Goal: Task Accomplishment & Management: Complete application form

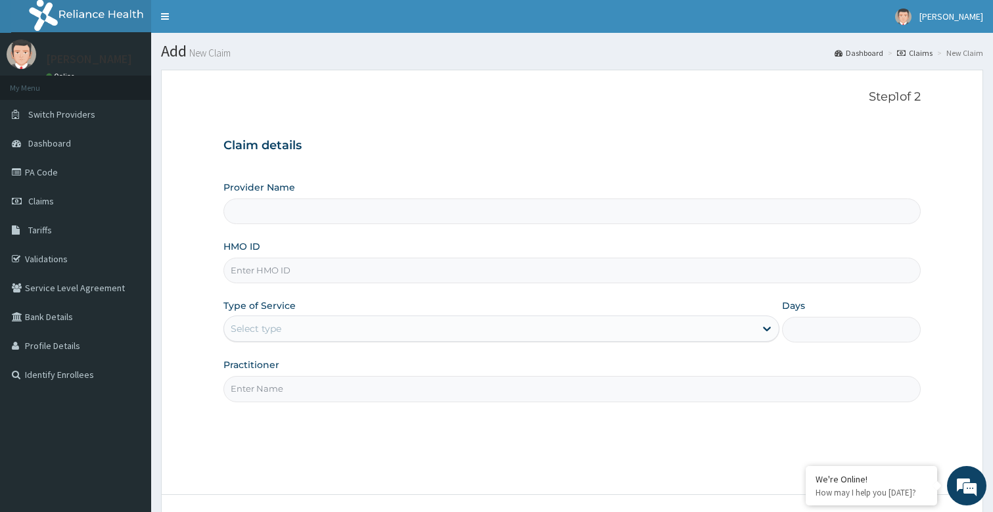
click at [275, 389] on input "Practitioner" at bounding box center [573, 389] width 698 height 26
type input "bodyline"
click at [316, 269] on input "HMO ID" at bounding box center [573, 271] width 698 height 26
type input "pkx/10001/a"
click at [311, 212] on input "Provider Name" at bounding box center [573, 212] width 698 height 26
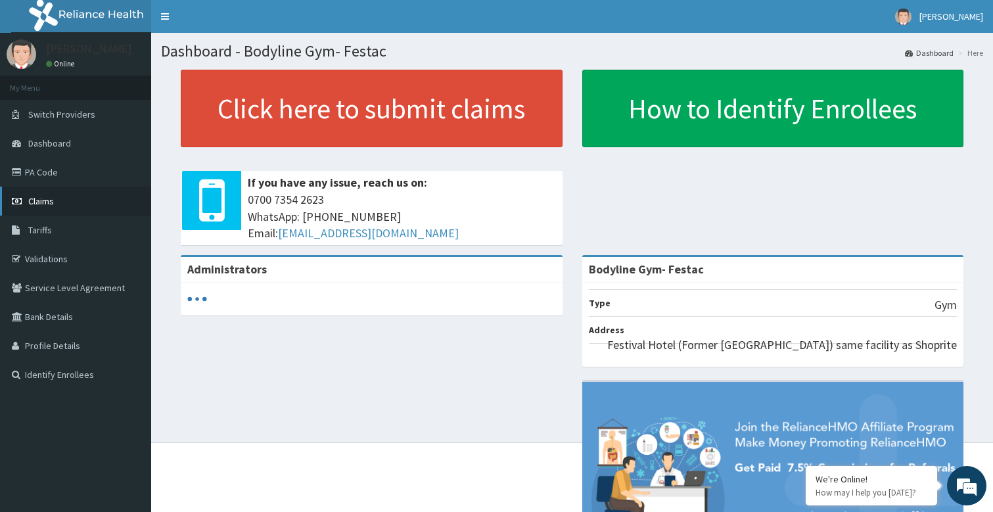
click at [50, 206] on span "Claims" at bounding box center [41, 201] width 26 height 12
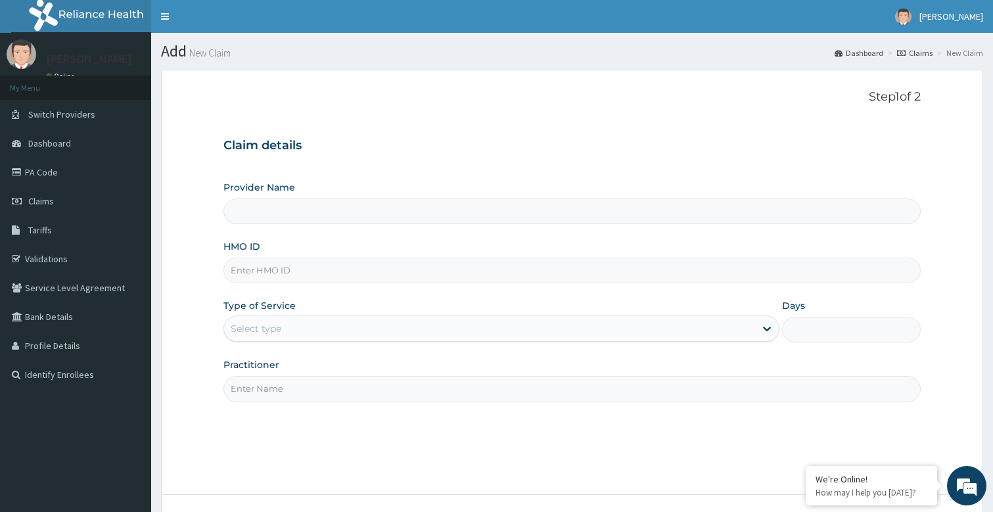
type input "Bodyline Gym- Festac"
type input "1"
click at [276, 393] on input "Practitioner" at bounding box center [573, 389] width 698 height 26
type input "bodyline"
click at [287, 274] on input "HMO ID" at bounding box center [573, 271] width 698 height 26
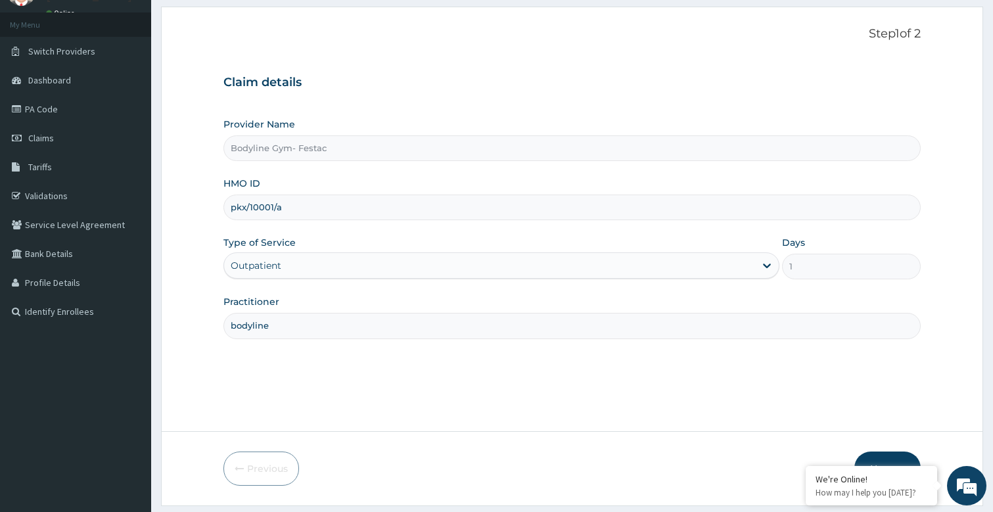
scroll to position [101, 0]
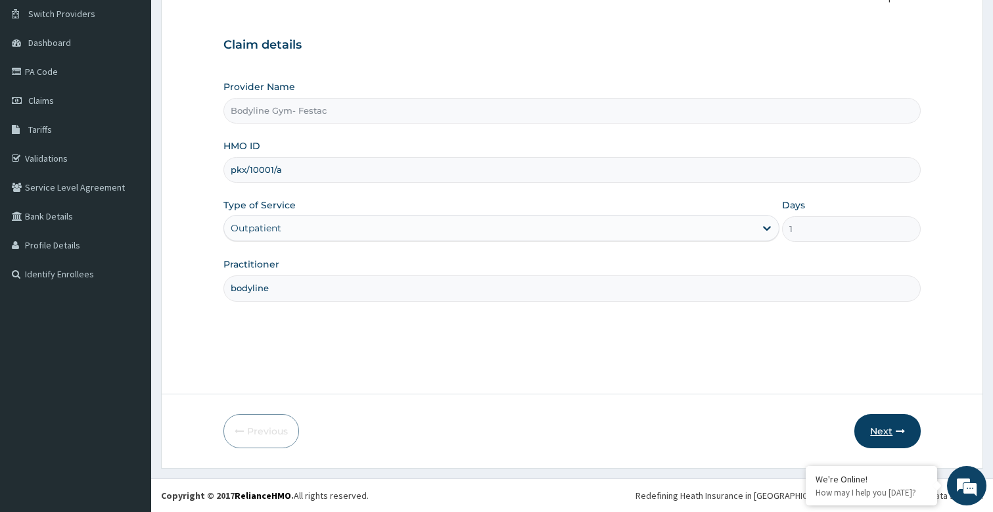
type input "pkx/10001/a"
click at [884, 423] on button "Next" at bounding box center [888, 431] width 66 height 34
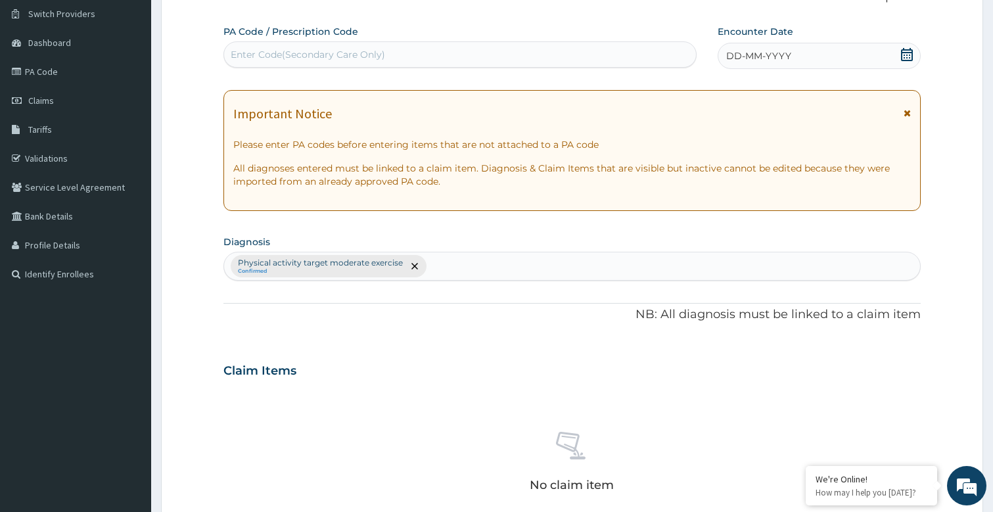
click at [767, 59] on span "DD-MM-YYYY" at bounding box center [759, 55] width 65 height 13
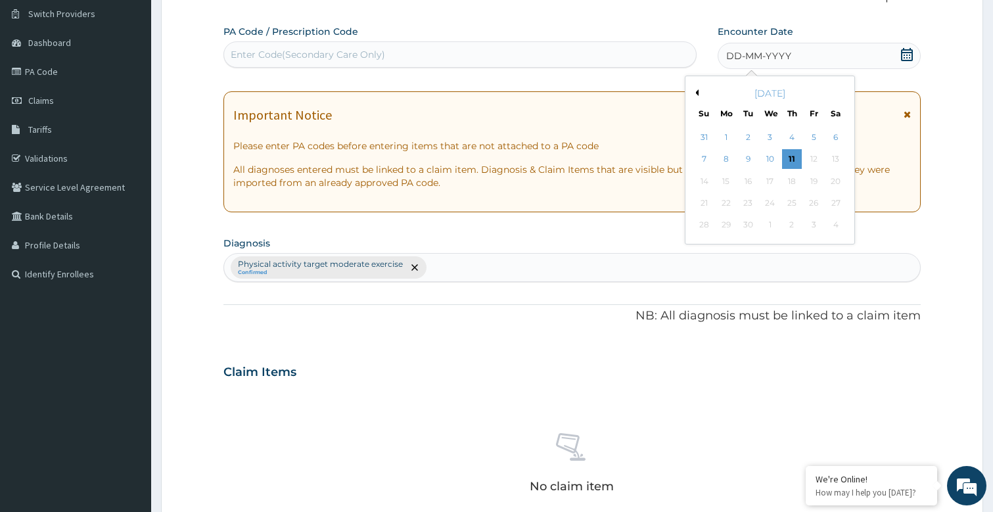
click at [802, 162] on div "7 8 9 10 11 12 13" at bounding box center [770, 160] width 153 height 22
click at [796, 157] on div "11" at bounding box center [792, 160] width 20 height 20
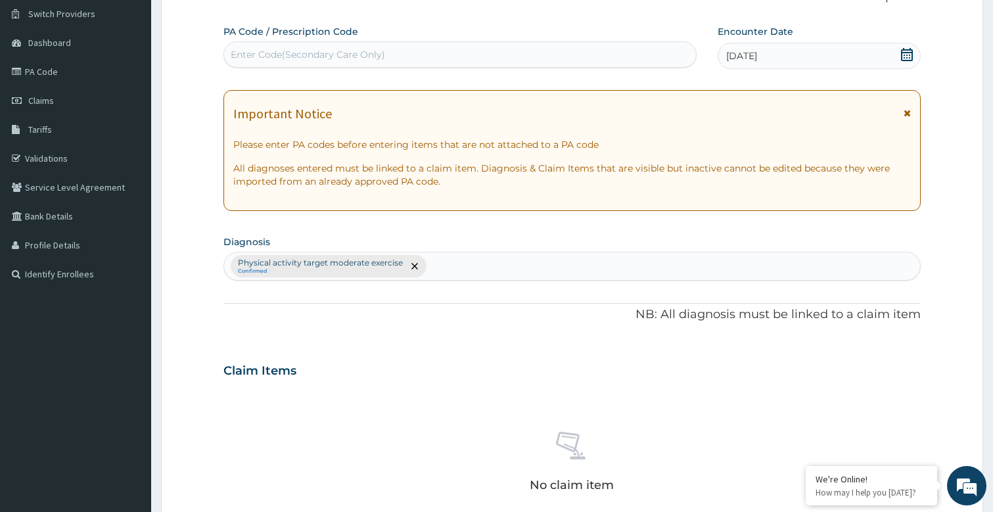
click at [368, 55] on div "Enter Code(Secondary Care Only)" at bounding box center [308, 54] width 155 height 13
type input "PA/1FC55E"
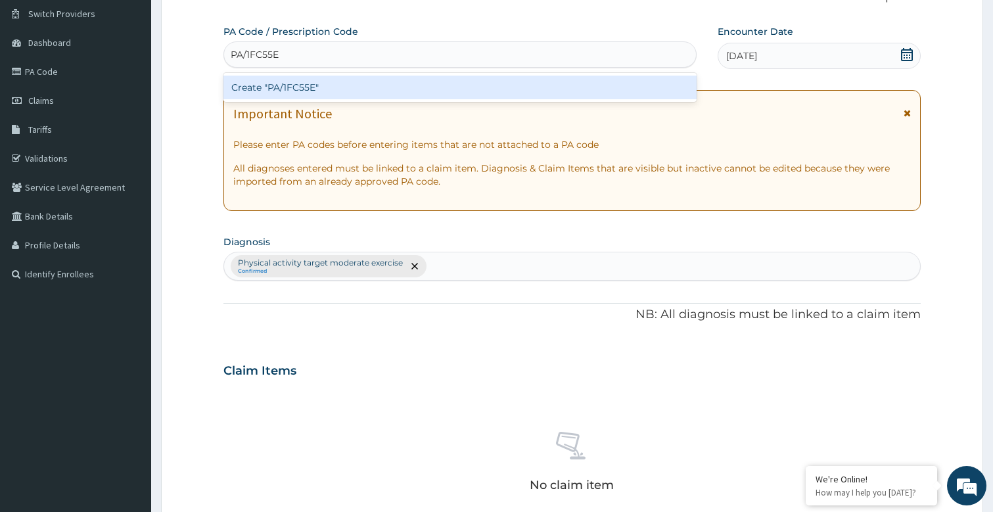
click at [320, 78] on div "Create "PA/1FC55E"" at bounding box center [461, 88] width 474 height 24
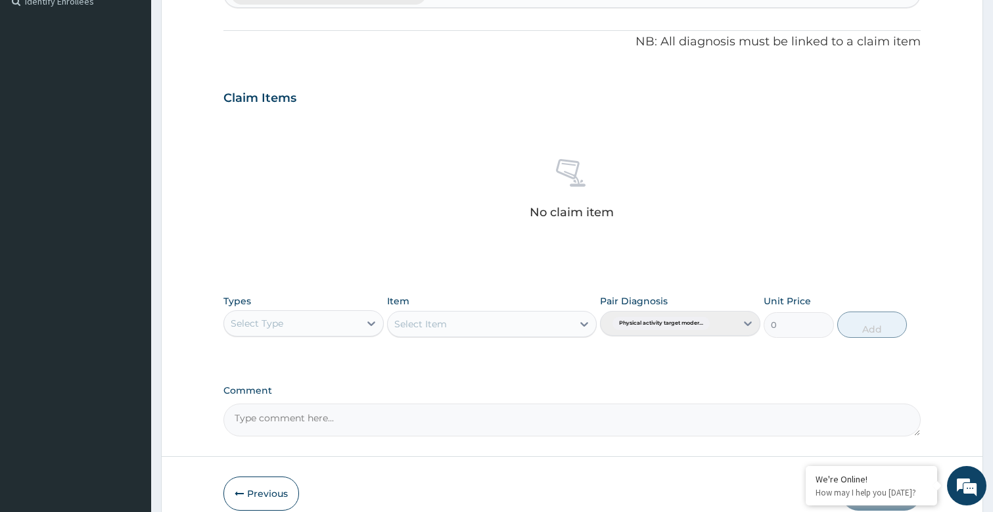
scroll to position [436, 0]
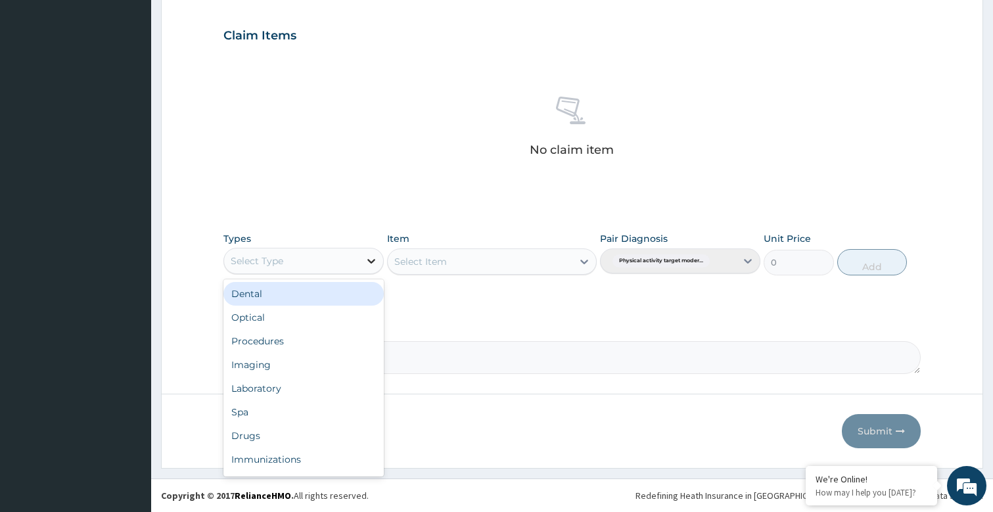
click at [370, 262] on icon at bounding box center [371, 260] width 13 height 13
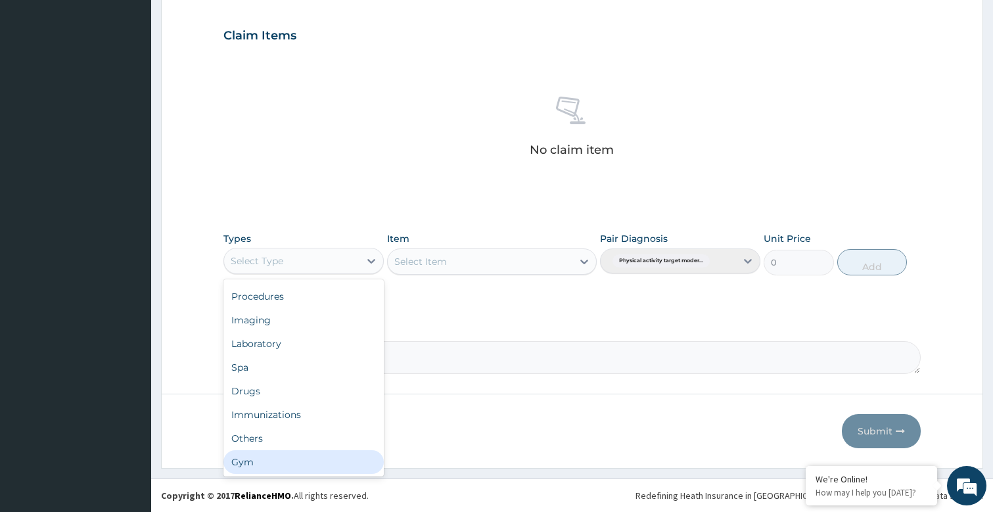
click at [265, 464] on div "Gym" at bounding box center [304, 462] width 160 height 24
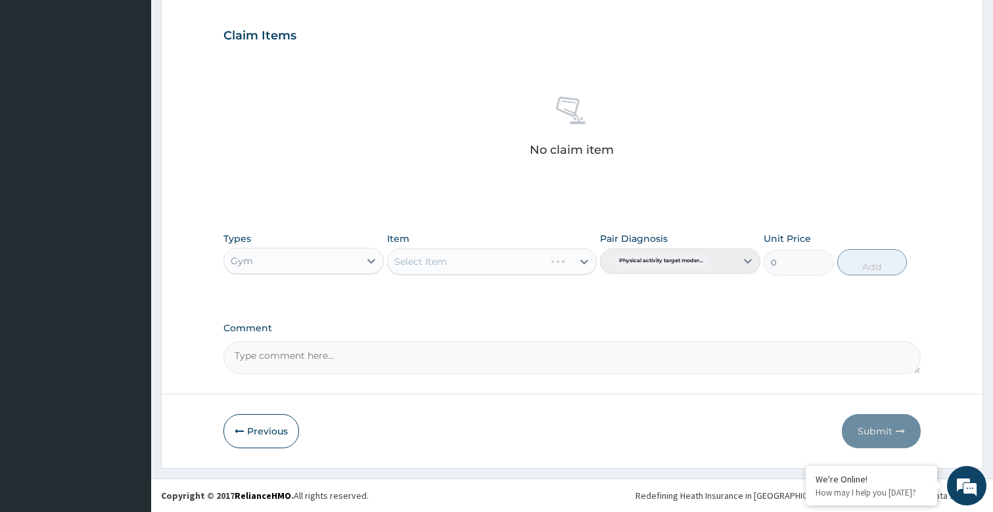
click at [575, 260] on div "Select Item" at bounding box center [491, 262] width 209 height 26
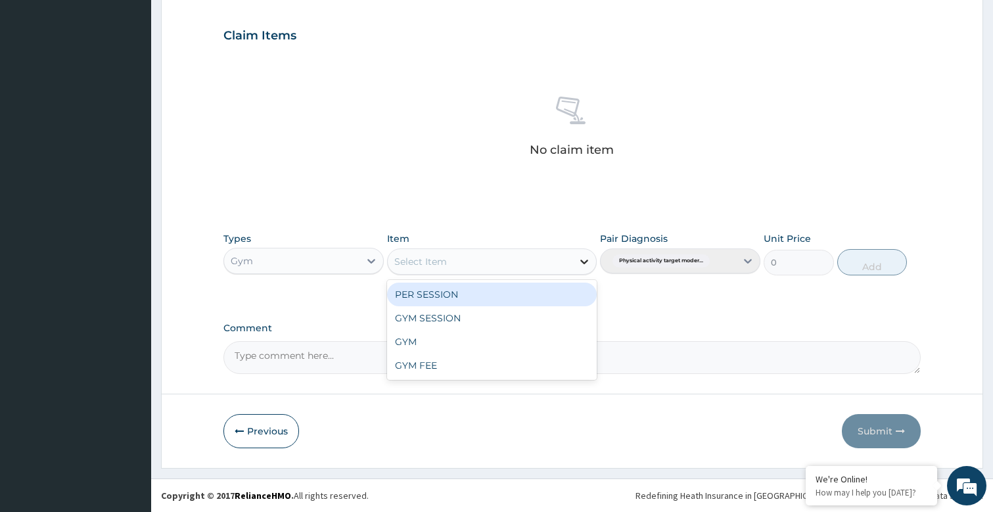
click at [582, 262] on icon at bounding box center [584, 261] width 13 height 13
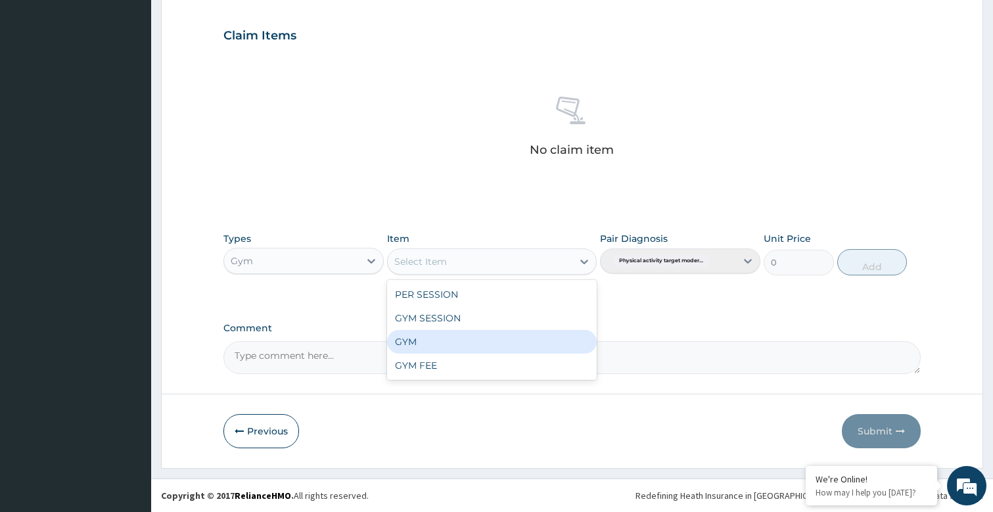
click at [401, 344] on div "GYM" at bounding box center [491, 342] width 209 height 24
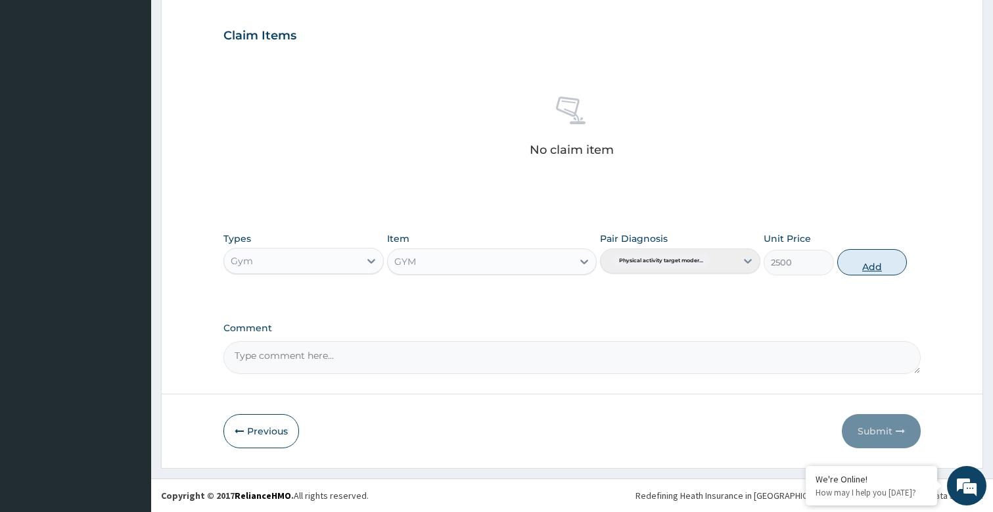
click at [870, 262] on button "Add" at bounding box center [873, 262] width 70 height 26
type input "0"
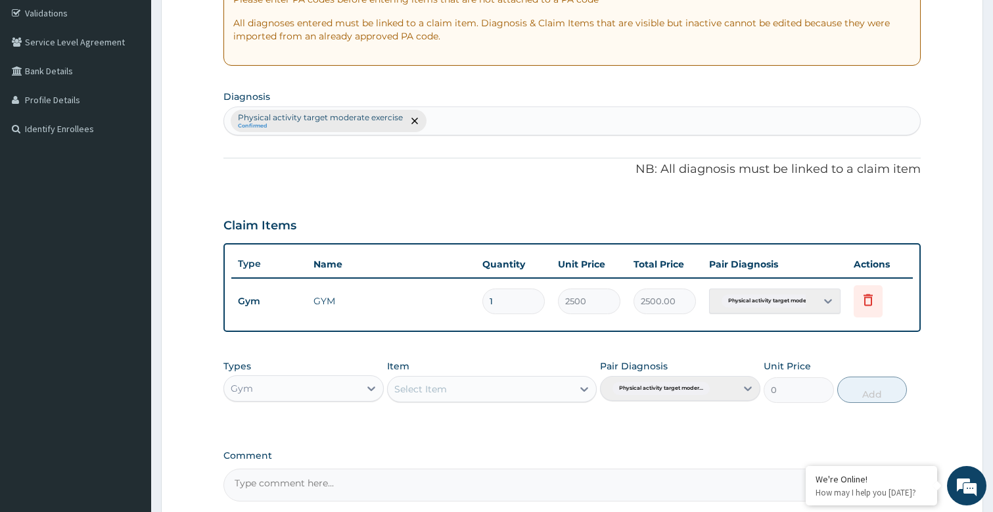
scroll to position [373, 0]
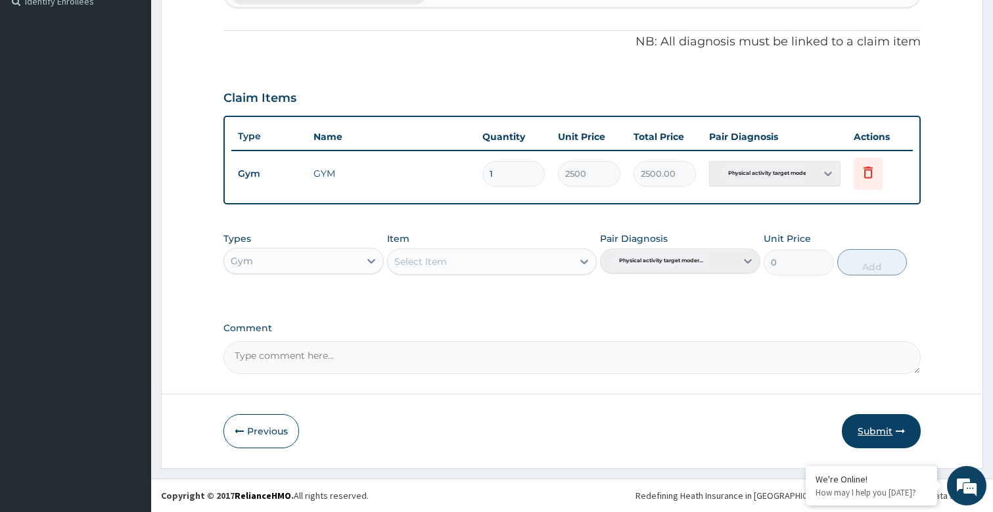
click at [895, 427] on button "Submit" at bounding box center [881, 431] width 79 height 34
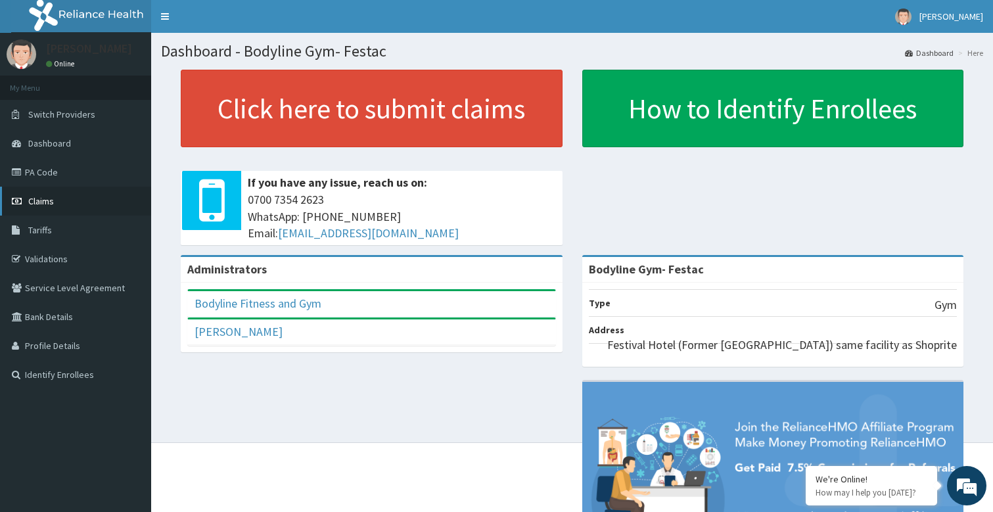
click at [35, 203] on span "Claims" at bounding box center [41, 201] width 26 height 12
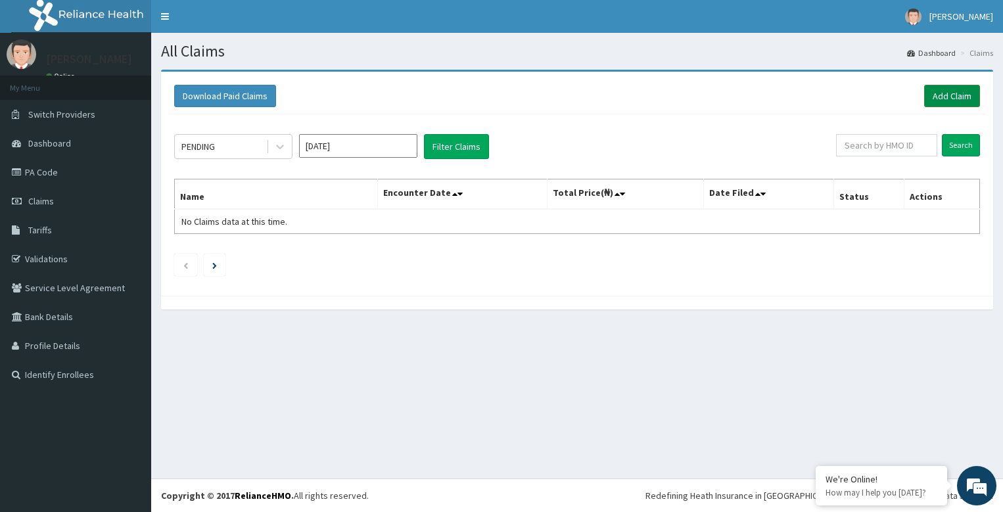
click at [942, 101] on link "Add Claim" at bounding box center [952, 96] width 56 height 22
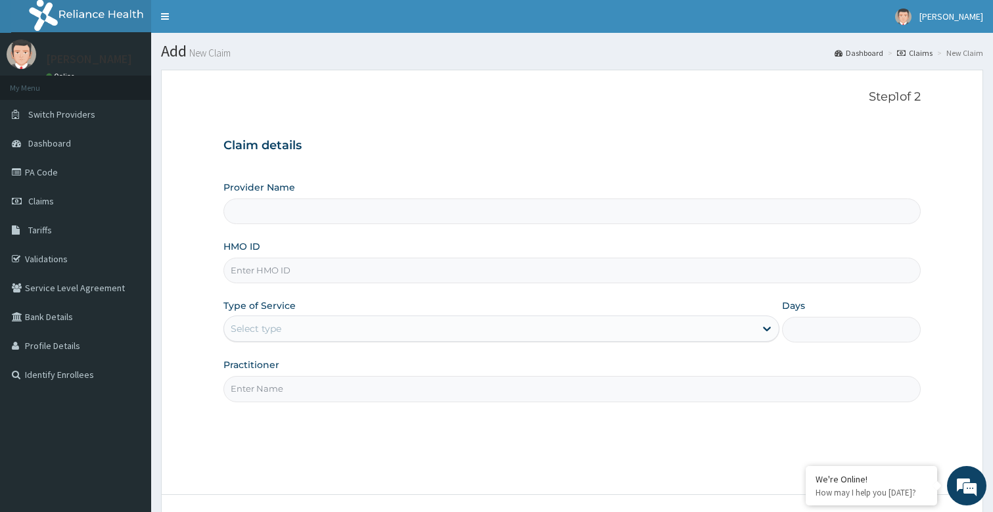
type input "Bodyline Gym- Festac"
type input "1"
click at [249, 390] on input "Practitioner" at bounding box center [573, 389] width 698 height 26
type input "bodyline"
click at [278, 266] on input "HMO ID" at bounding box center [573, 271] width 698 height 26
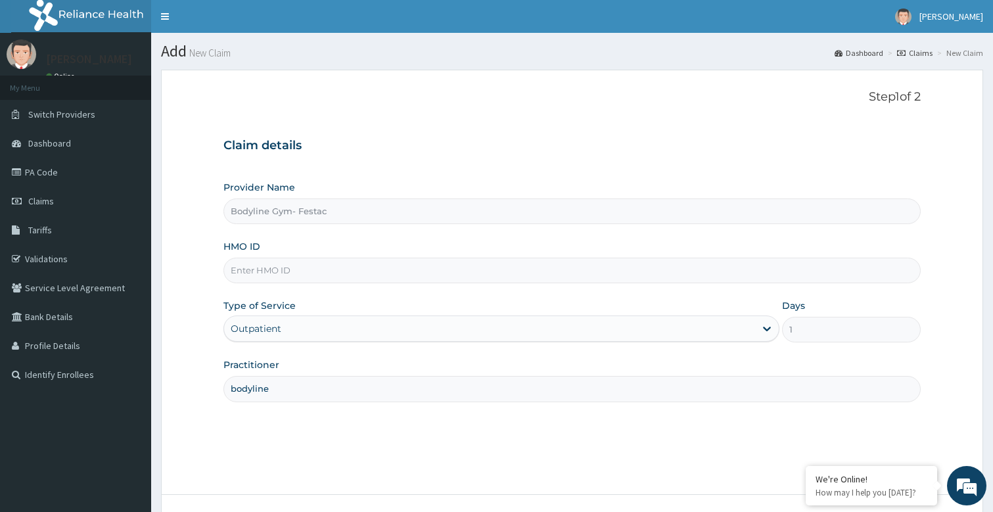
click at [287, 272] on input "HMO ID" at bounding box center [573, 271] width 698 height 26
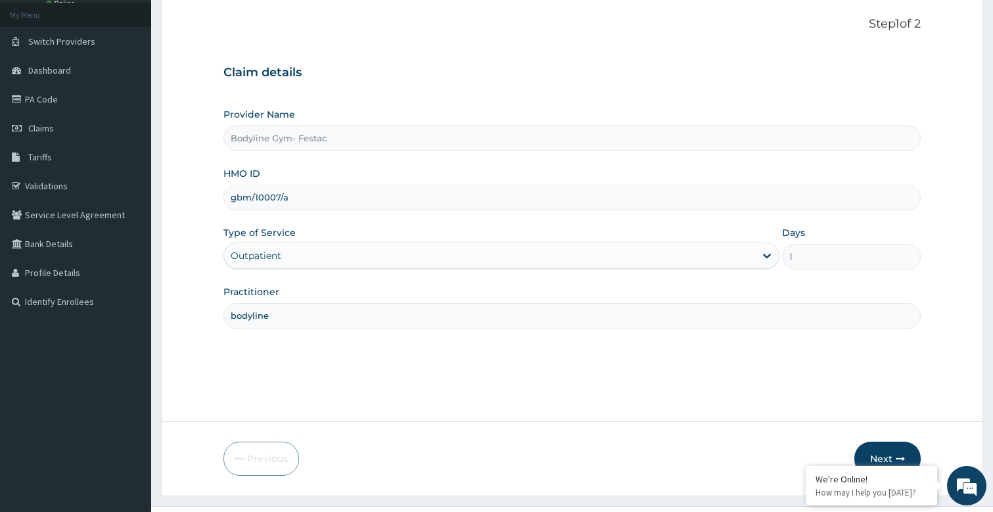
scroll to position [101, 0]
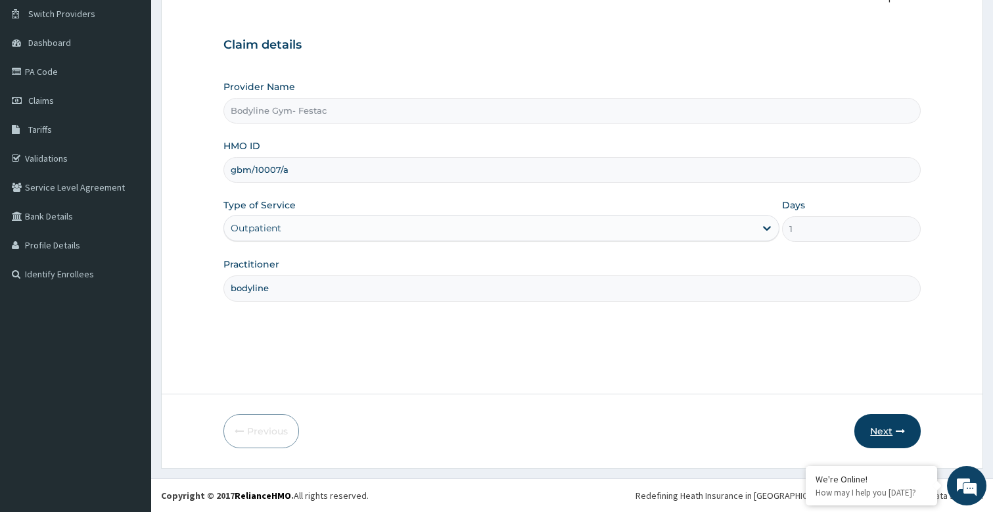
type input "gbm/10007/a"
click at [874, 435] on button "Next" at bounding box center [888, 431] width 66 height 34
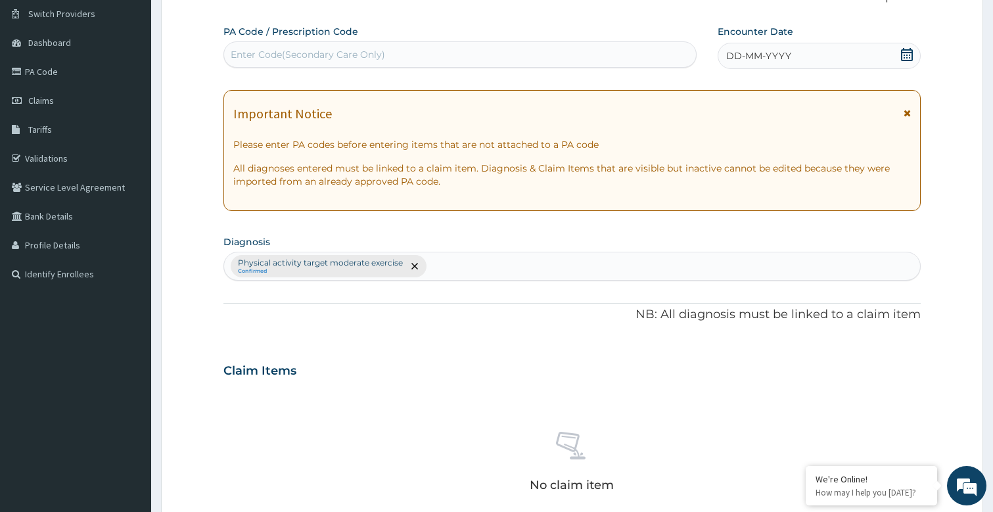
click at [783, 55] on span "DD-MM-YYYY" at bounding box center [759, 55] width 65 height 13
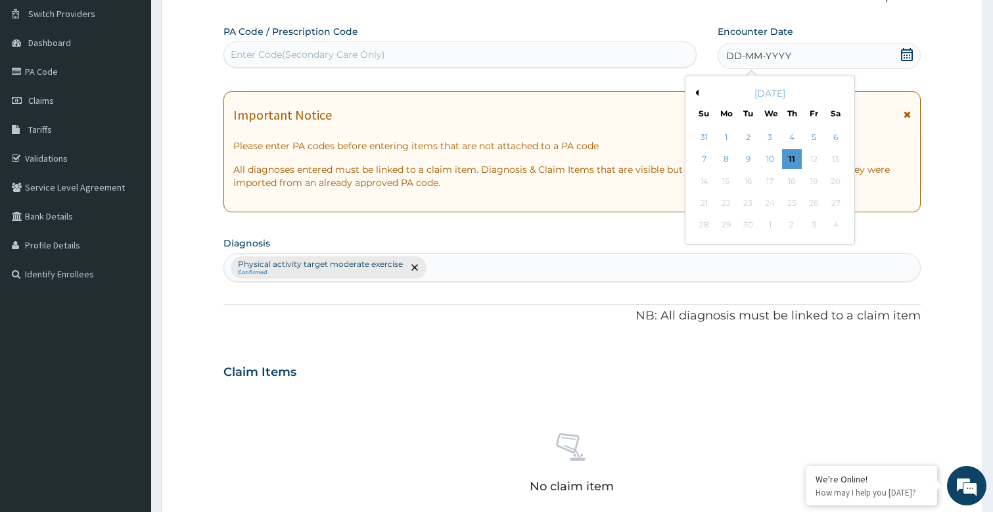
click at [789, 155] on div "11" at bounding box center [792, 160] width 20 height 20
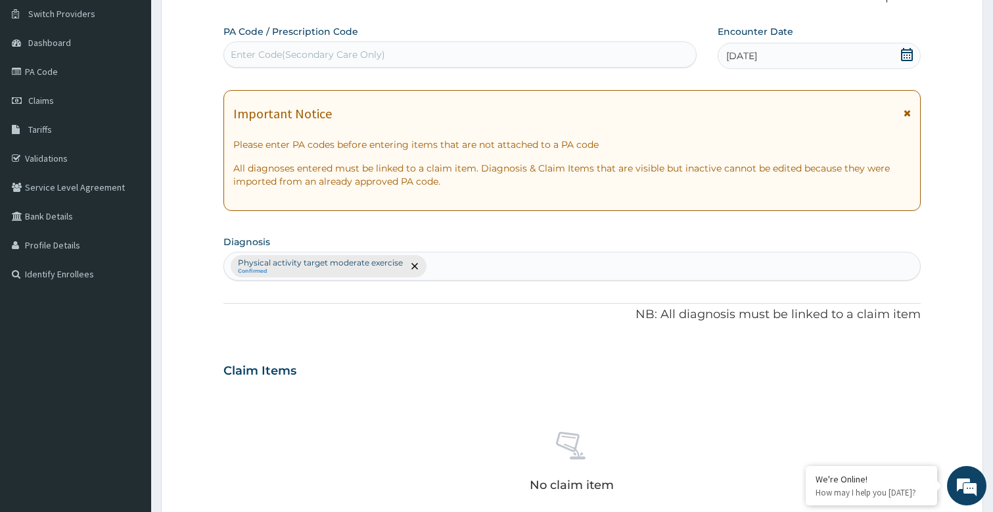
click at [355, 47] on div "Enter Code(Secondary Care Only)" at bounding box center [460, 54] width 473 height 21
type input "PA/FBC635"
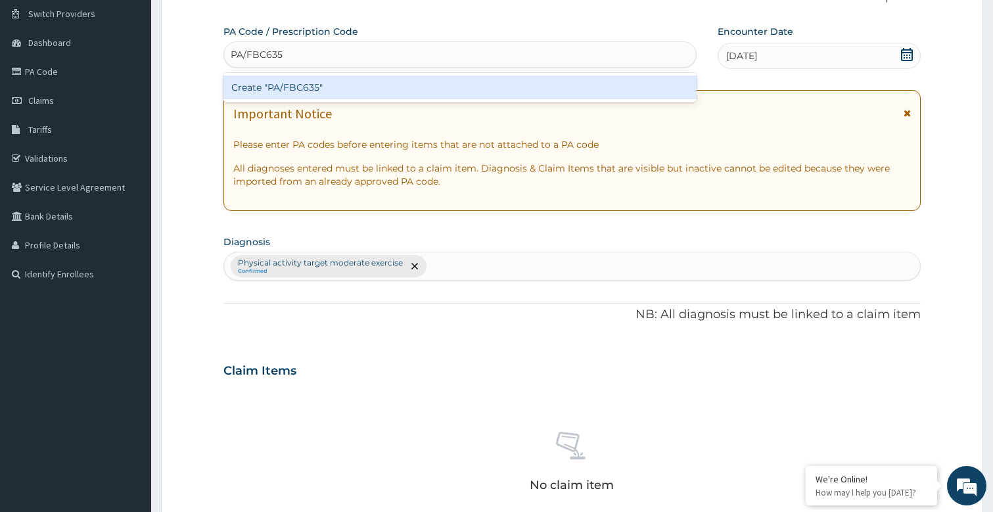
click at [331, 81] on div "Create "PA/FBC635"" at bounding box center [461, 88] width 474 height 24
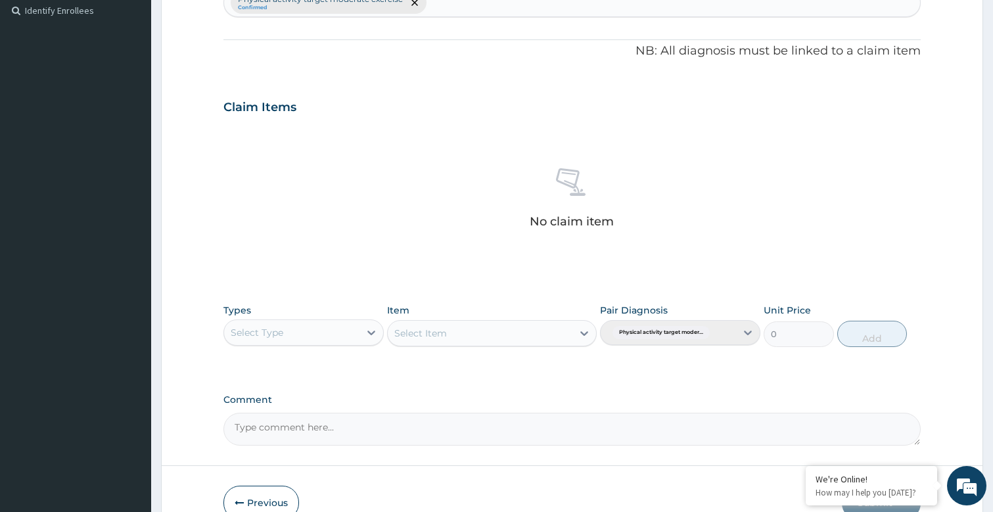
scroll to position [436, 0]
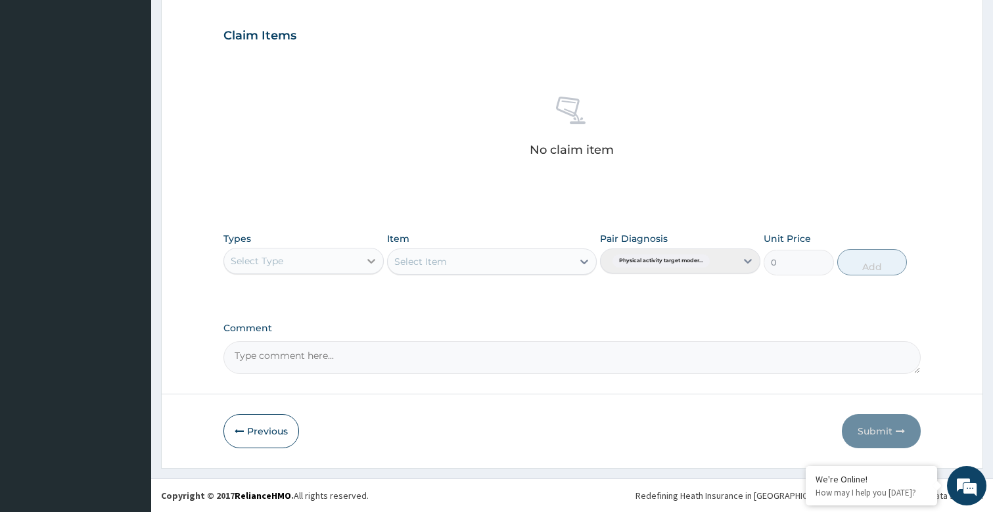
click at [378, 259] on div at bounding box center [372, 261] width 24 height 24
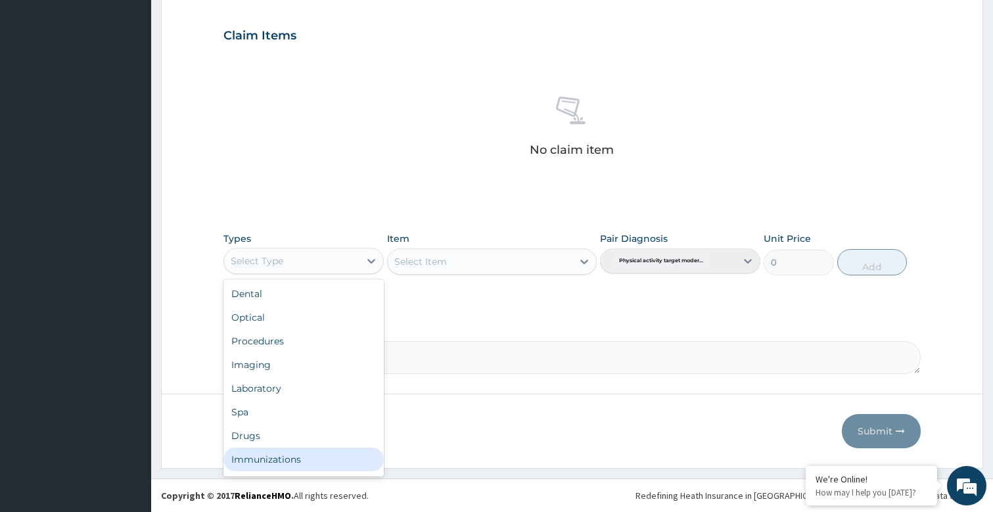
scroll to position [45, 0]
click at [262, 462] on div "Gym" at bounding box center [304, 462] width 160 height 24
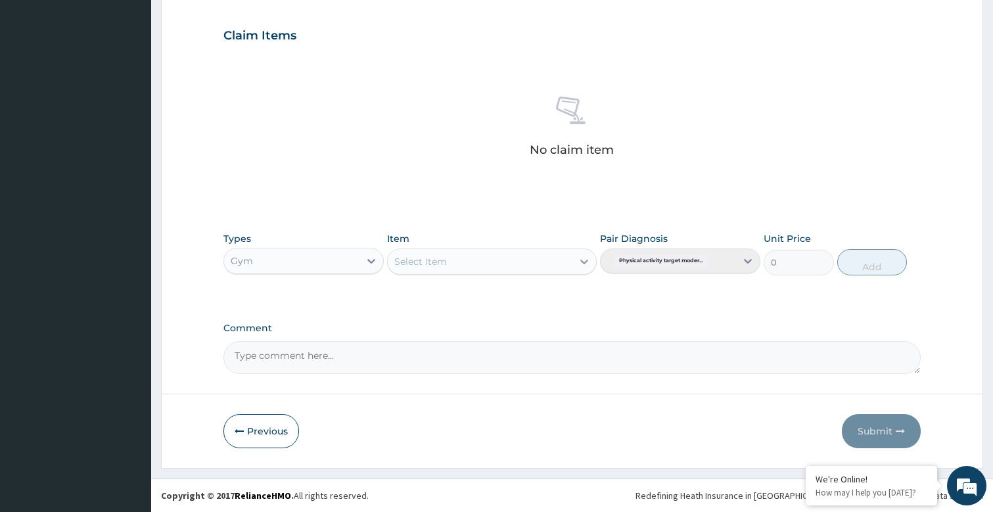
click at [578, 258] on icon at bounding box center [584, 261] width 13 height 13
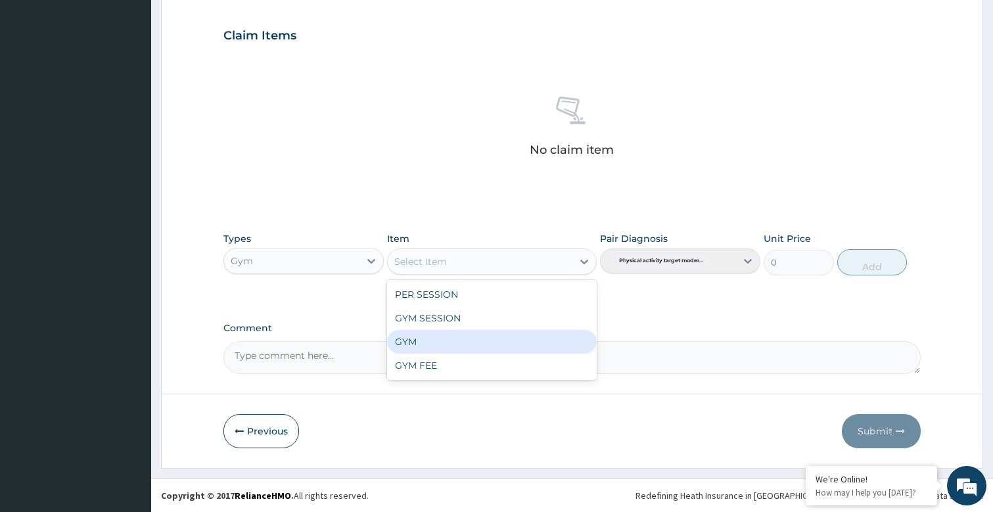
drag, startPoint x: 428, startPoint y: 342, endPoint x: 573, endPoint y: 321, distance: 146.8
click at [444, 341] on div "GYM" at bounding box center [491, 342] width 209 height 24
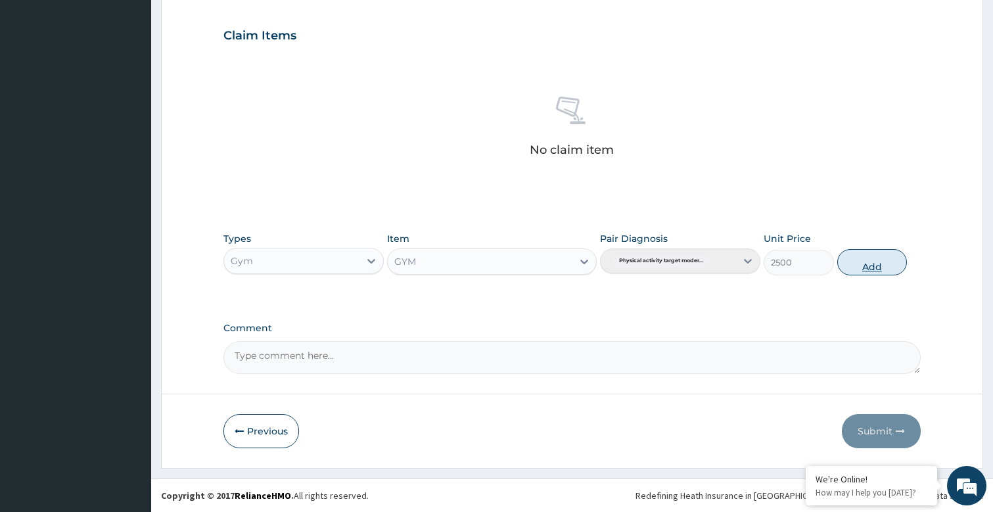
click at [888, 264] on button "Add" at bounding box center [873, 262] width 70 height 26
type input "0"
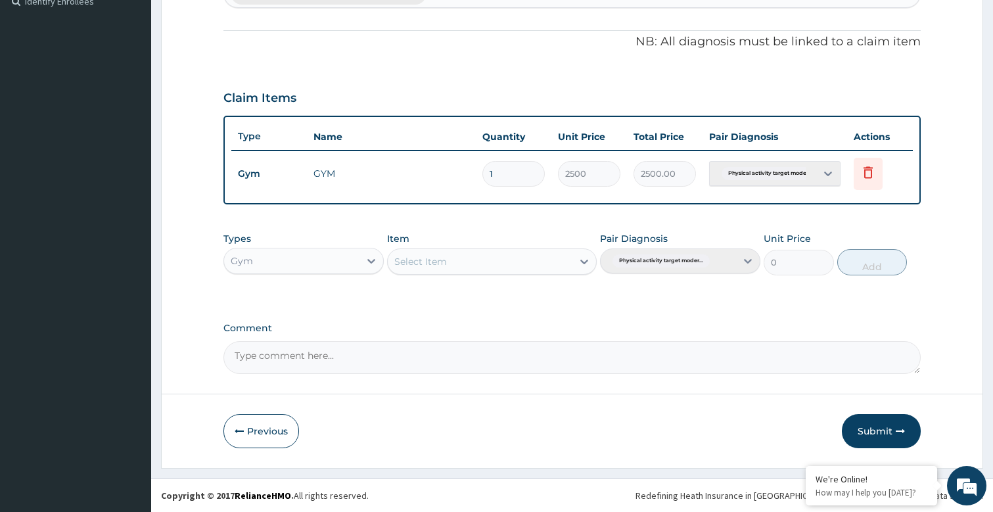
click at [869, 430] on button "Submit" at bounding box center [881, 431] width 79 height 34
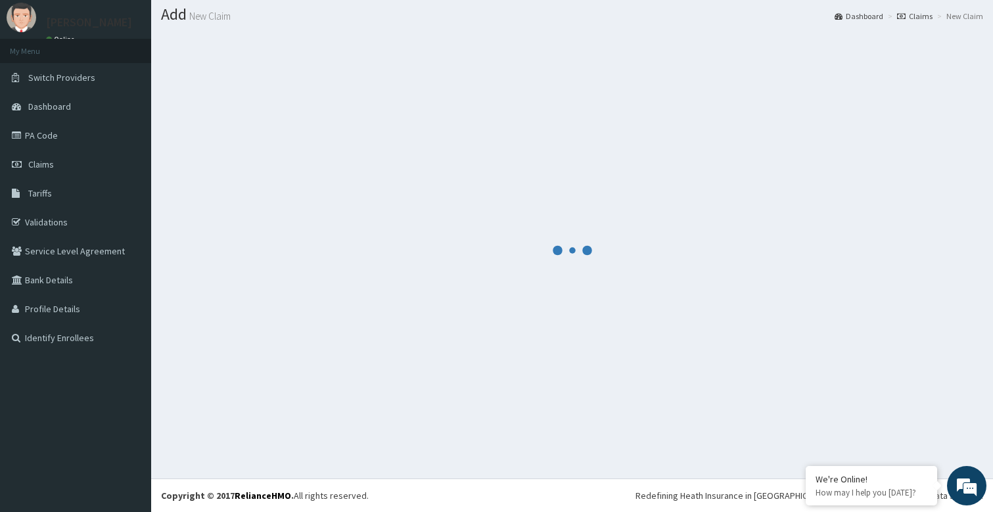
scroll to position [373, 0]
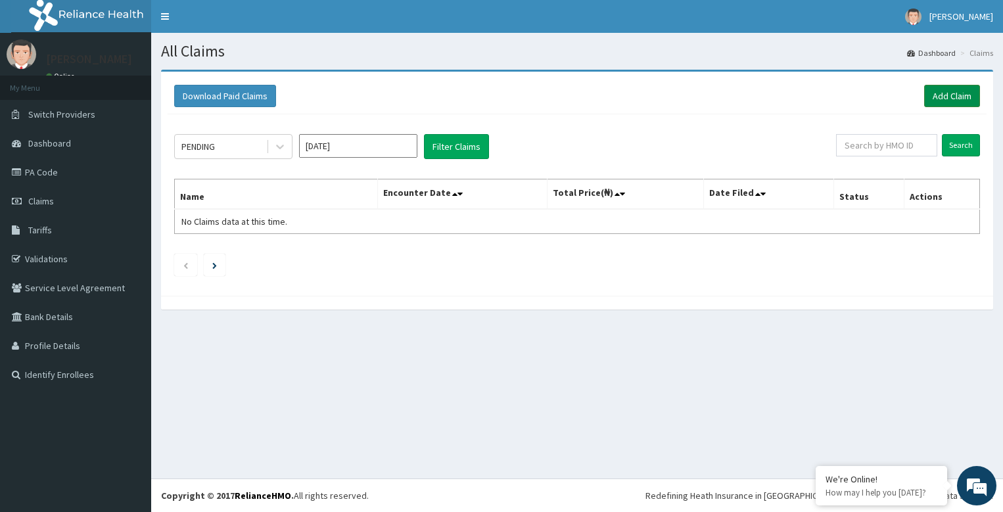
click at [958, 93] on link "Add Claim" at bounding box center [952, 96] width 56 height 22
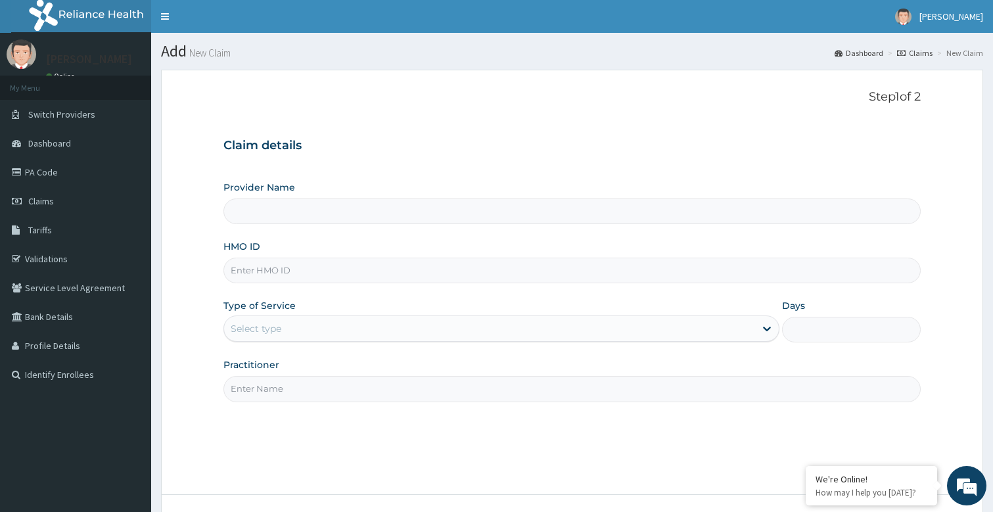
click at [307, 394] on input "Practitioner" at bounding box center [573, 389] width 698 height 26
type input "bodyline"
type input "Bodyline Gym- Festac"
type input "1"
click at [303, 274] on input "HMO ID" at bounding box center [573, 271] width 698 height 26
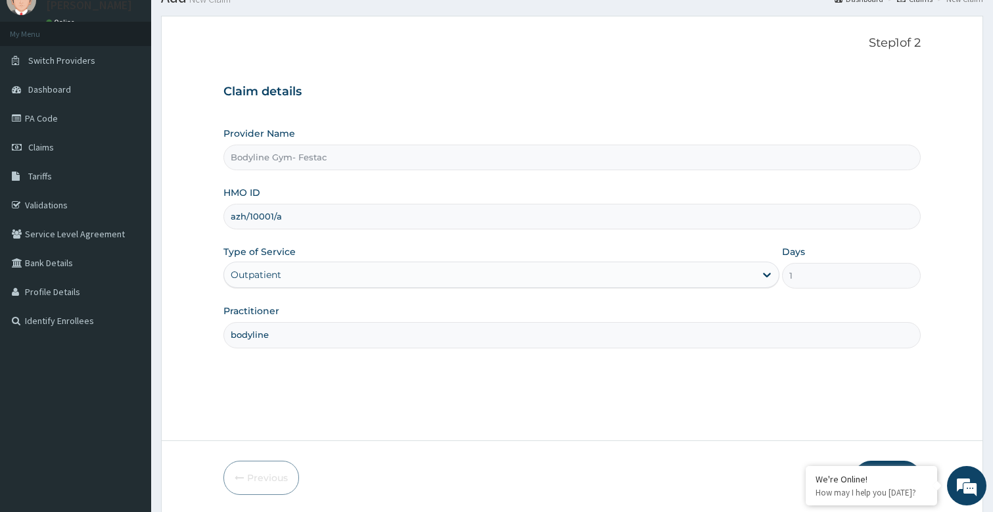
scroll to position [101, 0]
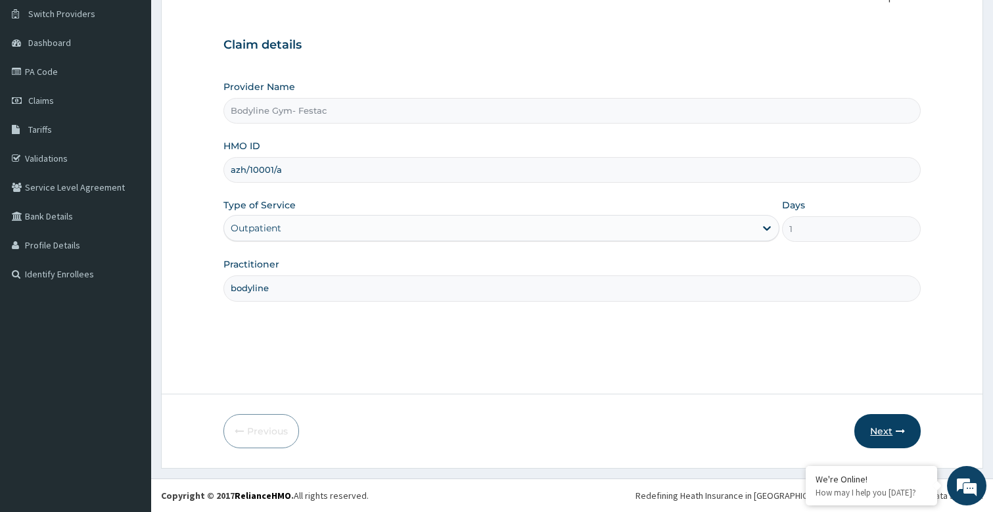
type input "azh/10001/a"
click at [907, 439] on button "Next" at bounding box center [888, 431] width 66 height 34
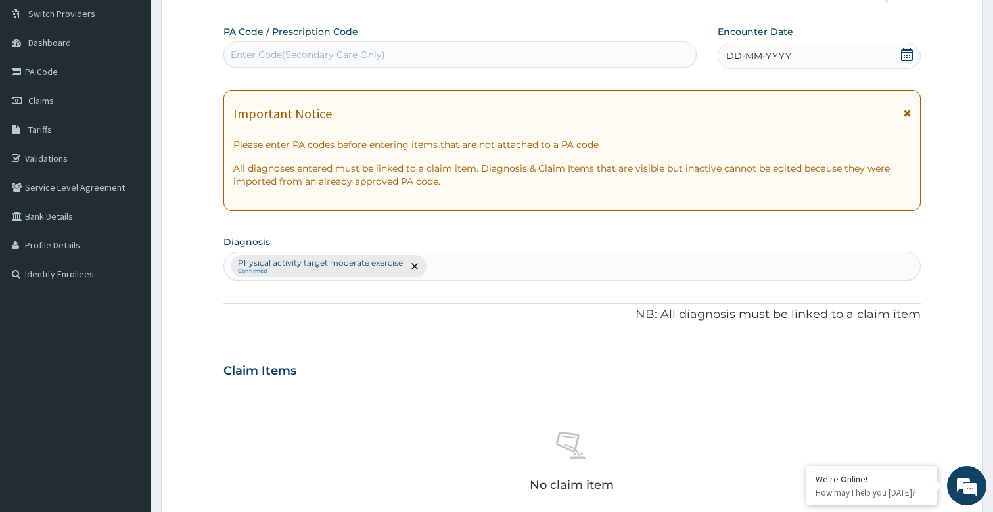
click at [765, 47] on div "DD-MM-YYYY" at bounding box center [819, 56] width 203 height 26
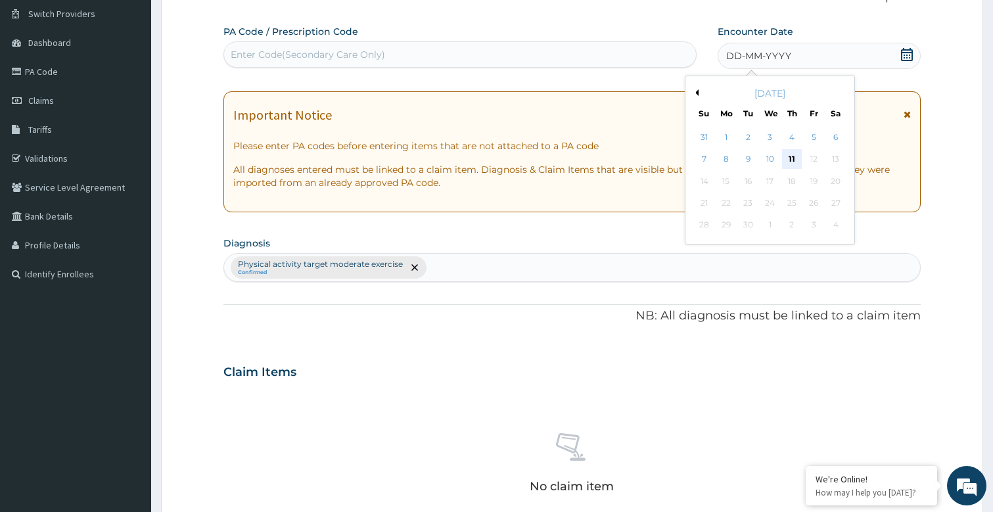
click at [795, 158] on div "11" at bounding box center [792, 160] width 20 height 20
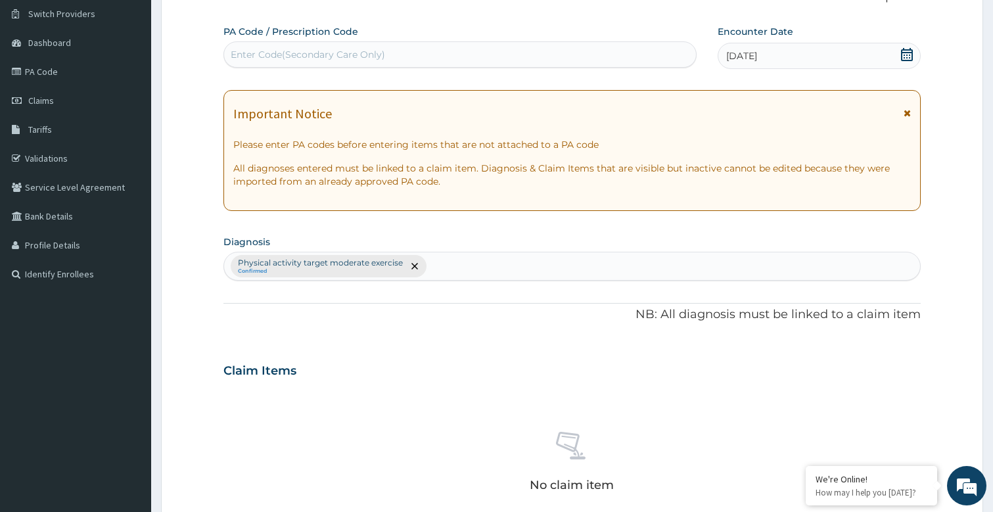
click at [288, 52] on div "Enter Code(Secondary Care Only)" at bounding box center [308, 54] width 155 height 13
type input "PA/3923B3"
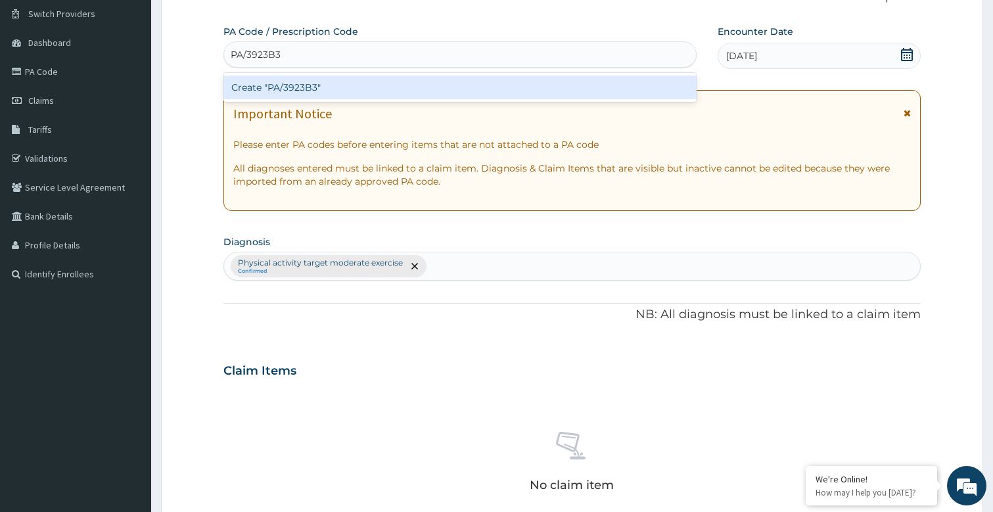
click at [318, 83] on div "Create "PA/3923B3"" at bounding box center [461, 88] width 474 height 24
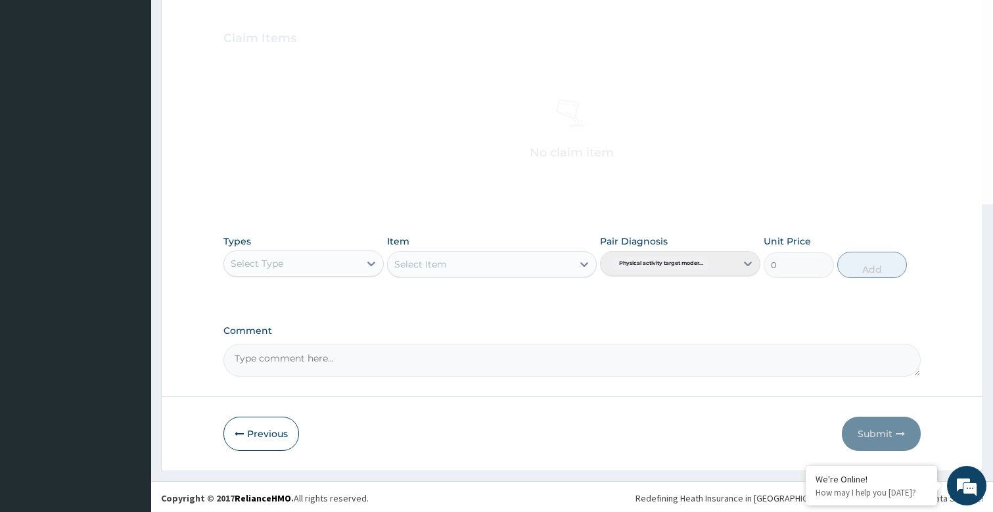
scroll to position [436, 0]
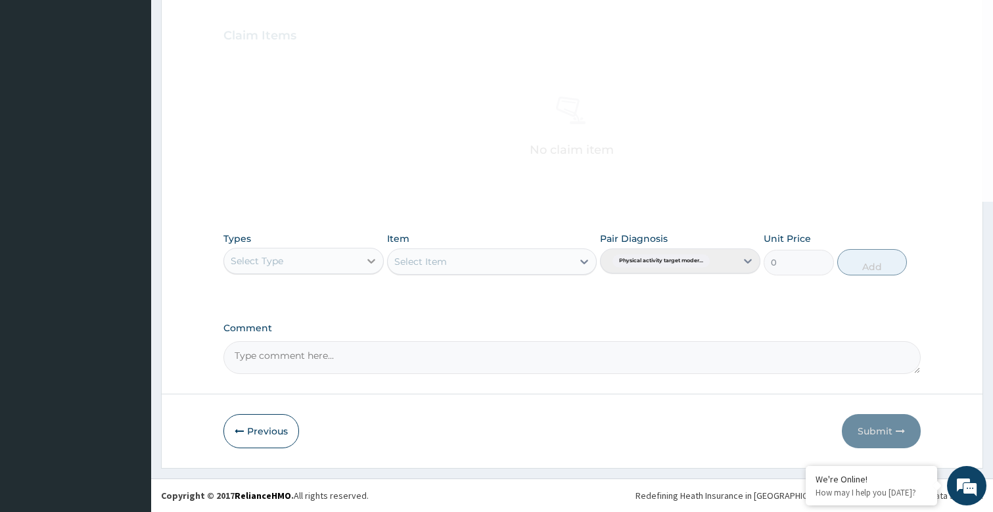
click at [364, 266] on div at bounding box center [372, 261] width 24 height 24
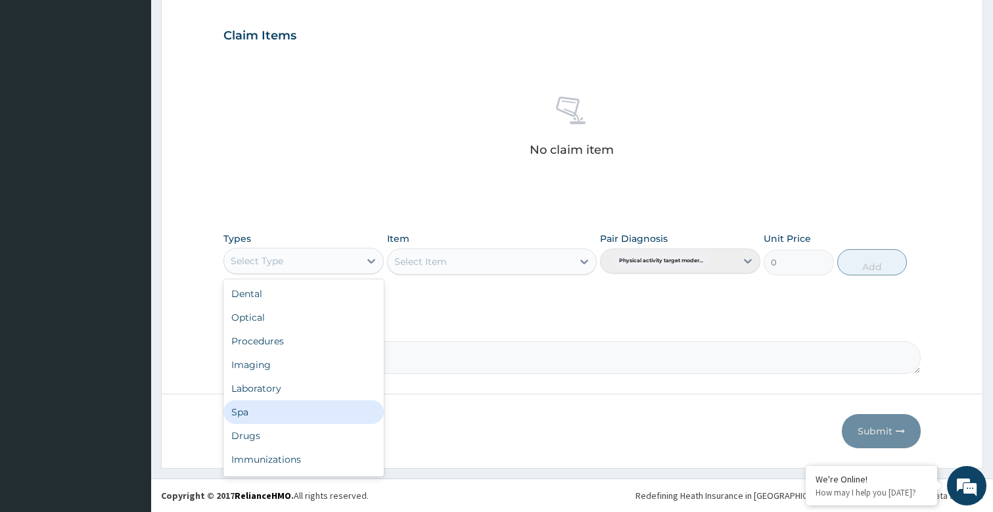
scroll to position [45, 0]
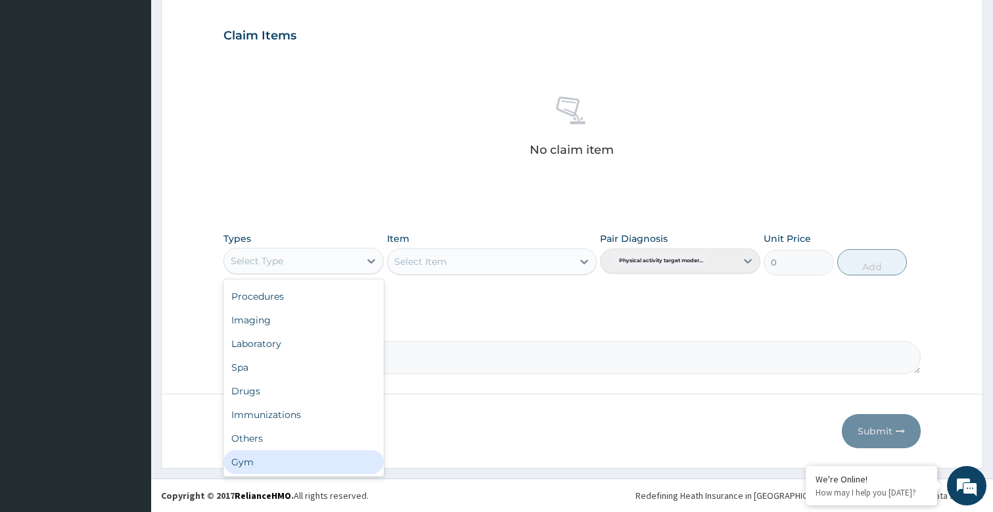
drag, startPoint x: 264, startPoint y: 461, endPoint x: 625, endPoint y: 284, distance: 402.6
click at [274, 450] on div "Gym" at bounding box center [304, 462] width 160 height 24
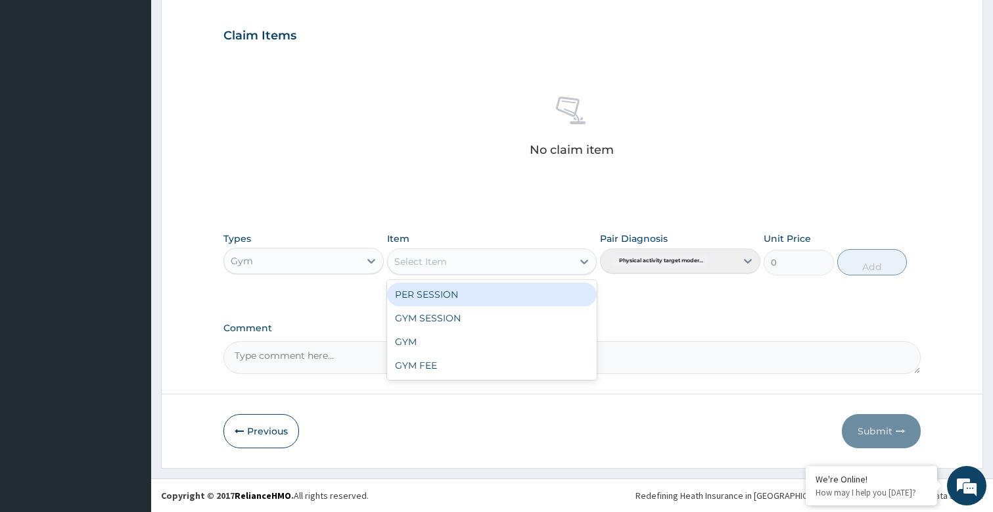
click at [578, 263] on icon at bounding box center [584, 261] width 13 height 13
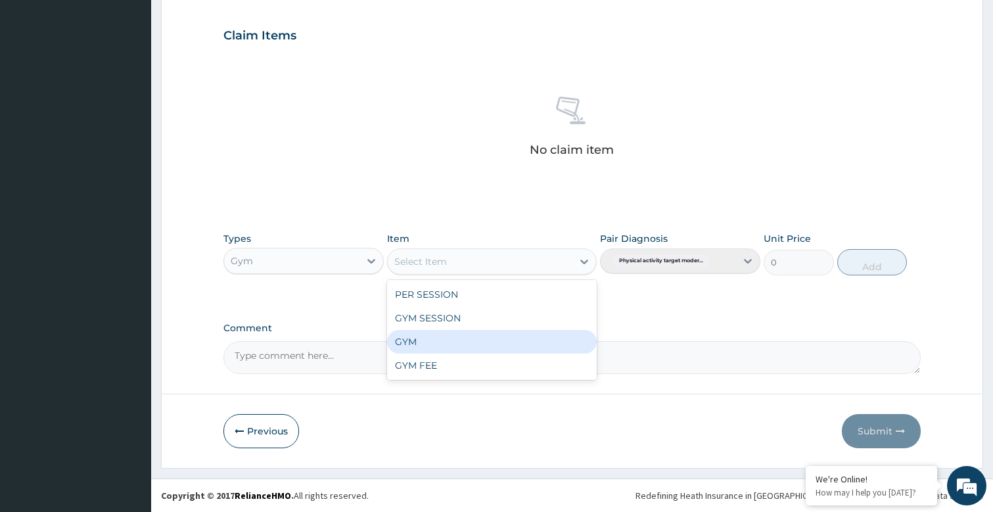
drag, startPoint x: 427, startPoint y: 343, endPoint x: 677, endPoint y: 300, distance: 254.1
click at [435, 341] on div "GYM" at bounding box center [491, 342] width 209 height 24
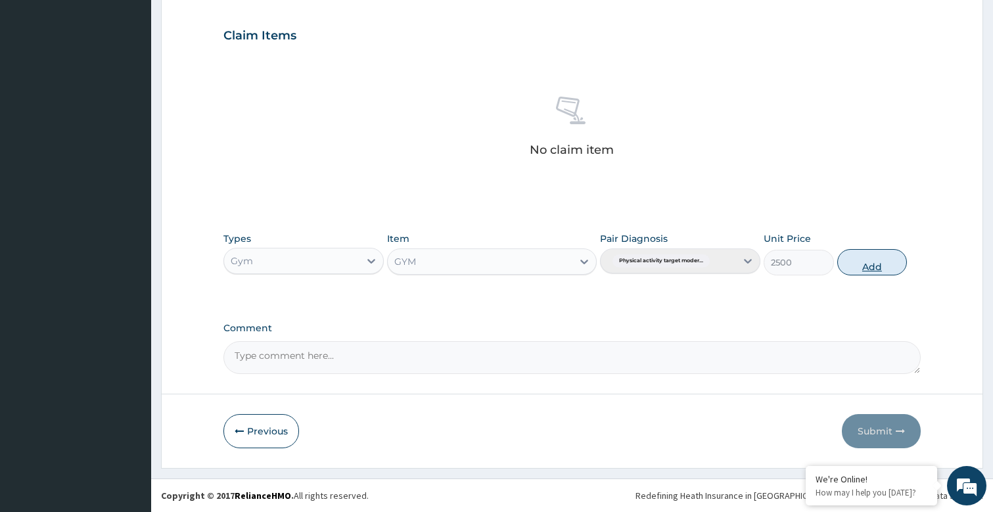
click at [865, 259] on button "Add" at bounding box center [873, 262] width 70 height 26
type input "0"
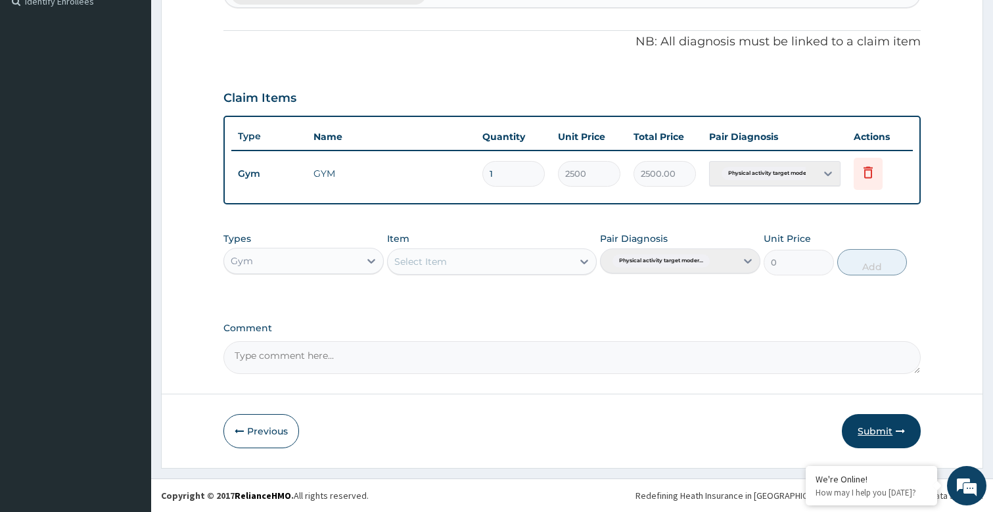
click at [876, 425] on button "Submit" at bounding box center [881, 431] width 79 height 34
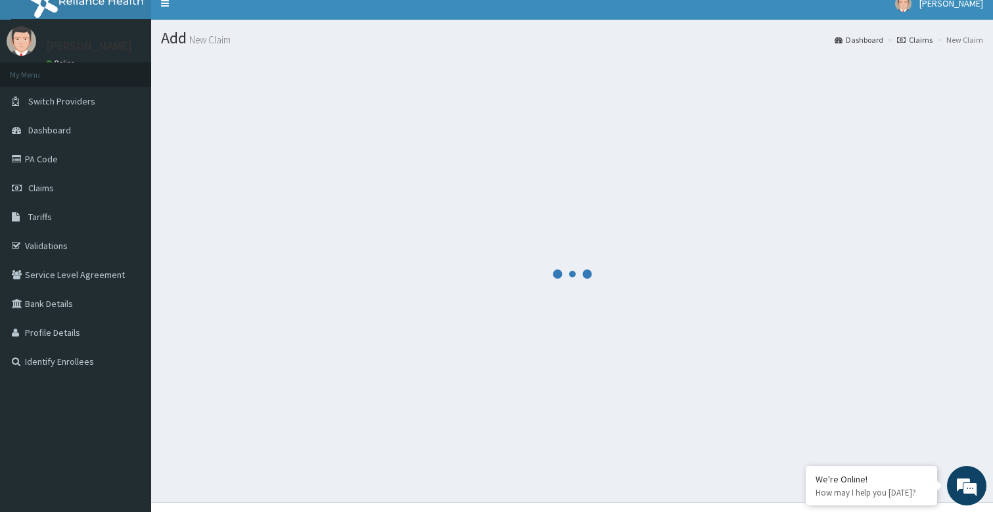
scroll to position [0, 0]
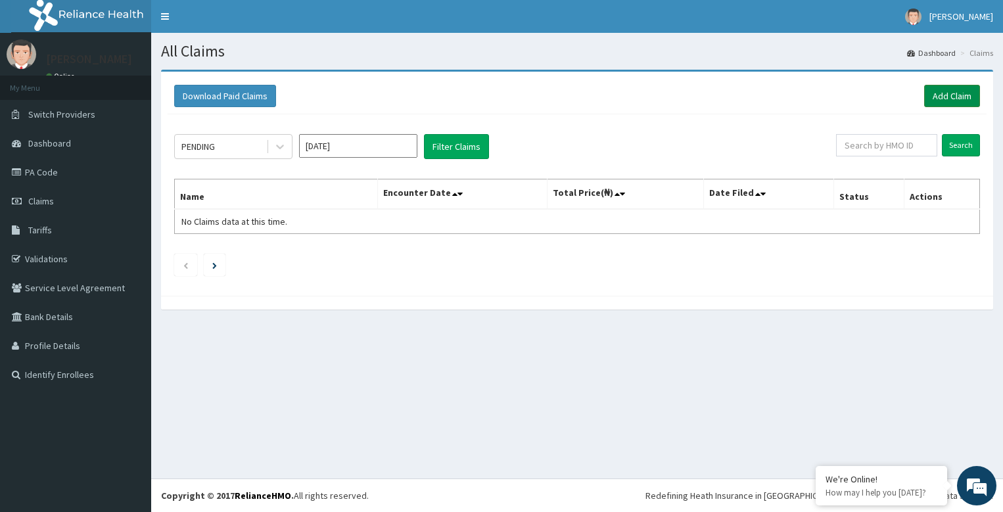
click at [950, 96] on link "Add Claim" at bounding box center [952, 96] width 56 height 22
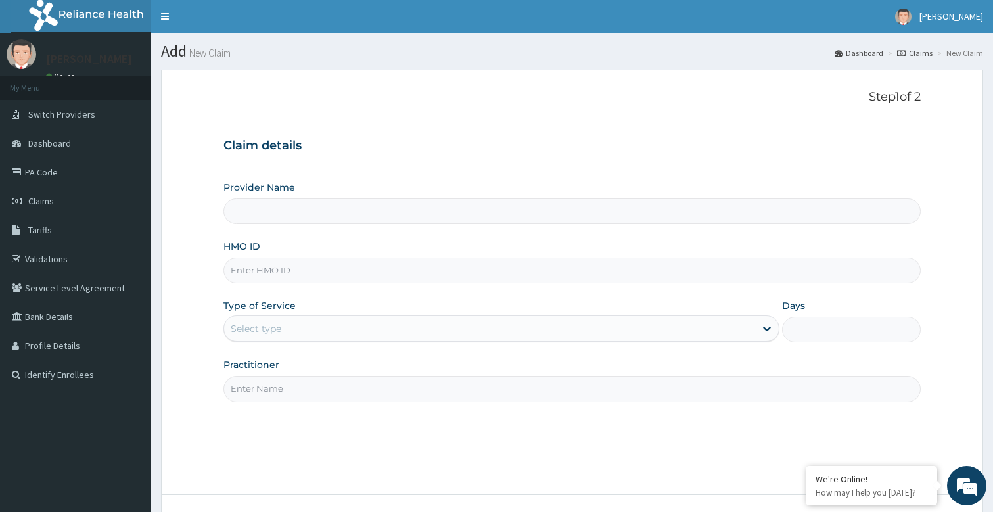
type input "Bodyline Gym- Festac"
type input "1"
click at [295, 382] on input "Practitioner" at bounding box center [573, 389] width 698 height 26
type input "bodyline"
click at [288, 265] on input "HMO ID" at bounding box center [573, 271] width 698 height 26
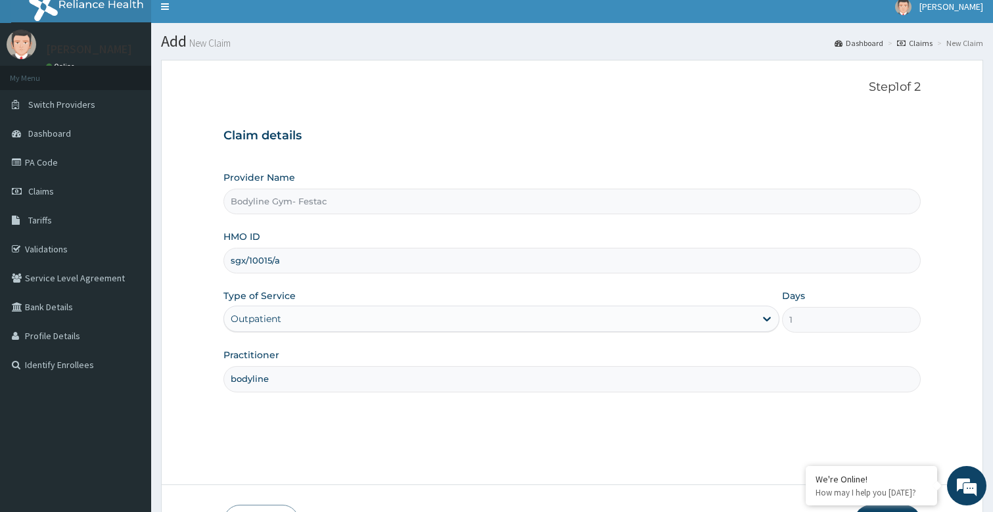
scroll to position [101, 0]
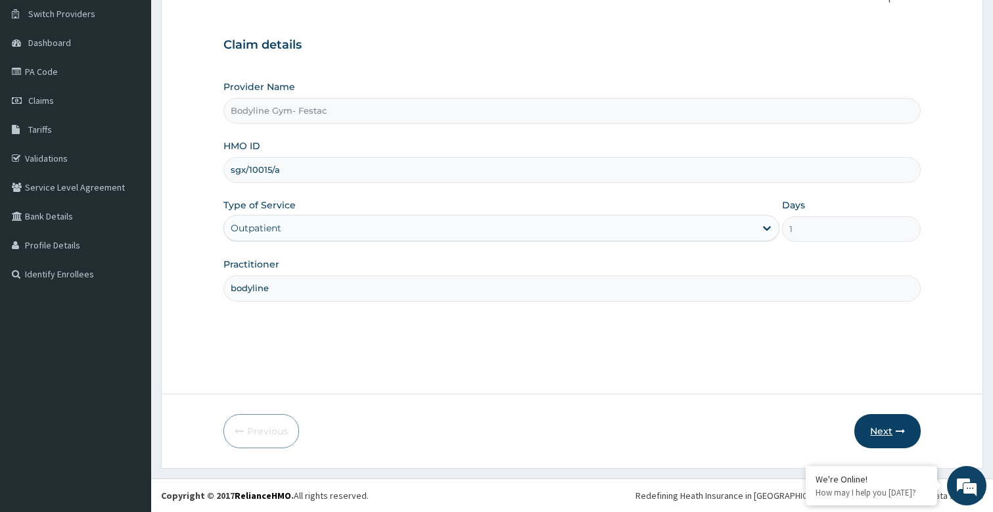
type input "sgx/10015/a"
click at [892, 430] on button "Next" at bounding box center [888, 431] width 66 height 34
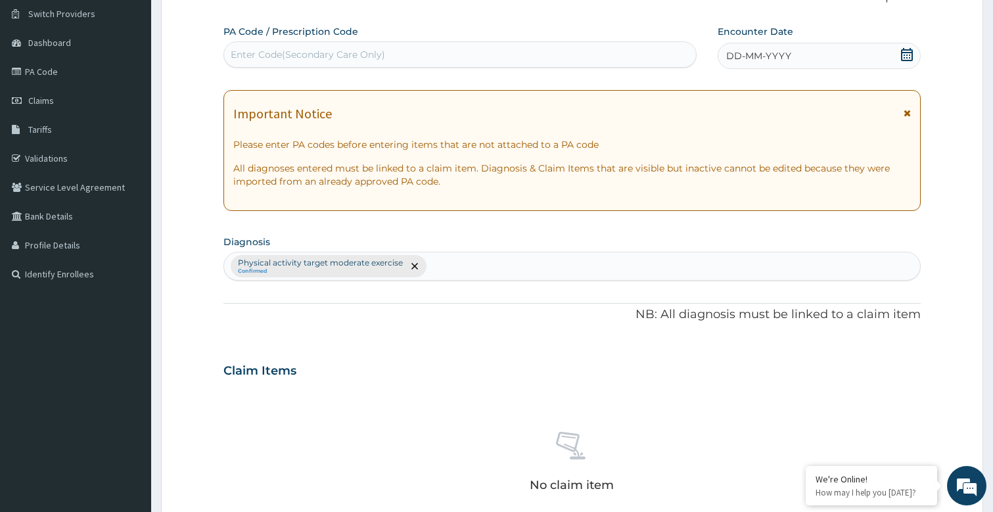
click at [732, 56] on span "DD-MM-YYYY" at bounding box center [759, 55] width 65 height 13
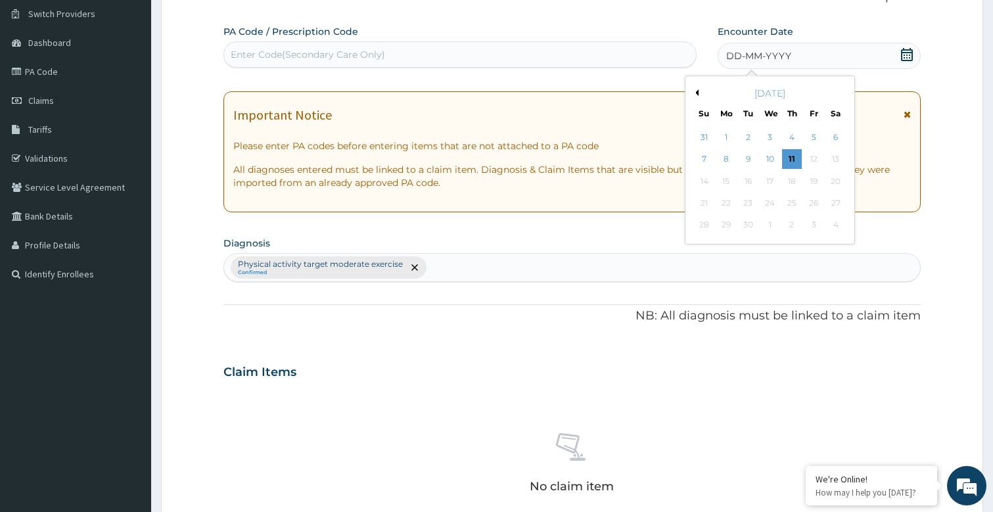
drag, startPoint x: 789, startPoint y: 162, endPoint x: 556, endPoint y: 112, distance: 238.1
click at [790, 162] on div "11" at bounding box center [792, 160] width 20 height 20
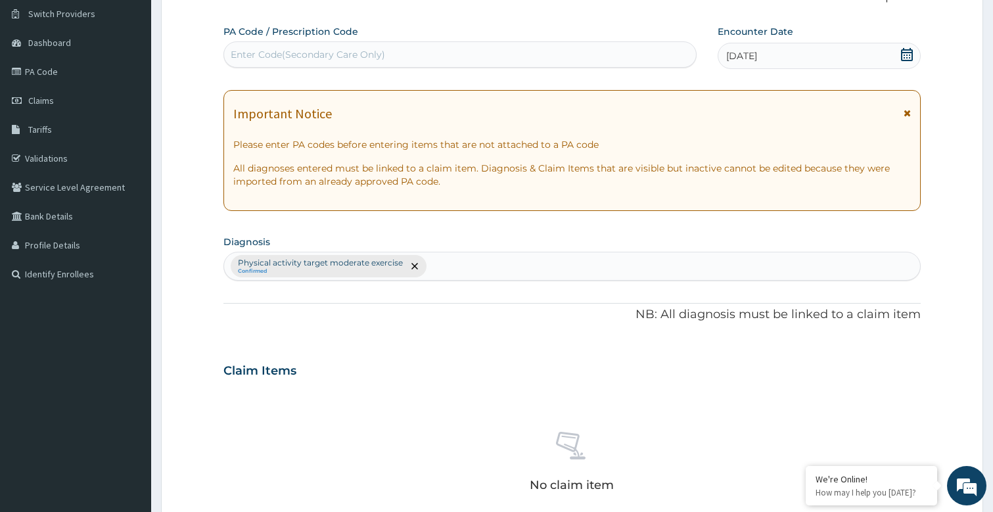
click at [295, 44] on div "Enter Code(Secondary Care Only)" at bounding box center [460, 54] width 473 height 21
type input "PA/FB375B"
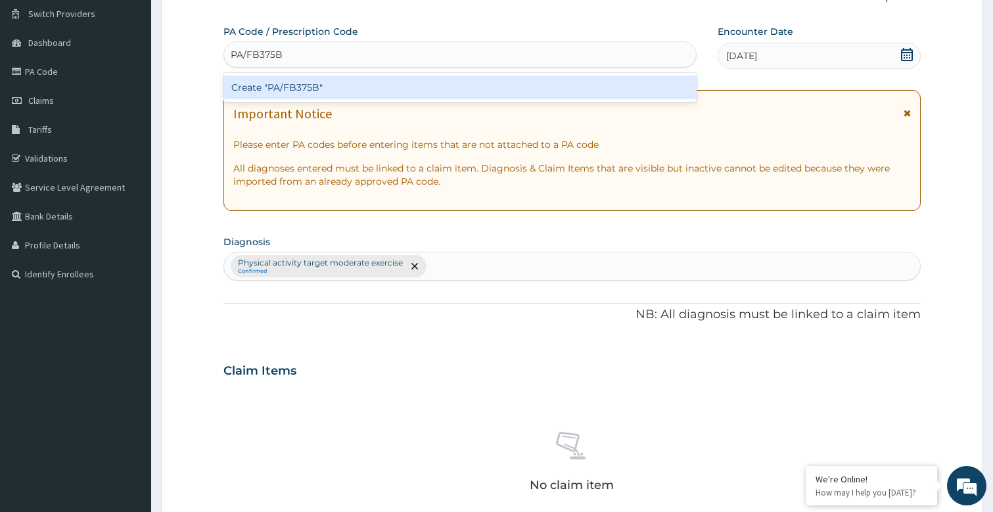
click at [308, 97] on div "Create "PA/FB375B"" at bounding box center [461, 88] width 474 height 24
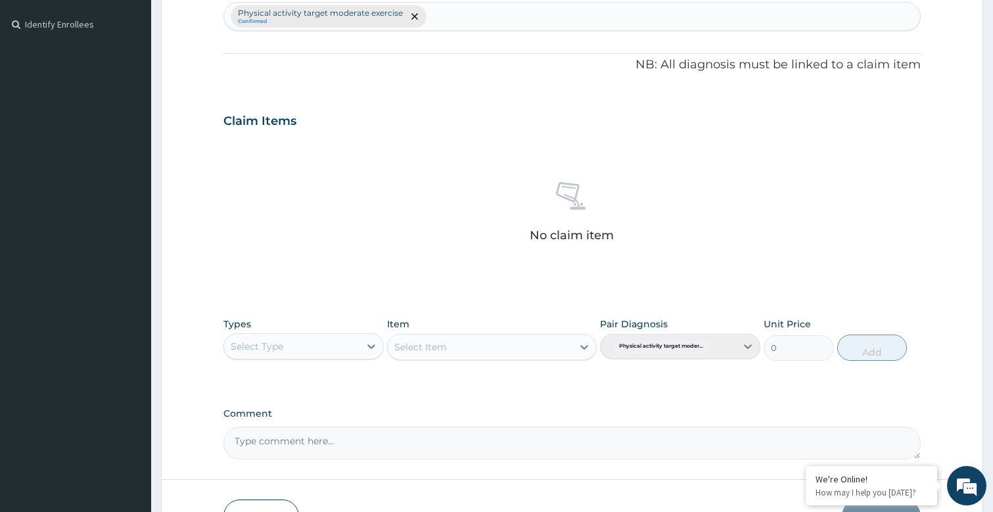
scroll to position [436, 0]
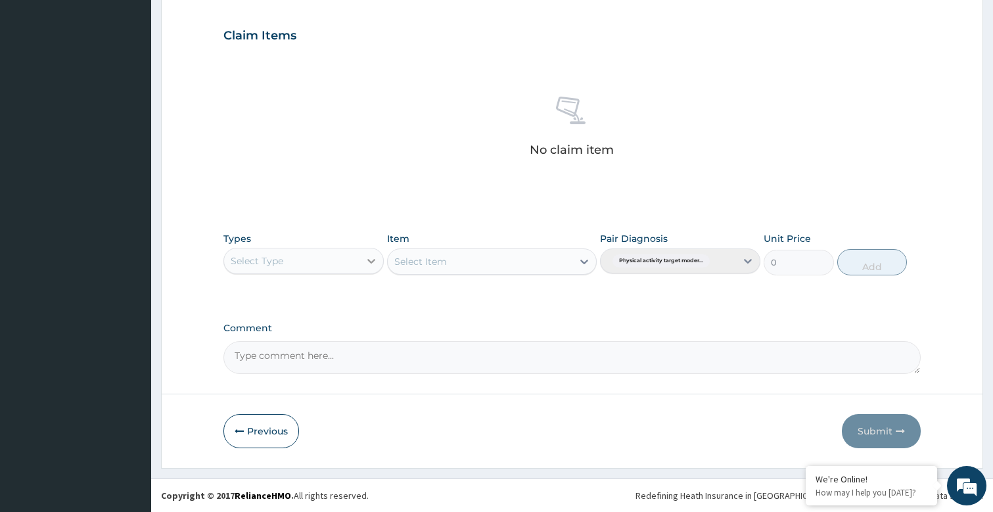
click at [362, 260] on div at bounding box center [372, 261] width 24 height 24
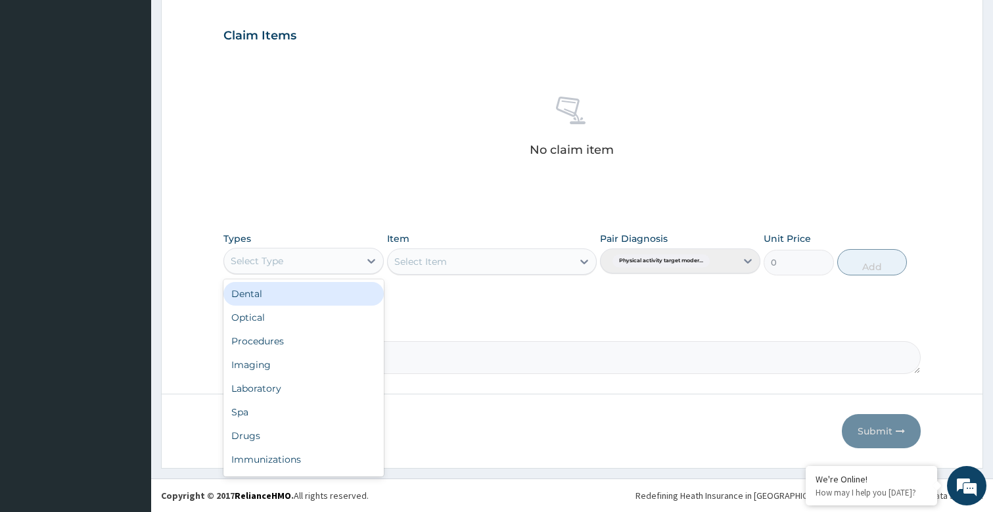
scroll to position [45, 0]
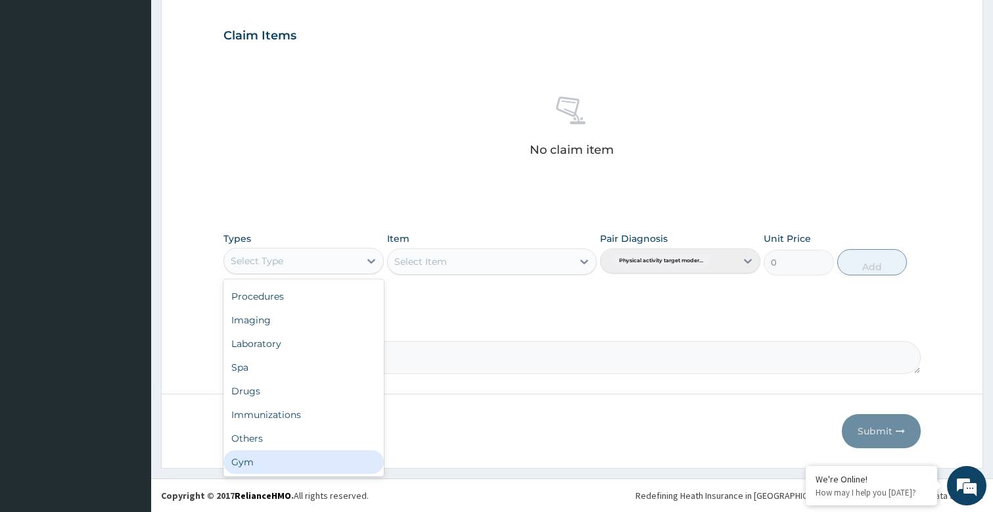
drag, startPoint x: 268, startPoint y: 462, endPoint x: 514, endPoint y: 297, distance: 296.3
click at [273, 449] on div "Dental Optical Procedures Imaging Laboratory Spa Drugs Immunizations Others Gym" at bounding box center [304, 377] width 160 height 197
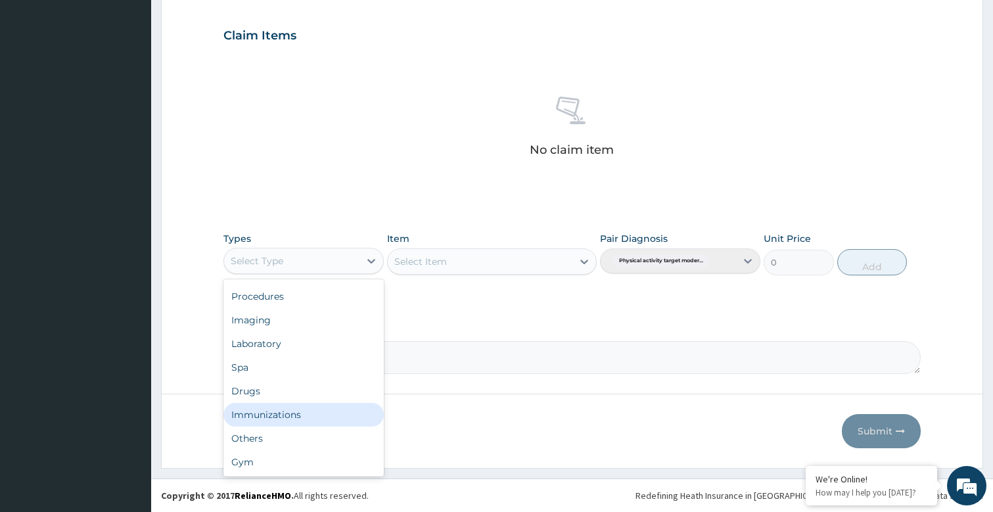
click at [571, 268] on div "Select Item" at bounding box center [491, 262] width 209 height 26
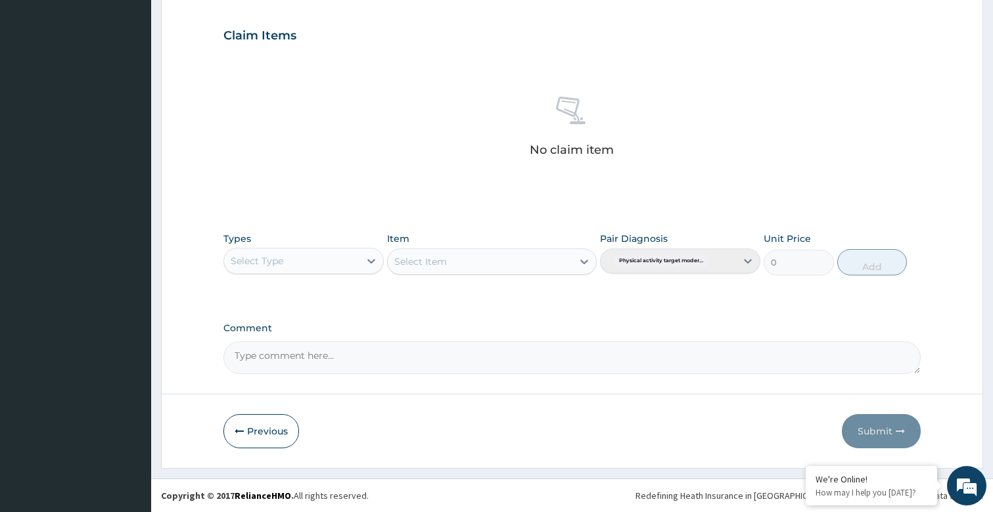
click at [580, 253] on div "Select Item" at bounding box center [491, 262] width 209 height 26
click at [577, 260] on div "Select Item" at bounding box center [491, 262] width 209 height 26
click at [324, 262] on div "Select Type" at bounding box center [291, 261] width 135 height 21
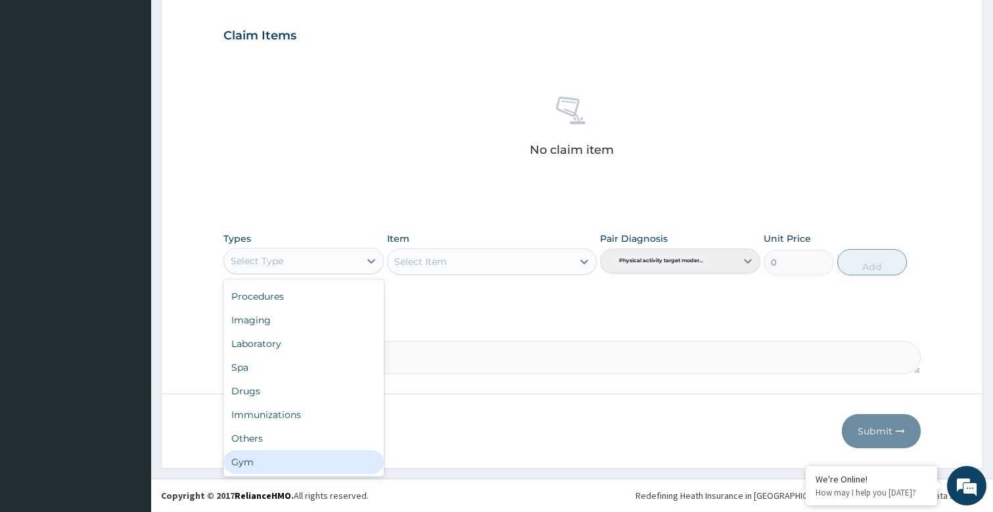
drag, startPoint x: 256, startPoint y: 462, endPoint x: 309, endPoint y: 418, distance: 69.5
click at [259, 456] on div "Gym" at bounding box center [304, 462] width 160 height 24
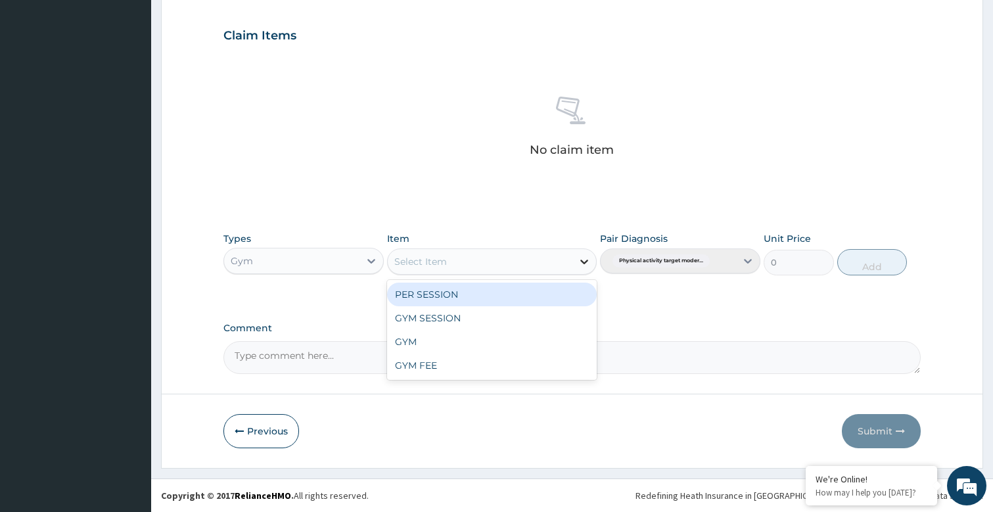
click at [576, 251] on div at bounding box center [585, 262] width 24 height 24
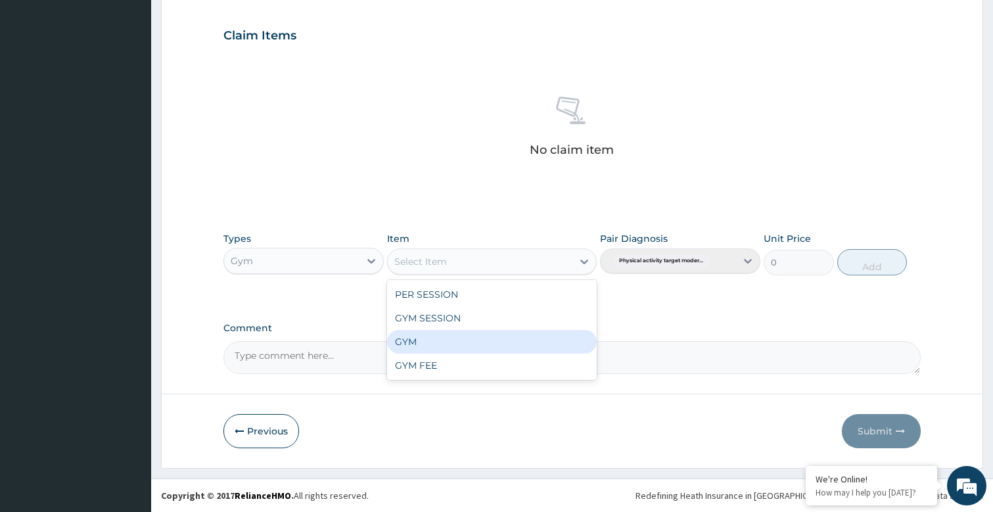
click at [425, 337] on div "GYM" at bounding box center [491, 342] width 209 height 24
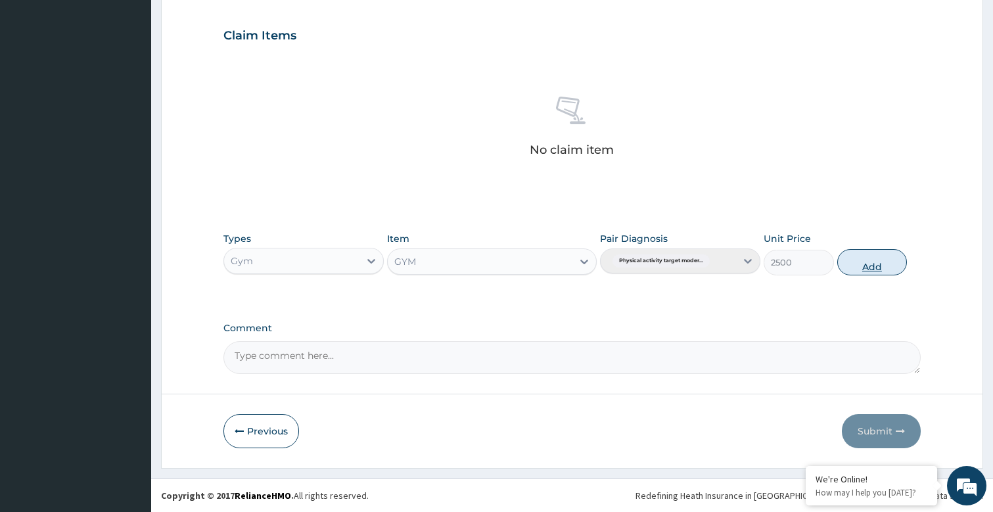
click at [865, 259] on button "Add" at bounding box center [873, 262] width 70 height 26
type input "0"
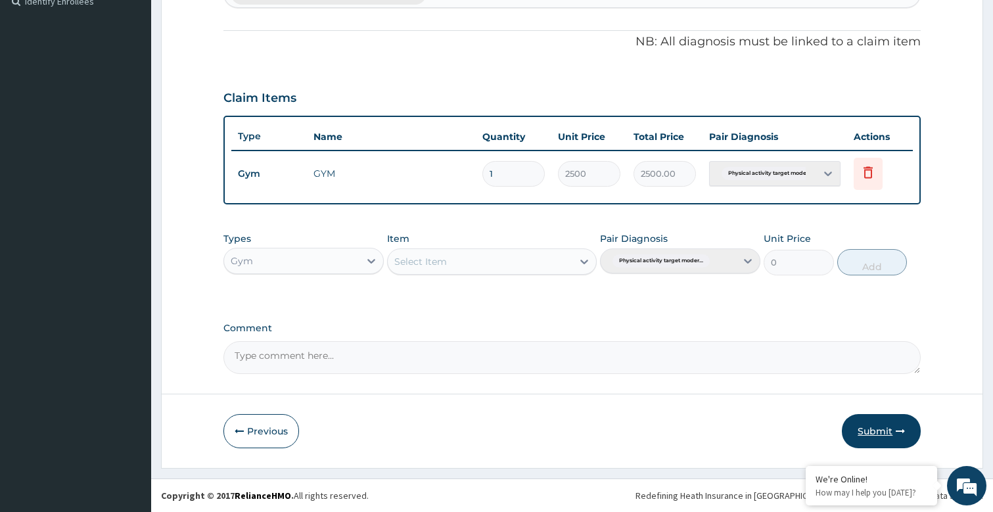
click at [893, 420] on button "Submit" at bounding box center [881, 431] width 79 height 34
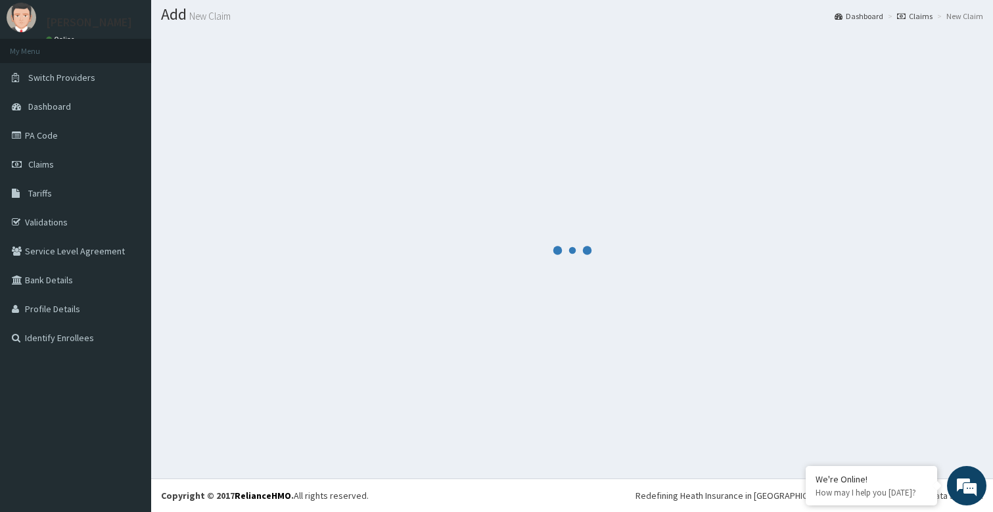
scroll to position [373, 0]
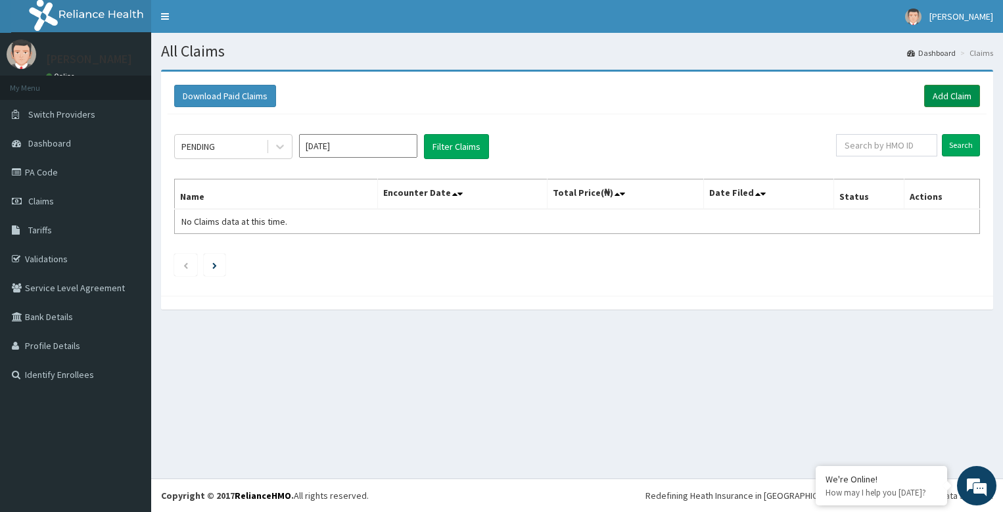
click at [955, 99] on link "Add Claim" at bounding box center [952, 96] width 56 height 22
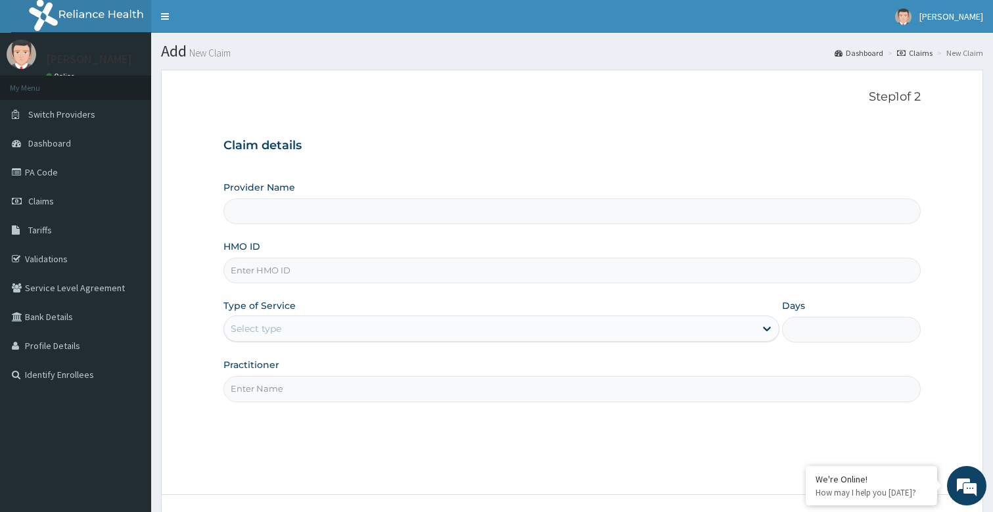
type input "Bodyline Gym- Festac"
type input "1"
click at [274, 388] on input "Practitioner" at bounding box center [573, 389] width 698 height 26
type input "bodyline"
click at [288, 274] on input "HMO ID" at bounding box center [573, 271] width 698 height 26
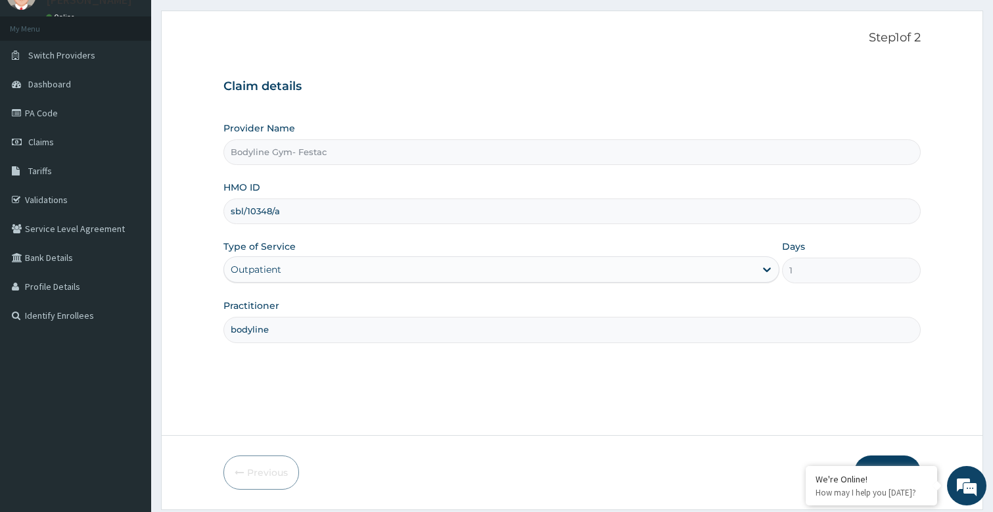
scroll to position [101, 0]
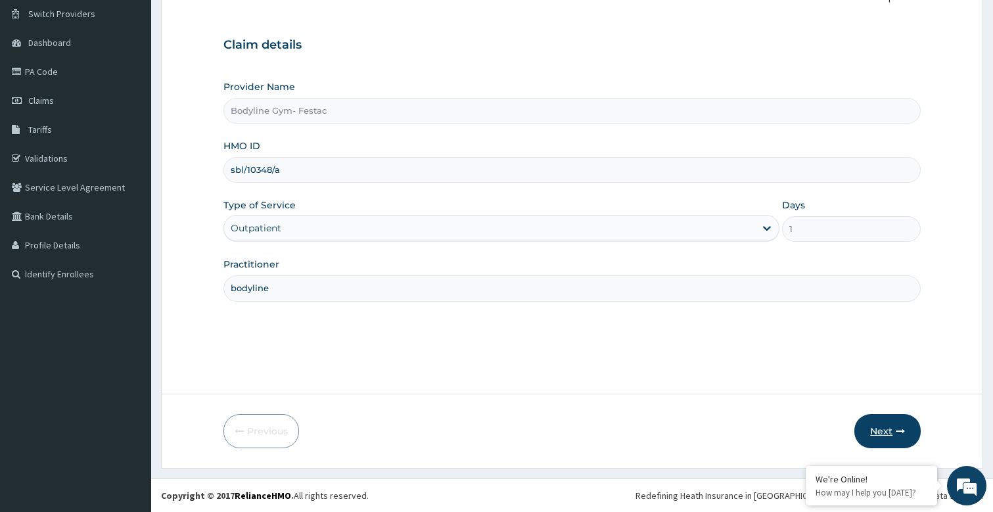
type input "sbl/10348/a"
click at [878, 425] on button "Next" at bounding box center [888, 431] width 66 height 34
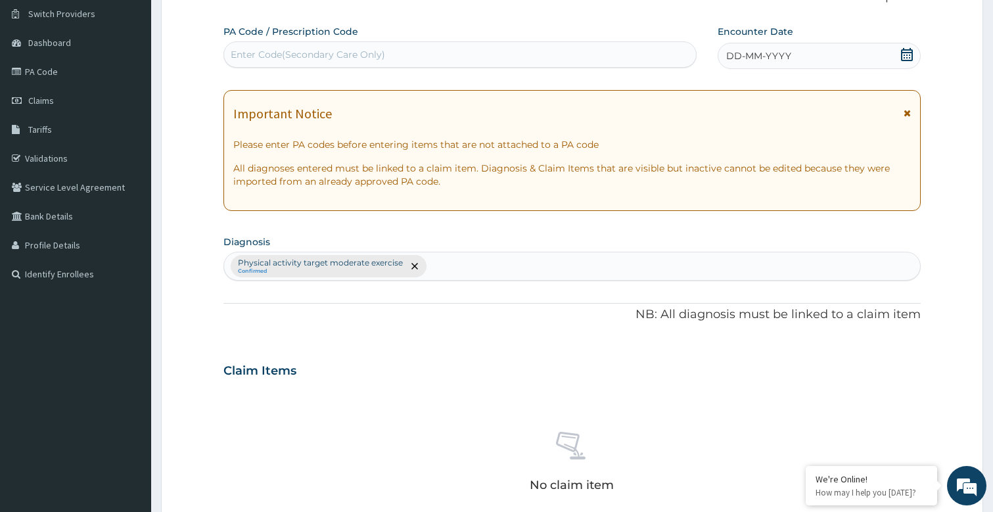
click at [796, 55] on div "DD-MM-YYYY" at bounding box center [819, 56] width 203 height 26
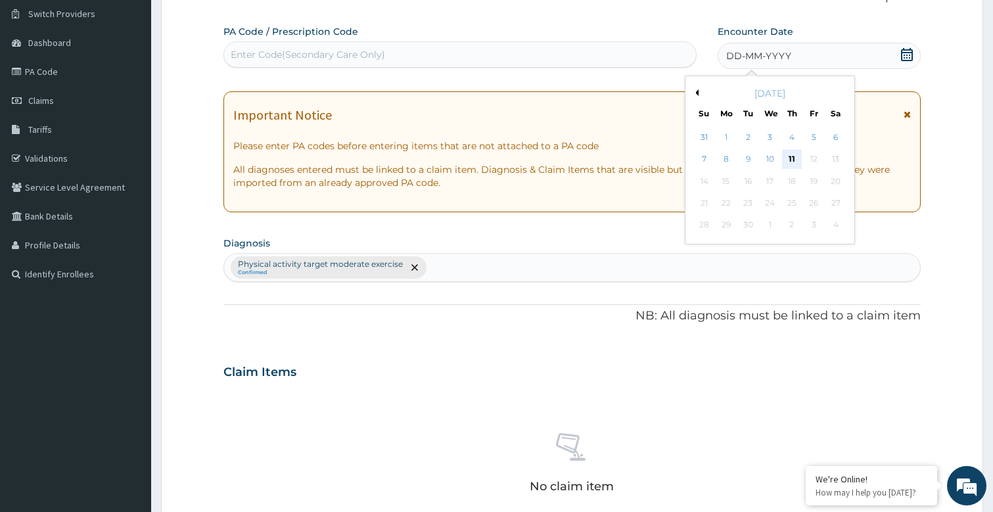
click at [797, 159] on div "11" at bounding box center [792, 160] width 20 height 20
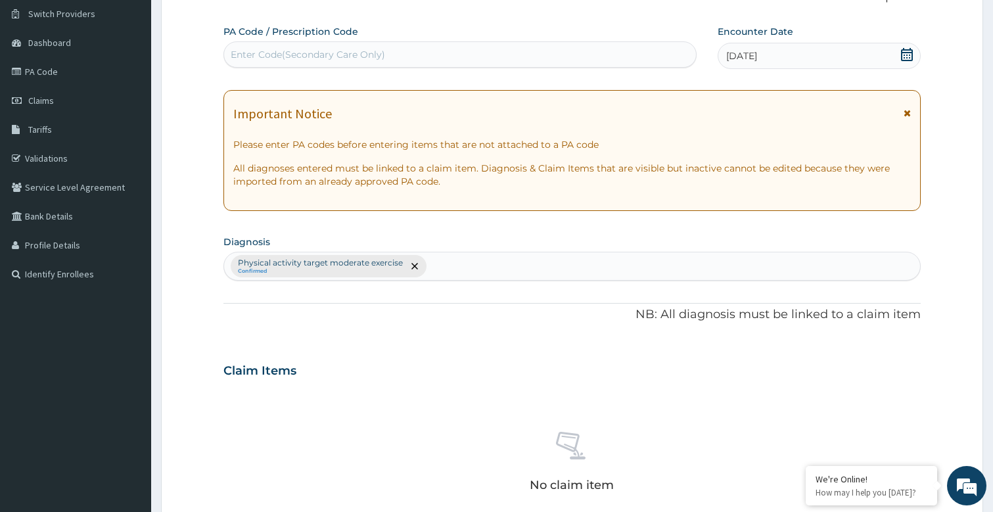
click at [314, 56] on div "Enter Code(Secondary Care Only)" at bounding box center [308, 54] width 155 height 13
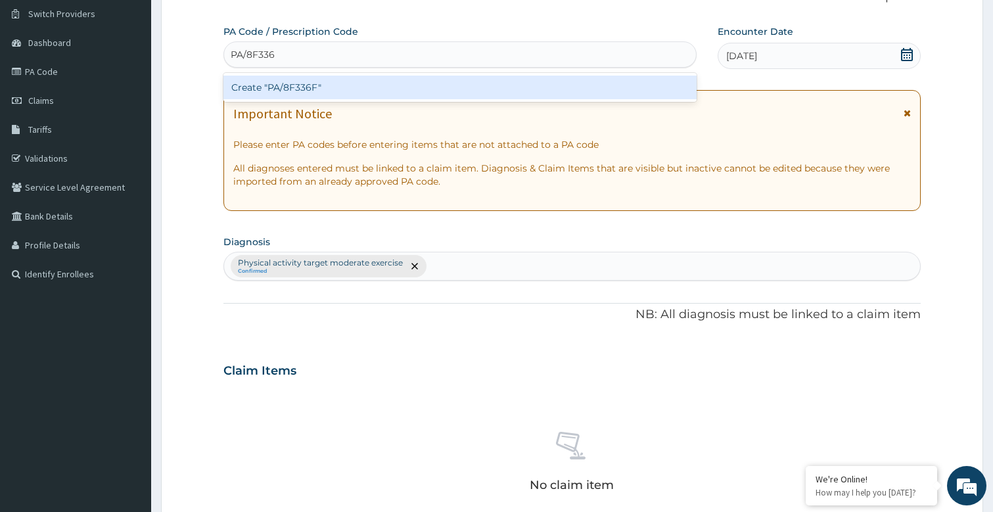
type input "PA/8F336F"
click at [314, 87] on div "Create "PA/8F336F"" at bounding box center [461, 88] width 474 height 24
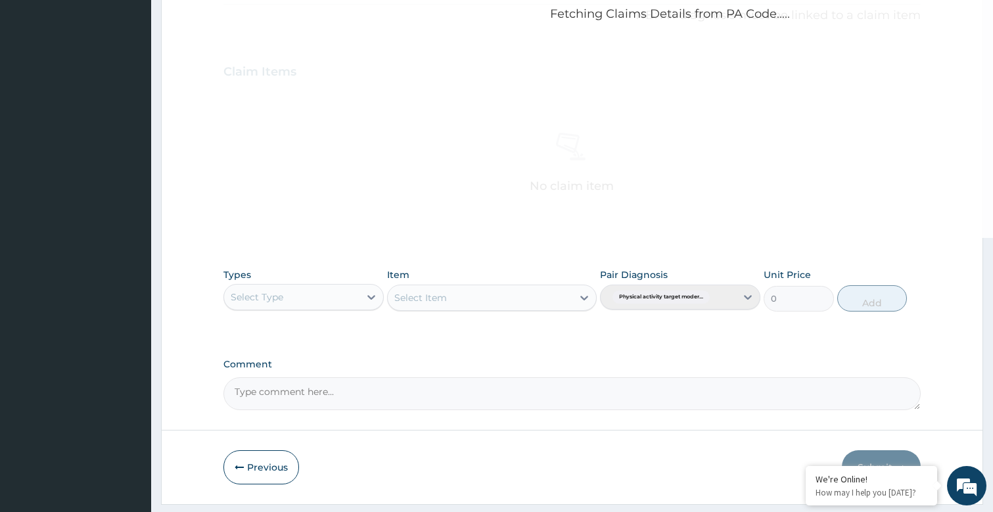
scroll to position [436, 0]
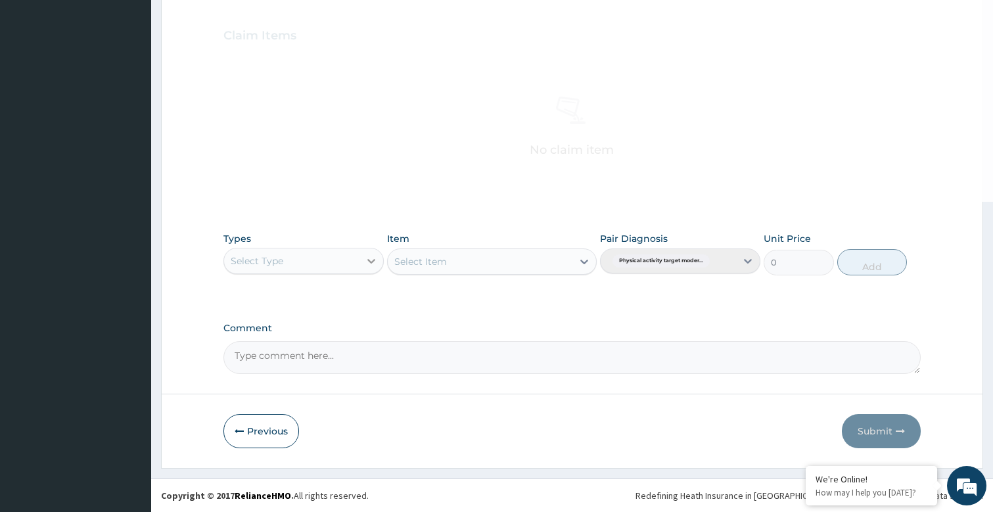
click at [367, 262] on icon at bounding box center [371, 260] width 13 height 13
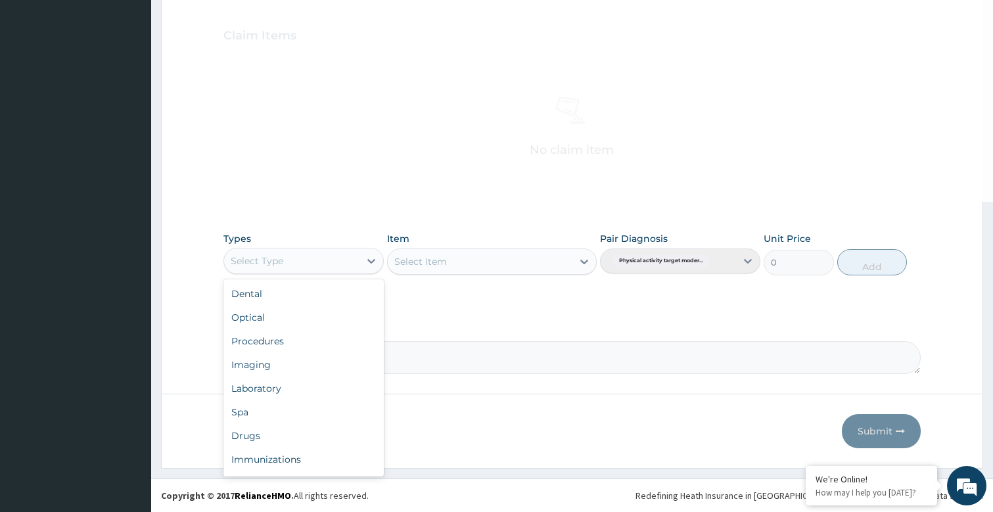
scroll to position [45, 0]
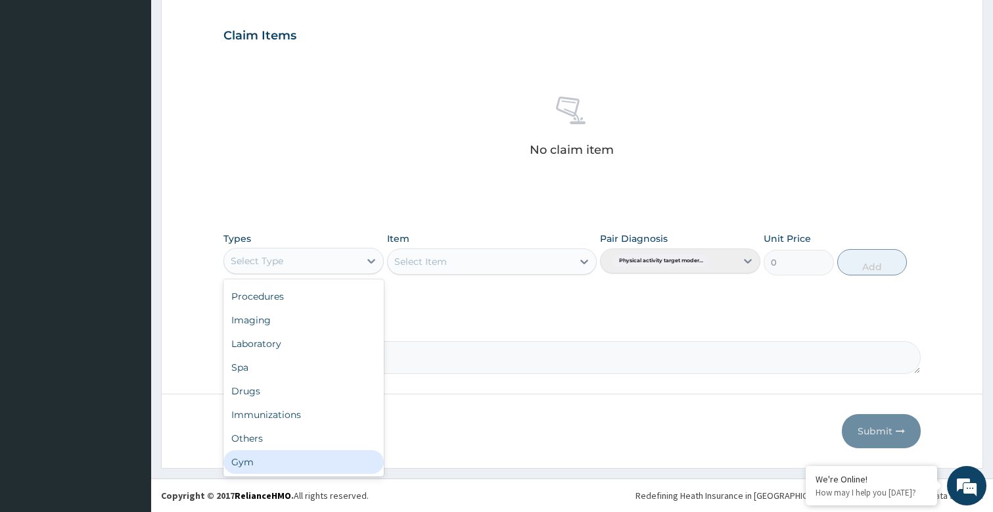
click at [271, 466] on div "Gym" at bounding box center [304, 462] width 160 height 24
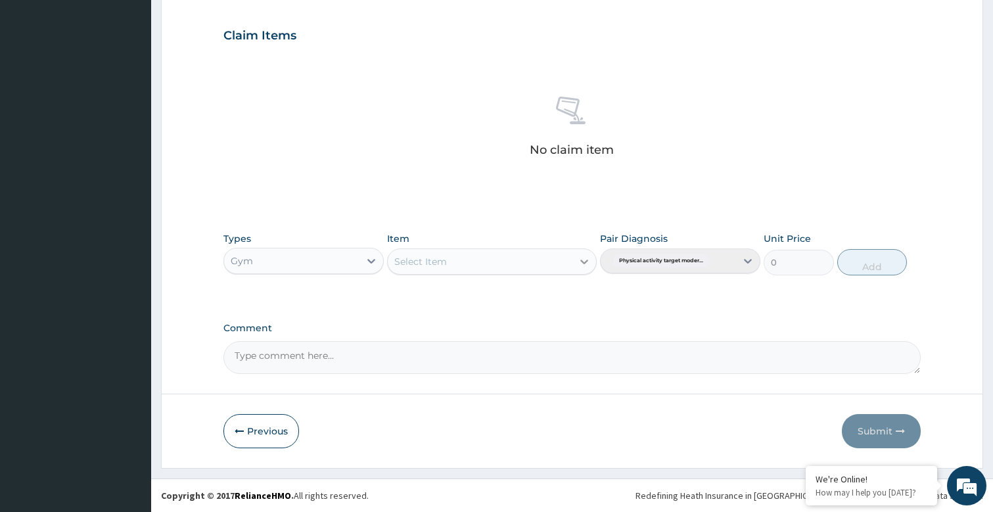
click at [585, 265] on icon at bounding box center [584, 261] width 13 height 13
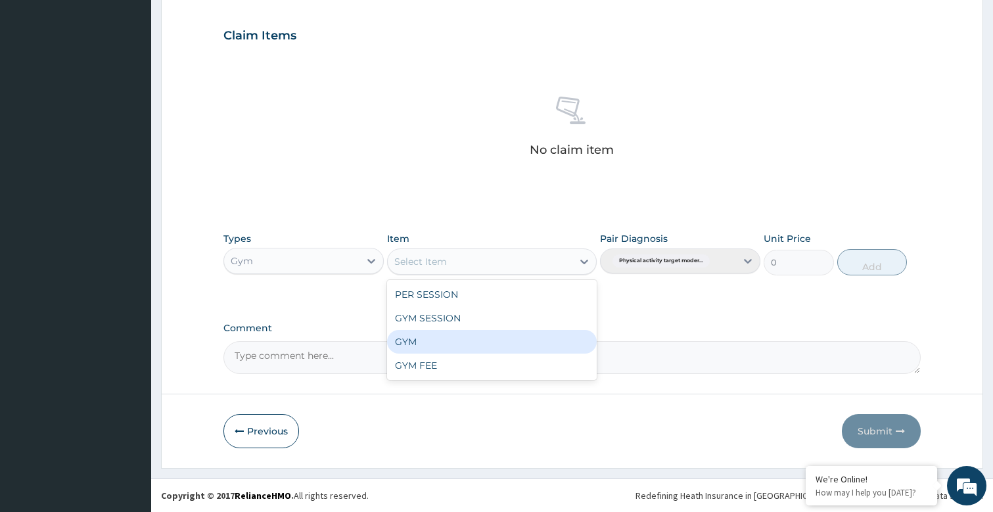
click at [465, 339] on div "GYM" at bounding box center [491, 342] width 209 height 24
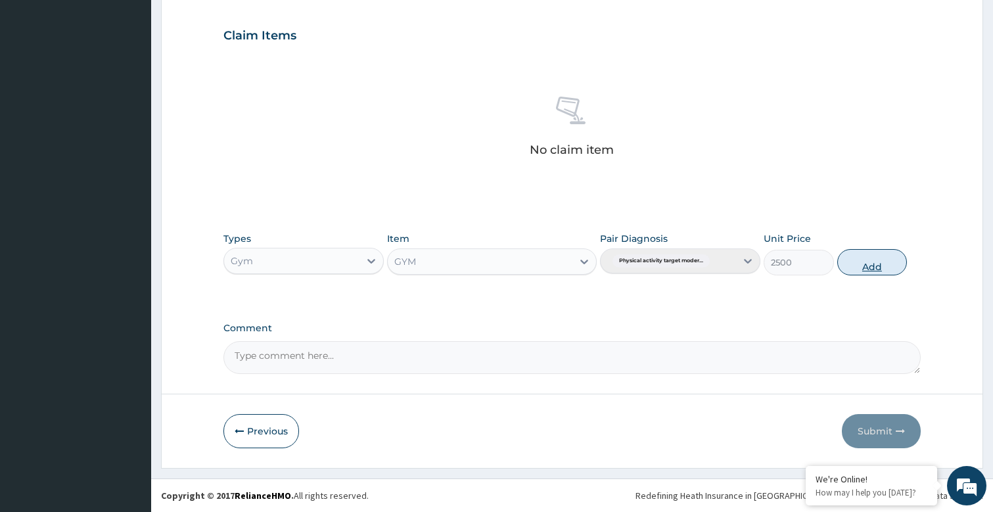
click at [876, 262] on button "Add" at bounding box center [873, 262] width 70 height 26
type input "0"
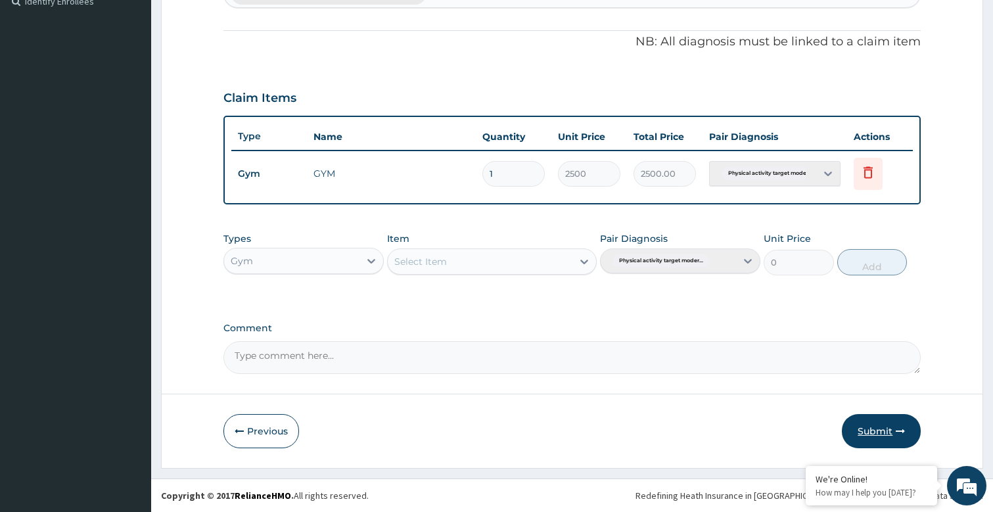
click at [862, 428] on button "Submit" at bounding box center [881, 431] width 79 height 34
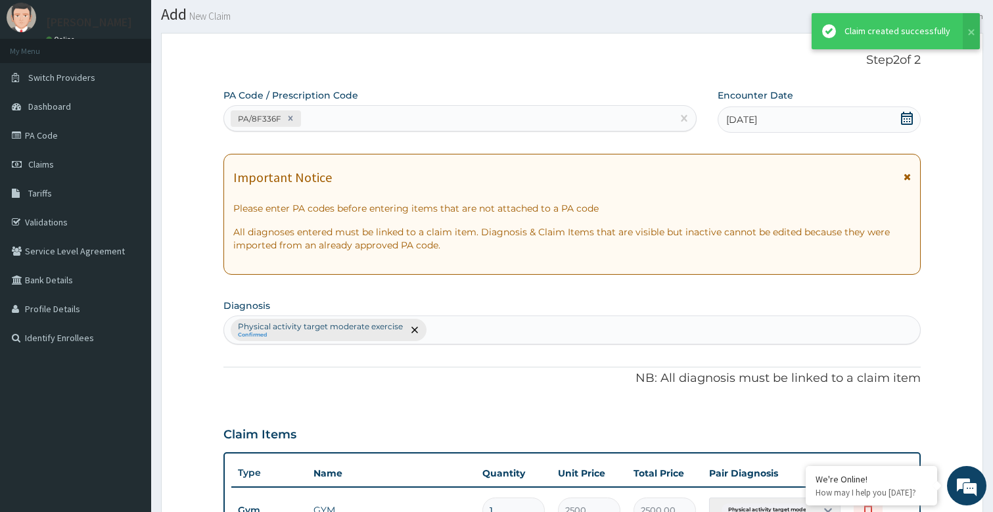
scroll to position [373, 0]
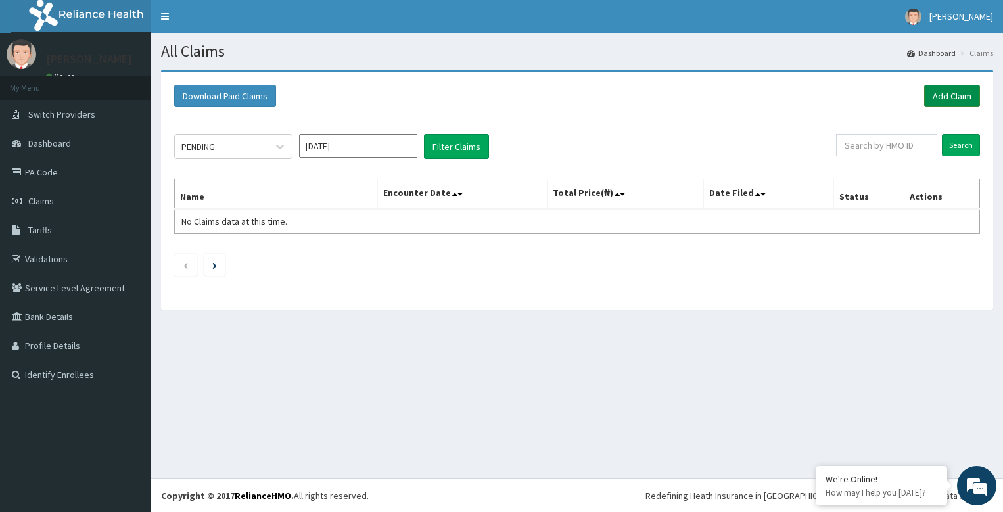
click at [950, 90] on link "Add Claim" at bounding box center [952, 96] width 56 height 22
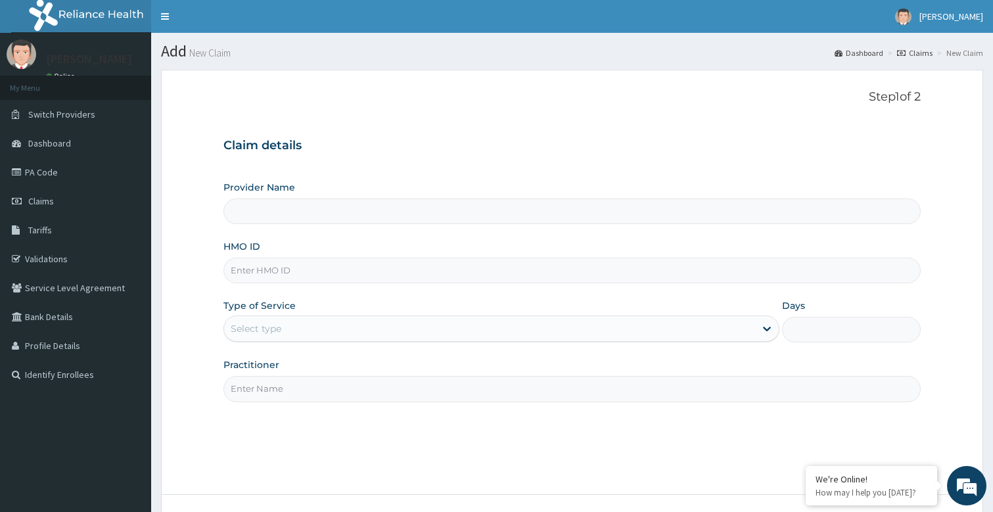
type input "Bodyline Gym- Festac"
type input "1"
click at [317, 391] on input "Practitioner" at bounding box center [573, 389] width 698 height 26
type input "bodyline"
click at [265, 272] on input "HMO ID" at bounding box center [573, 271] width 698 height 26
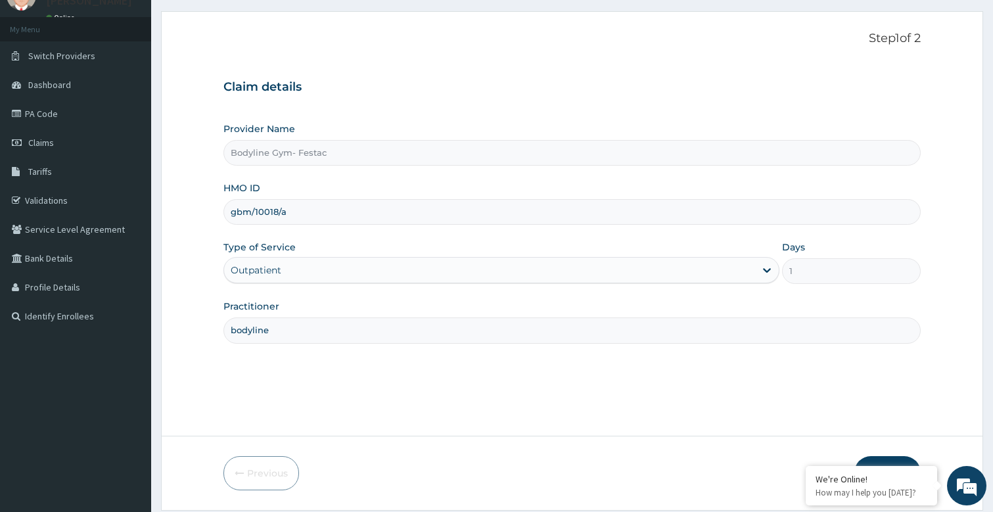
scroll to position [101, 0]
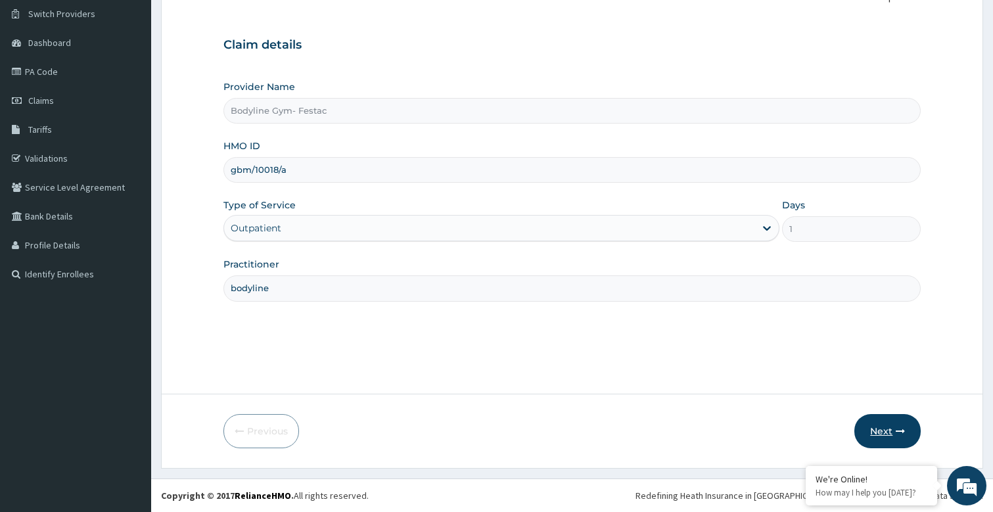
type input "gbm/10018/a"
click at [885, 433] on button "Next" at bounding box center [888, 431] width 66 height 34
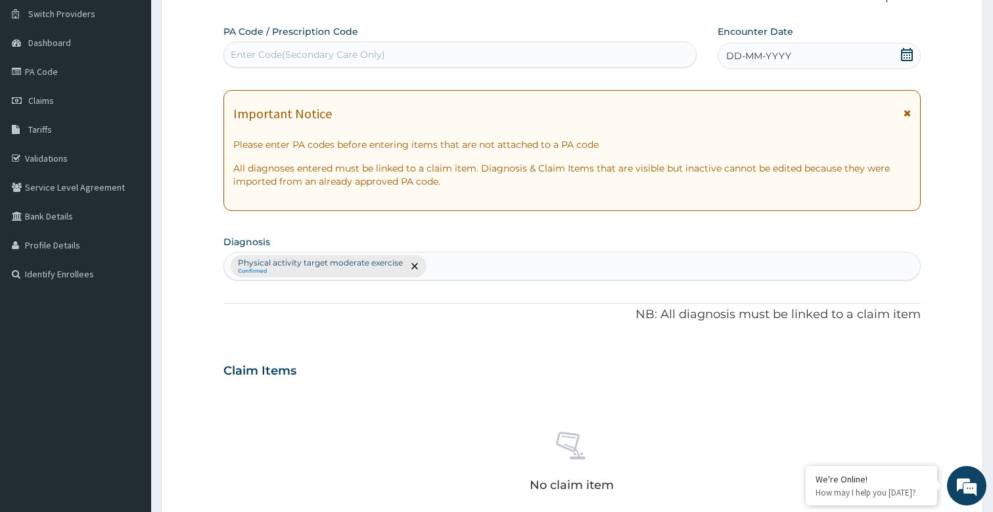
click at [775, 52] on span "DD-MM-YYYY" at bounding box center [759, 55] width 65 height 13
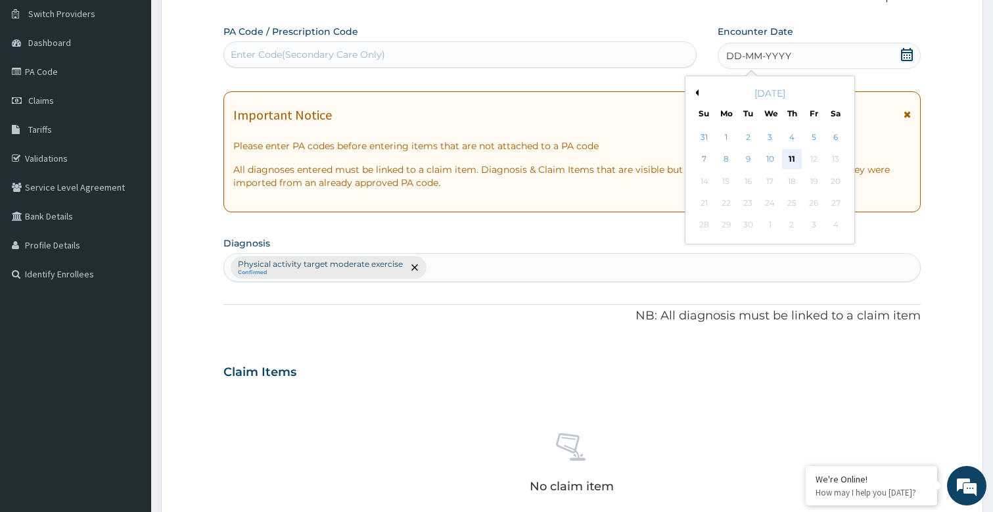
click at [789, 158] on div "11" at bounding box center [792, 160] width 20 height 20
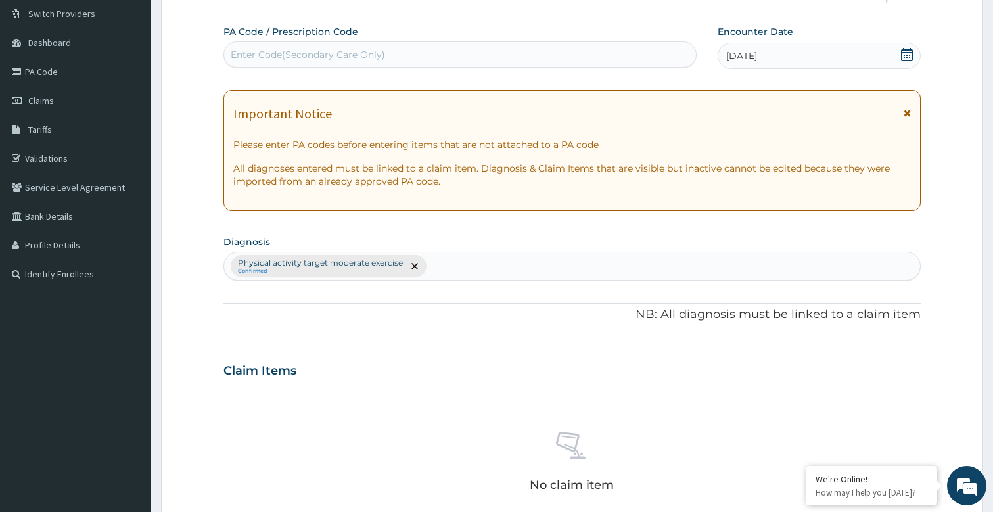
click at [338, 54] on div "Enter Code(Secondary Care Only)" at bounding box center [308, 54] width 155 height 13
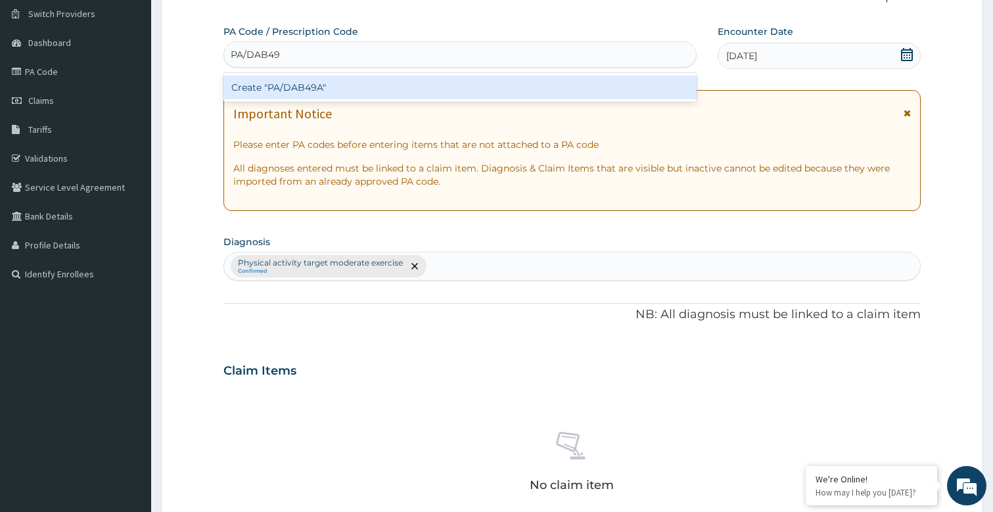
type input "PA/DAB49A"
click at [323, 85] on div "Create "PA/DAB49A"" at bounding box center [461, 88] width 474 height 24
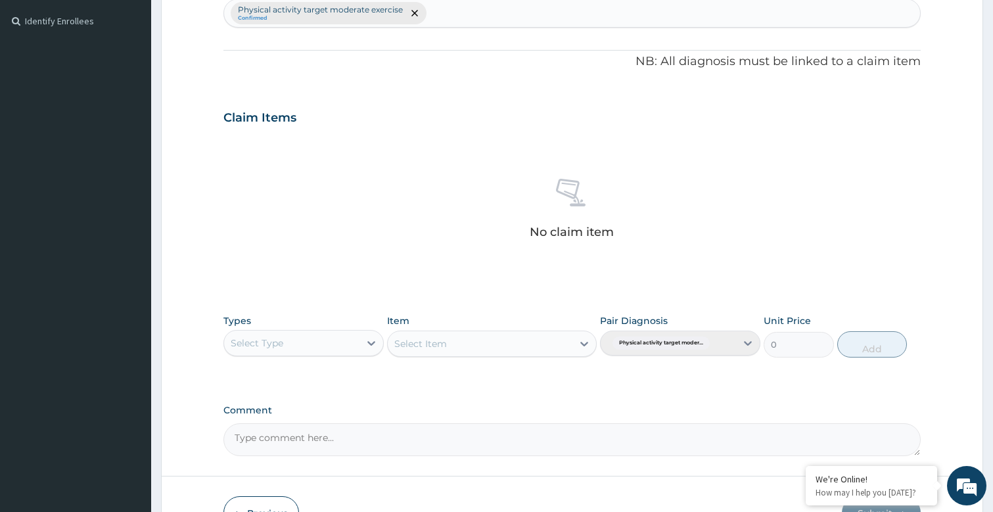
scroll to position [436, 0]
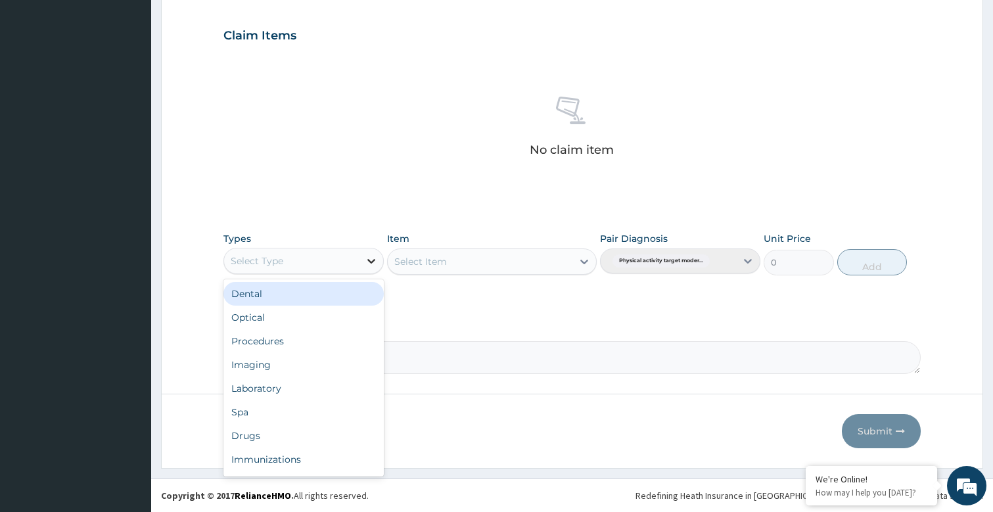
click at [365, 259] on icon at bounding box center [371, 260] width 13 height 13
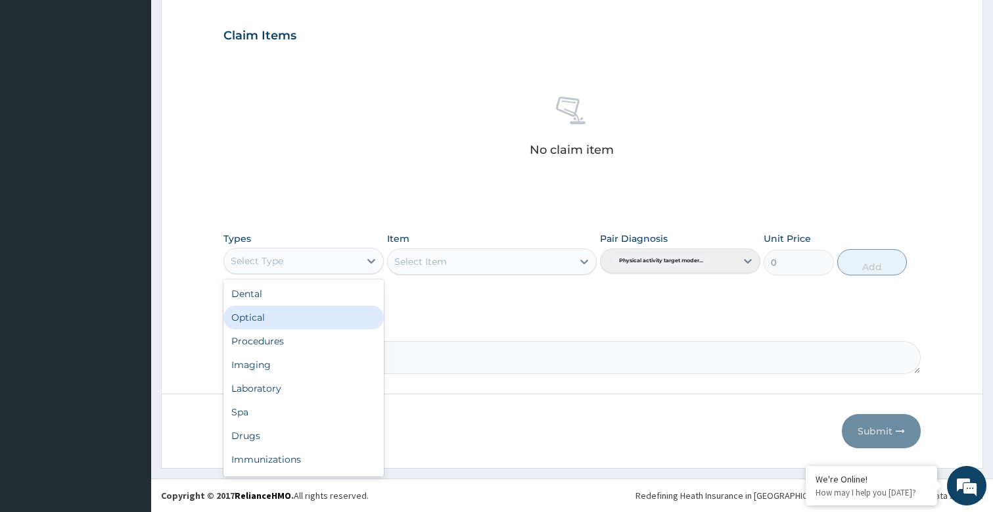
scroll to position [45, 0]
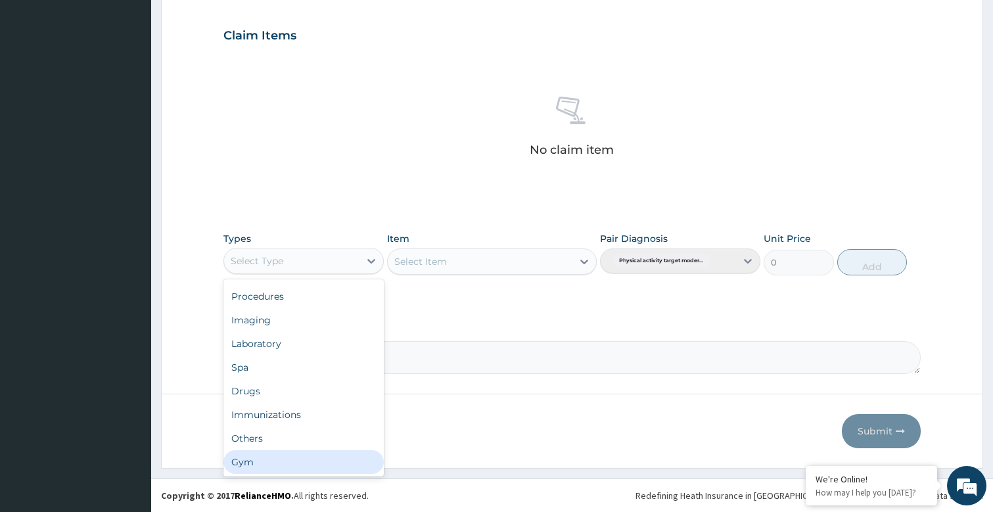
click at [293, 461] on div "Gym" at bounding box center [304, 462] width 160 height 24
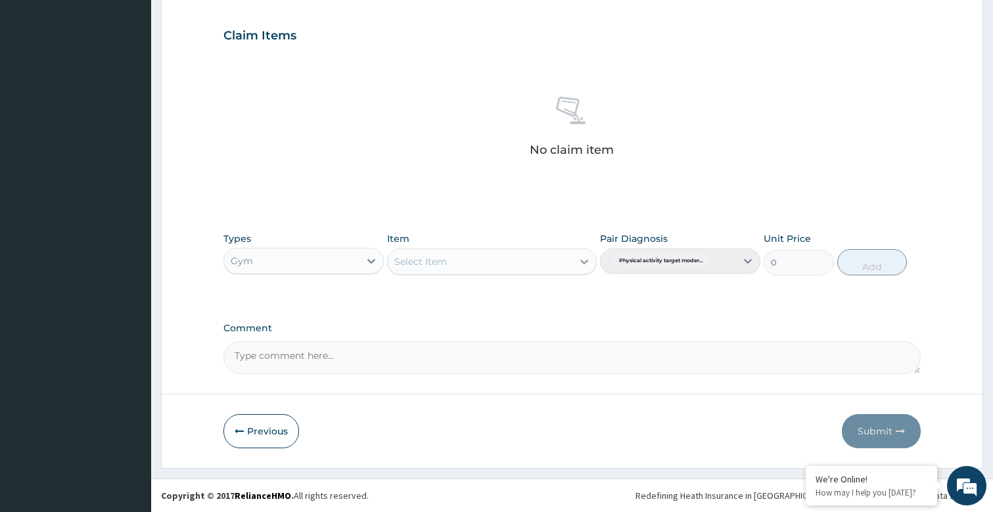
click at [586, 262] on icon at bounding box center [585, 262] width 8 height 5
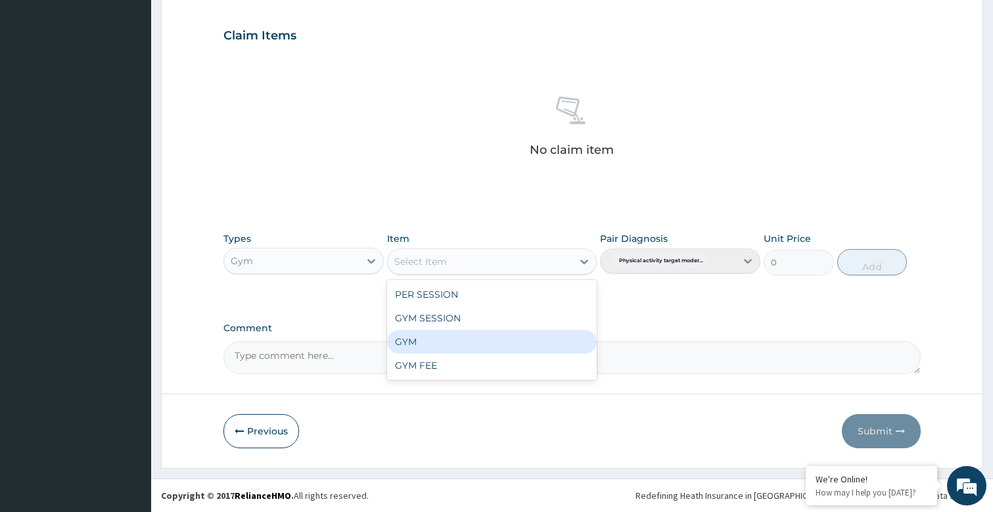
click at [420, 343] on div "GYM" at bounding box center [491, 342] width 209 height 24
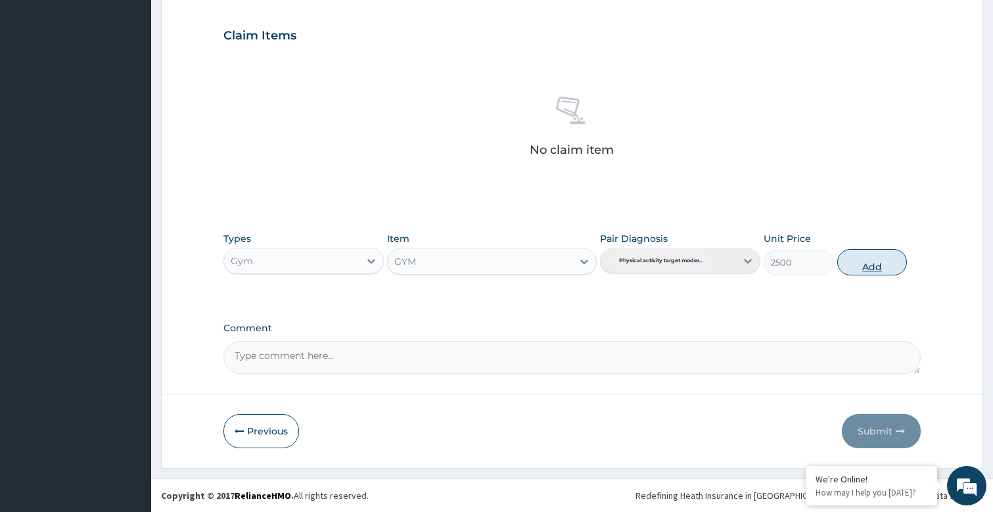
click at [881, 264] on button "Add" at bounding box center [873, 262] width 70 height 26
type input "0"
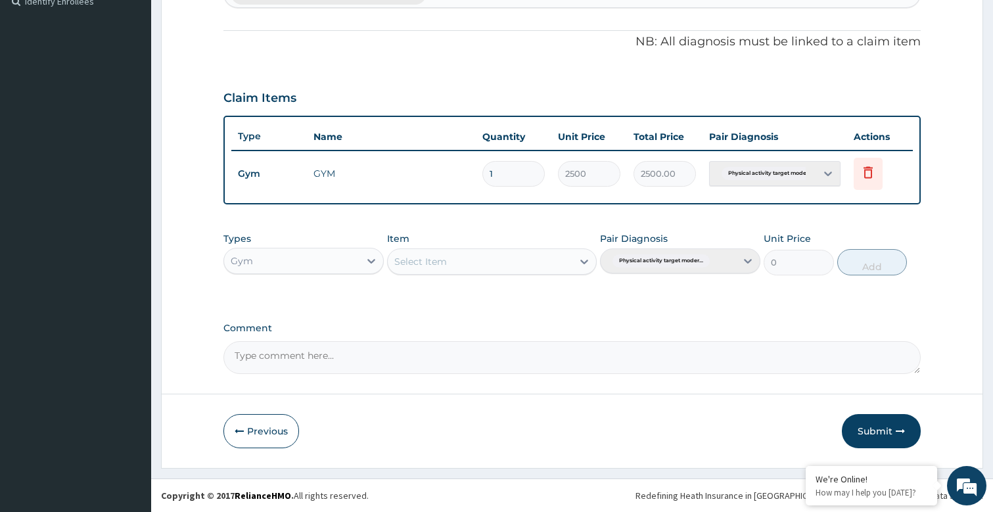
click at [876, 425] on button "Submit" at bounding box center [881, 431] width 79 height 34
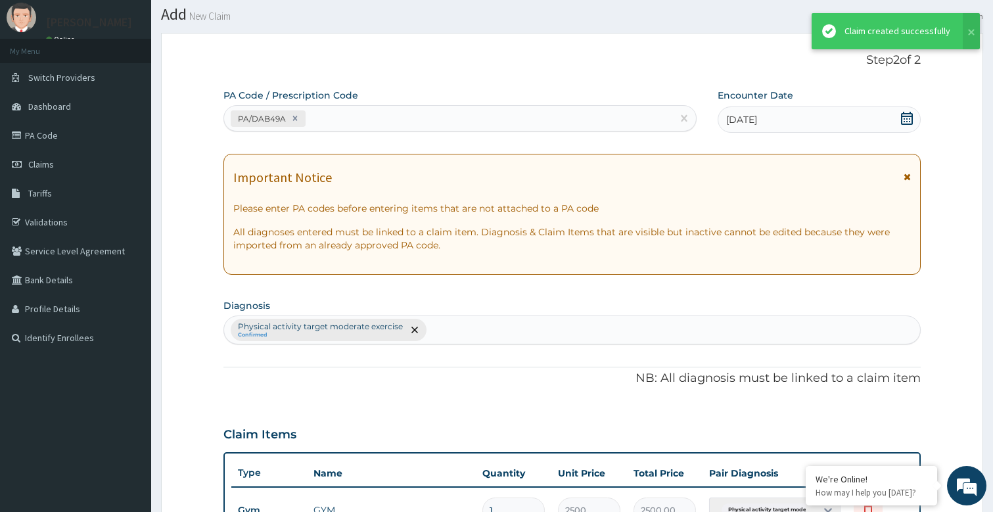
scroll to position [373, 0]
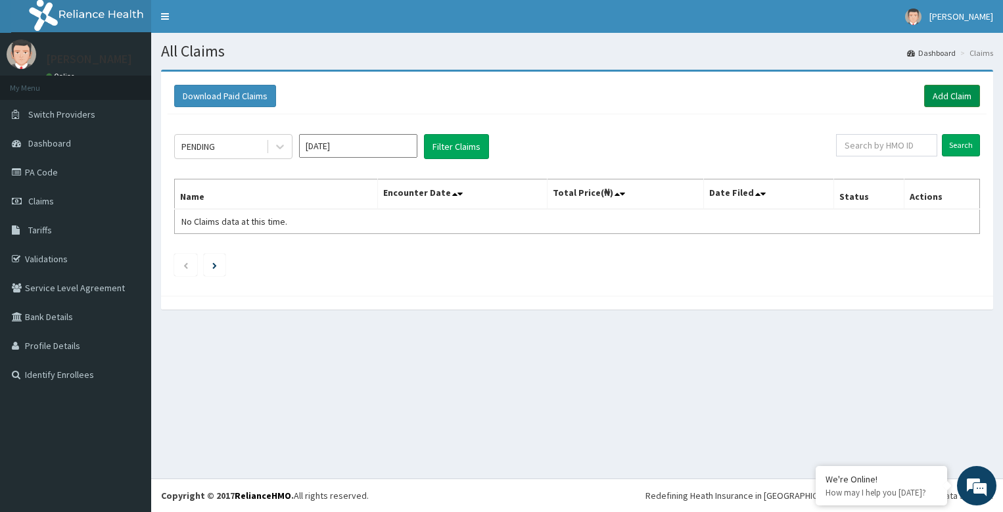
click at [963, 102] on link "Add Claim" at bounding box center [952, 96] width 56 height 22
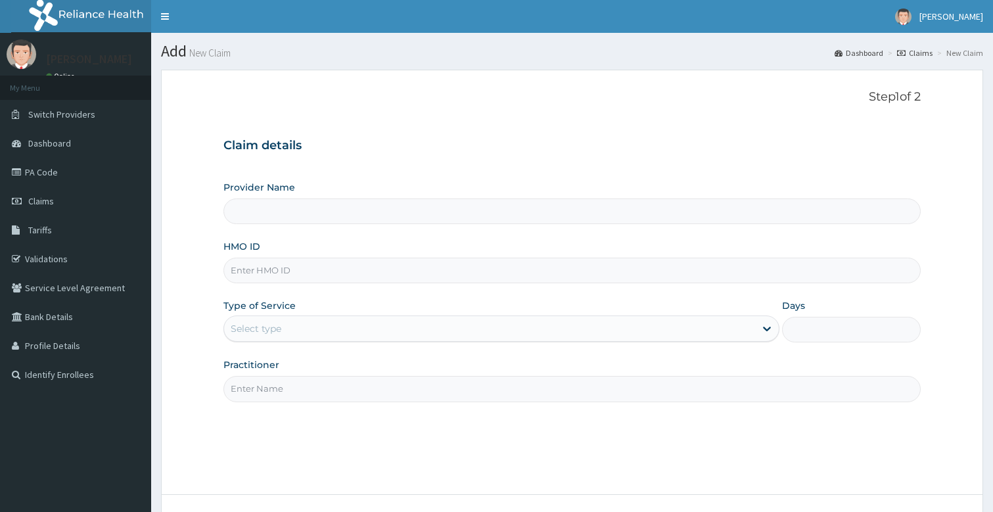
click at [319, 215] on input "Provider Name" at bounding box center [573, 212] width 698 height 26
click at [309, 389] on input "Practitioner" at bounding box center [573, 389] width 698 height 26
type input "bodyline"
type input "Bodyline Gym- Festac"
type input "1"
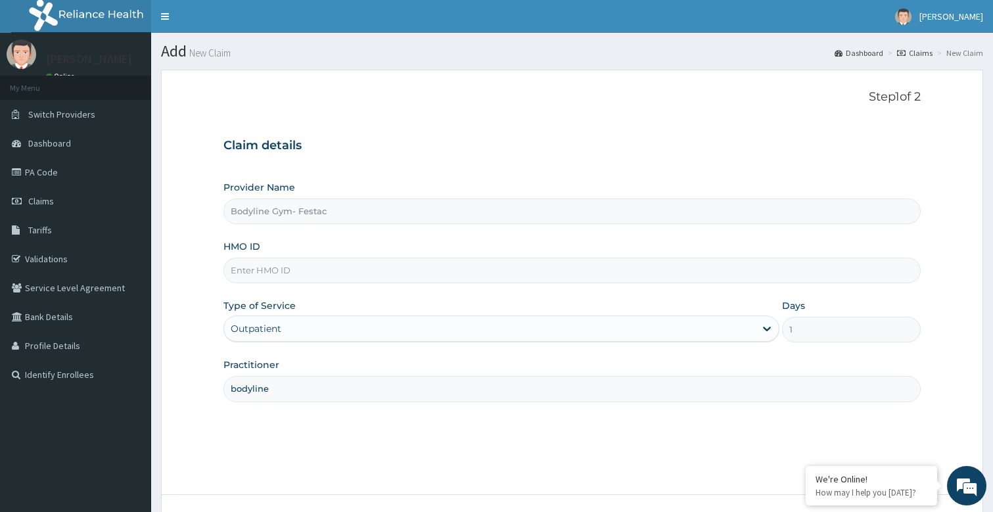
click at [310, 275] on input "HMO ID" at bounding box center [573, 271] width 698 height 26
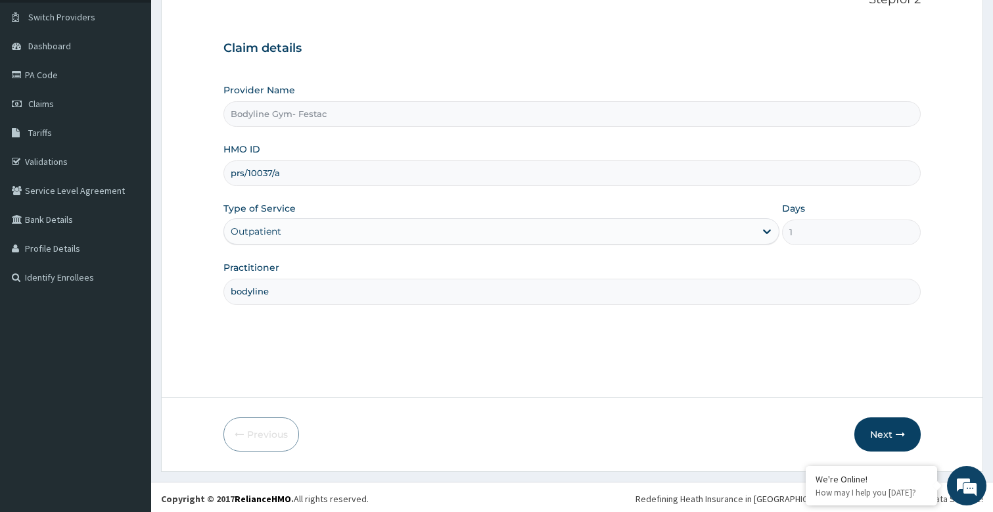
scroll to position [101, 0]
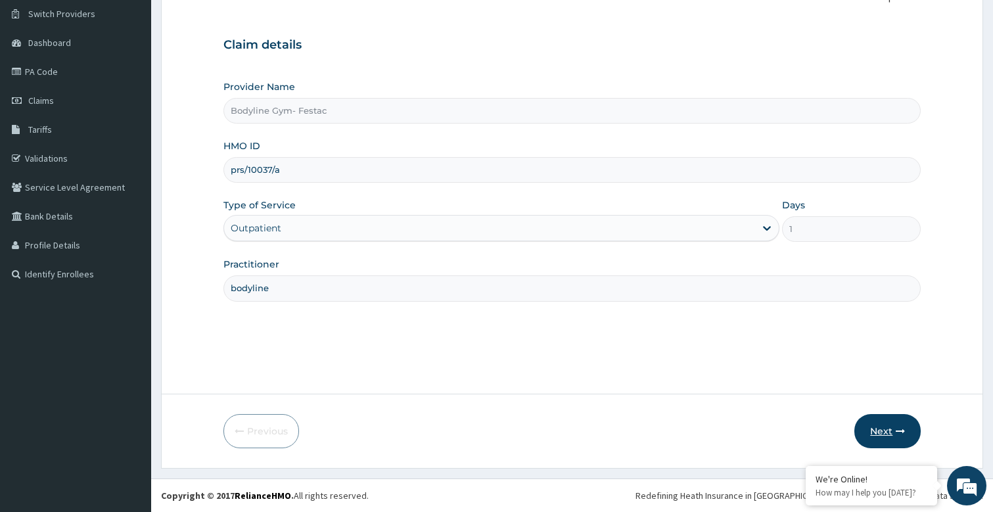
type input "prs/10037/a"
click at [883, 429] on button "Next" at bounding box center [888, 431] width 66 height 34
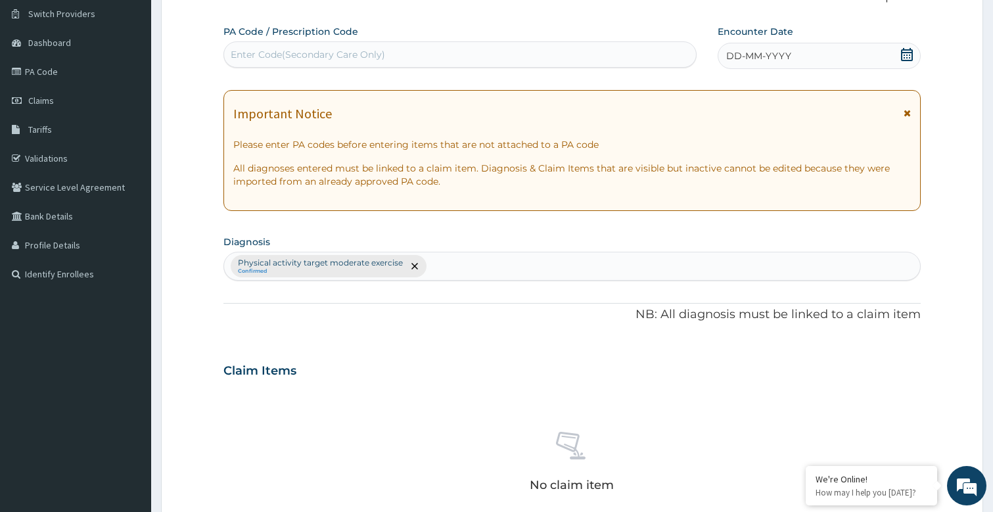
click at [748, 60] on span "DD-MM-YYYY" at bounding box center [759, 55] width 65 height 13
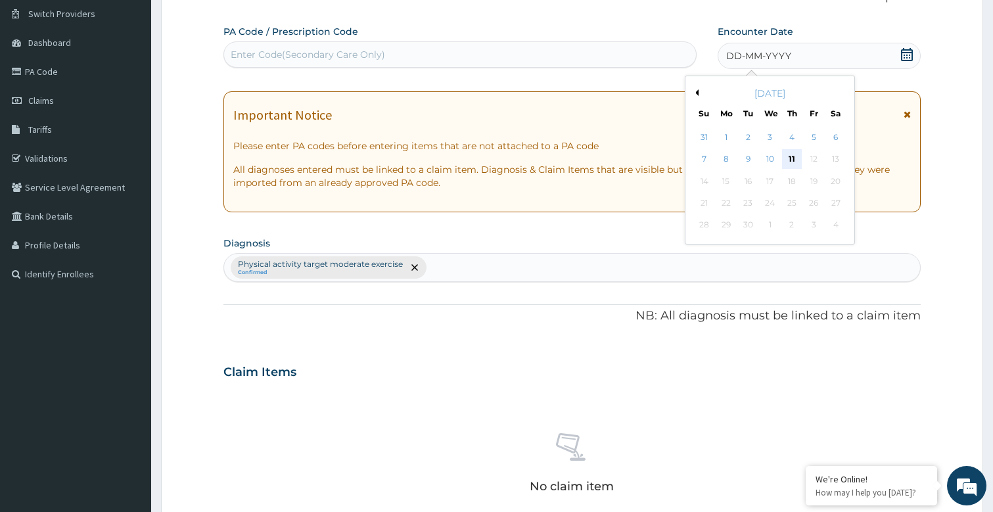
click at [797, 158] on div "11" at bounding box center [792, 160] width 20 height 20
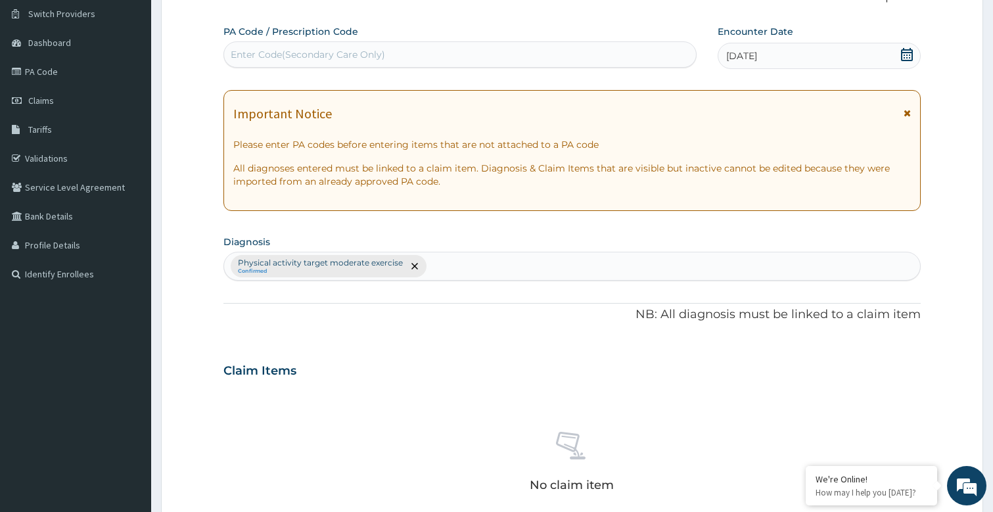
click at [342, 56] on div "Enter Code(Secondary Care Only)" at bounding box center [308, 54] width 155 height 13
type input "PA/9D6283"
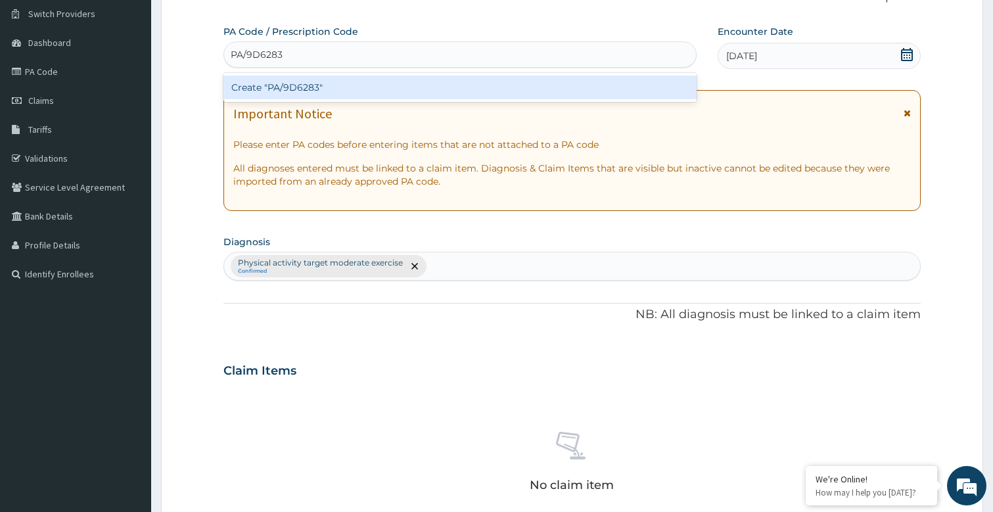
click at [307, 85] on div "Create "PA/9D6283"" at bounding box center [461, 88] width 474 height 24
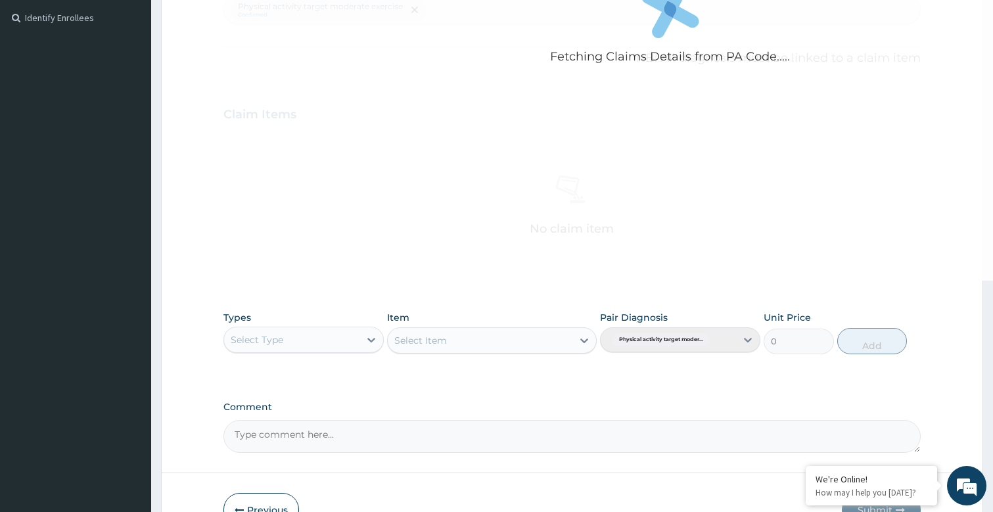
scroll to position [436, 0]
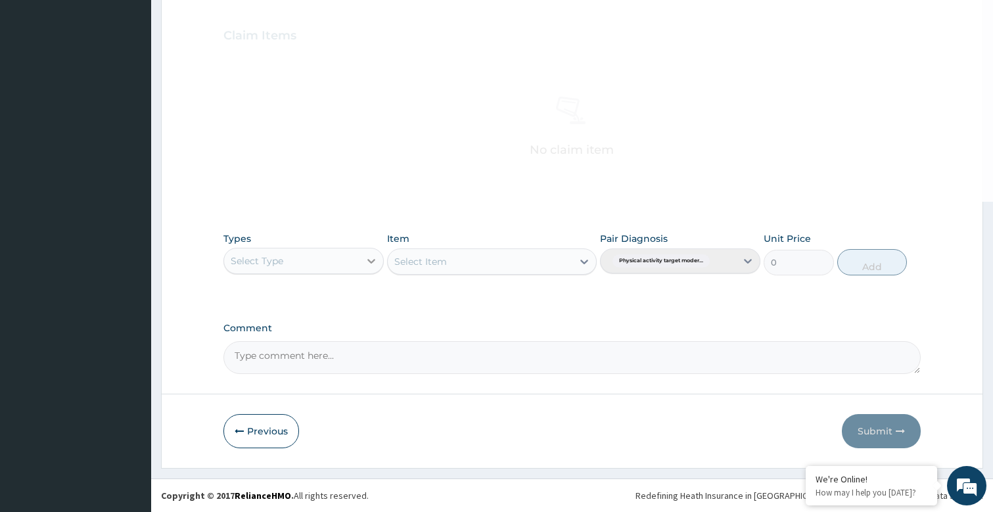
click at [366, 264] on icon at bounding box center [371, 260] width 13 height 13
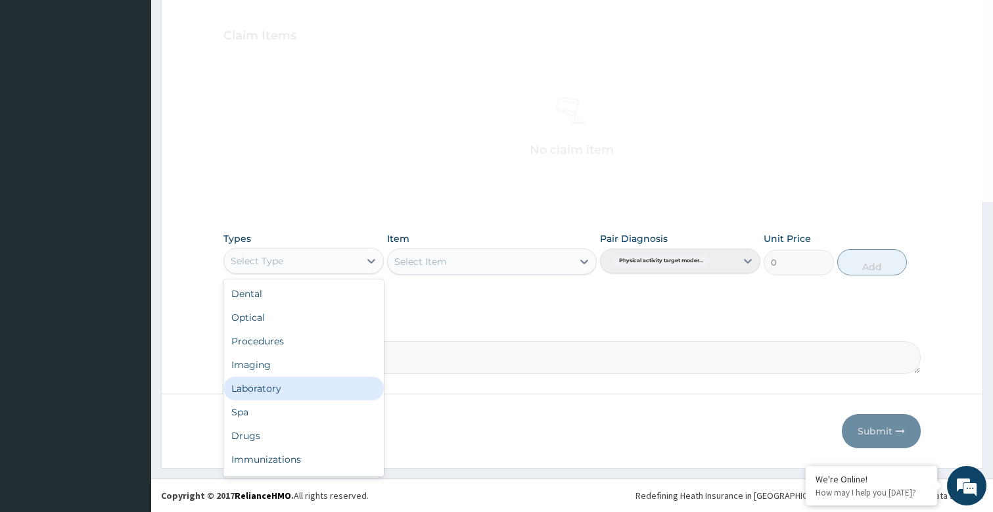
scroll to position [45, 0]
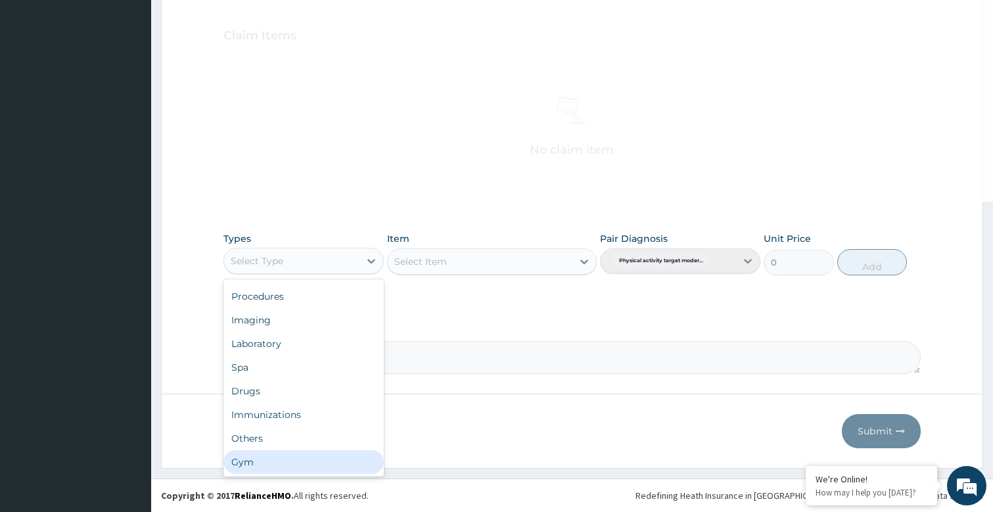
drag, startPoint x: 247, startPoint y: 467, endPoint x: 462, endPoint y: 379, distance: 231.7
click at [247, 467] on div "Gym" at bounding box center [304, 462] width 160 height 24
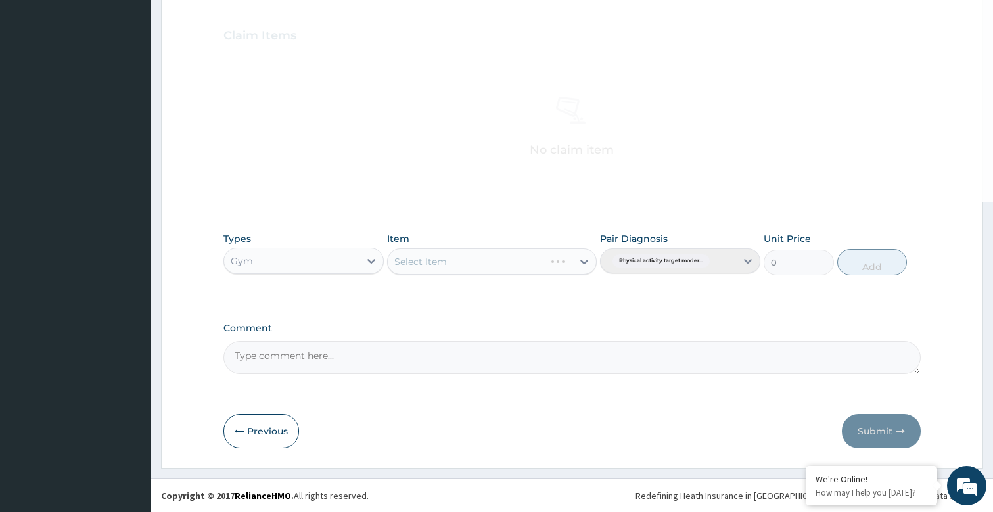
click at [584, 259] on div "Select Item" at bounding box center [491, 262] width 209 height 26
click at [583, 259] on div "Select Item" at bounding box center [491, 262] width 209 height 26
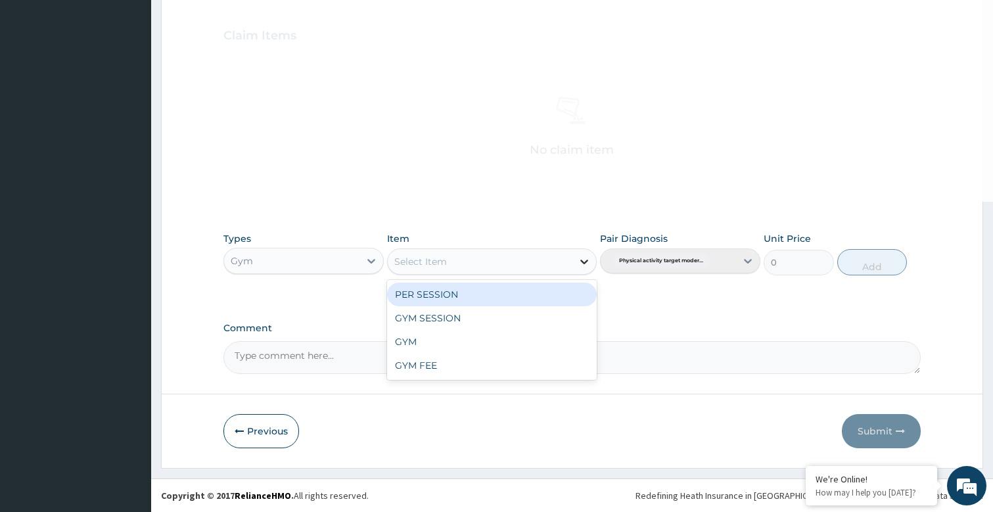
click at [576, 262] on div at bounding box center [585, 262] width 24 height 24
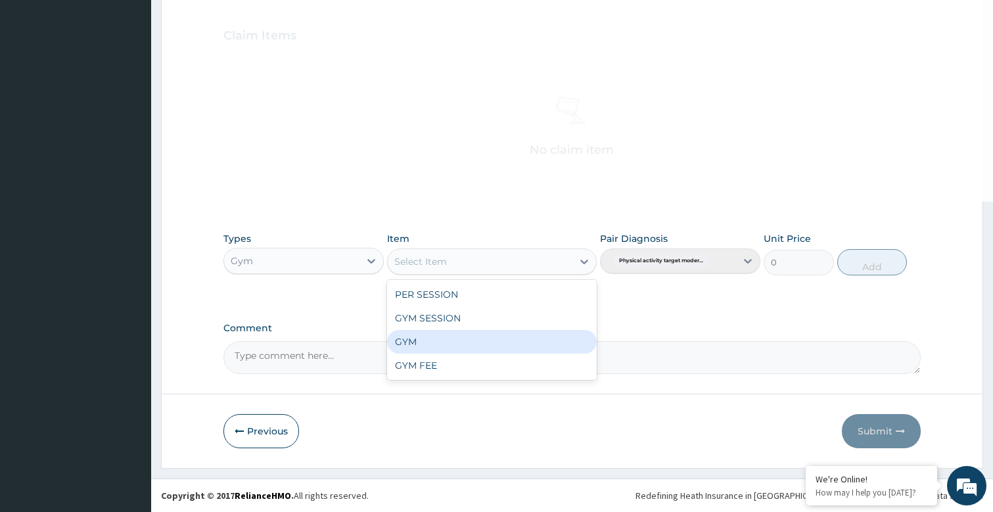
click at [435, 341] on div "GYM" at bounding box center [491, 342] width 209 height 24
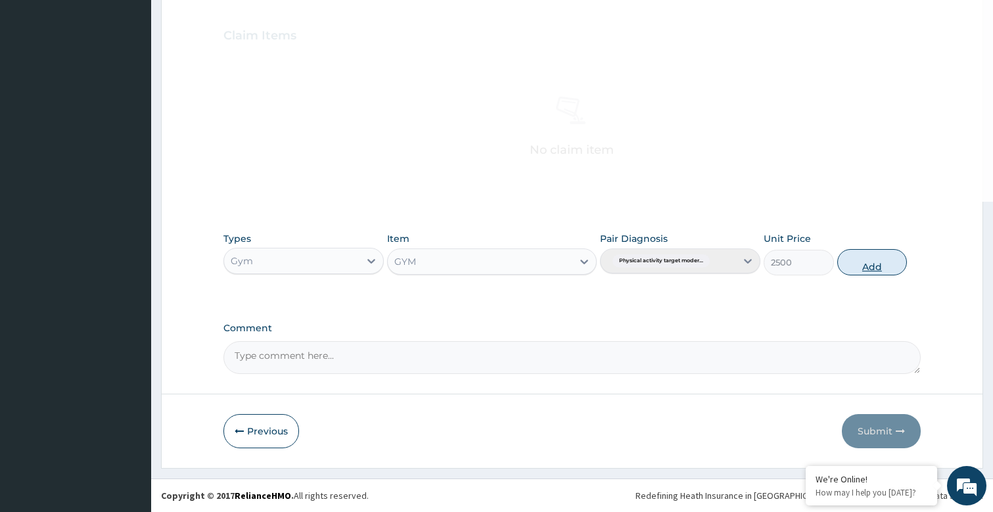
click at [882, 257] on button "Add" at bounding box center [873, 262] width 70 height 26
type input "0"
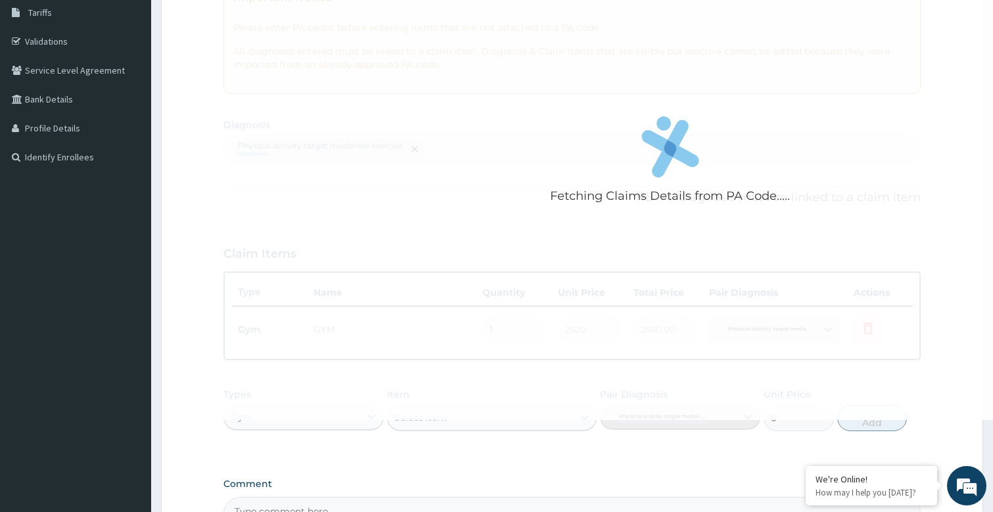
scroll to position [0, 0]
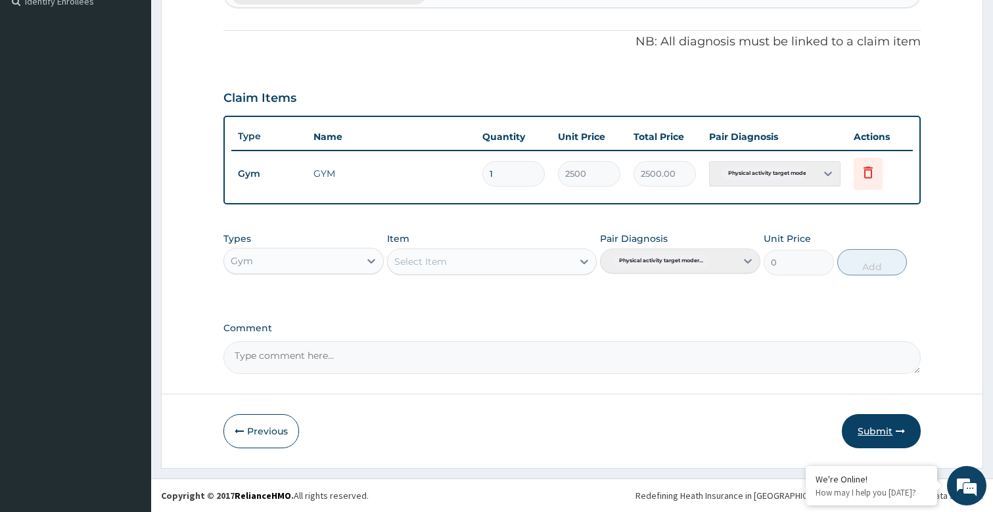
click at [876, 438] on button "Submit" at bounding box center [881, 431] width 79 height 34
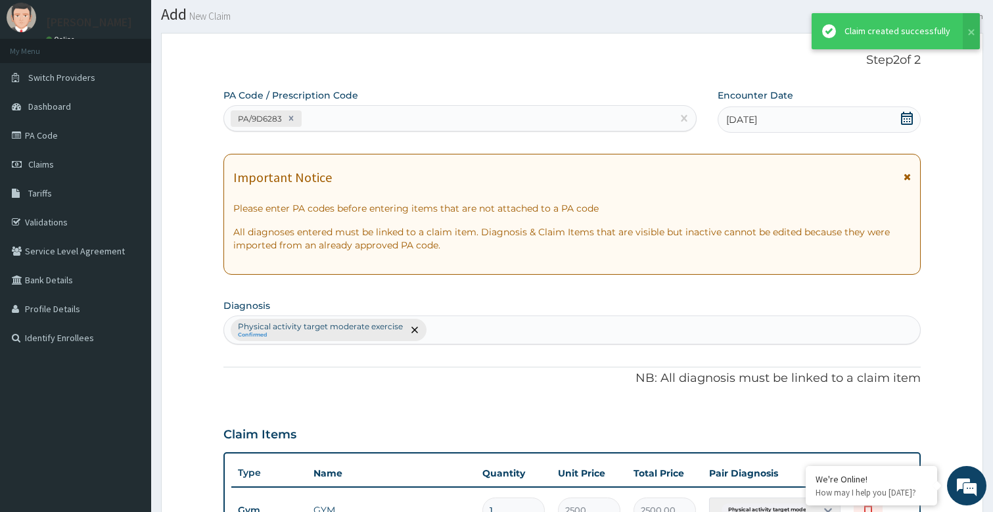
scroll to position [373, 0]
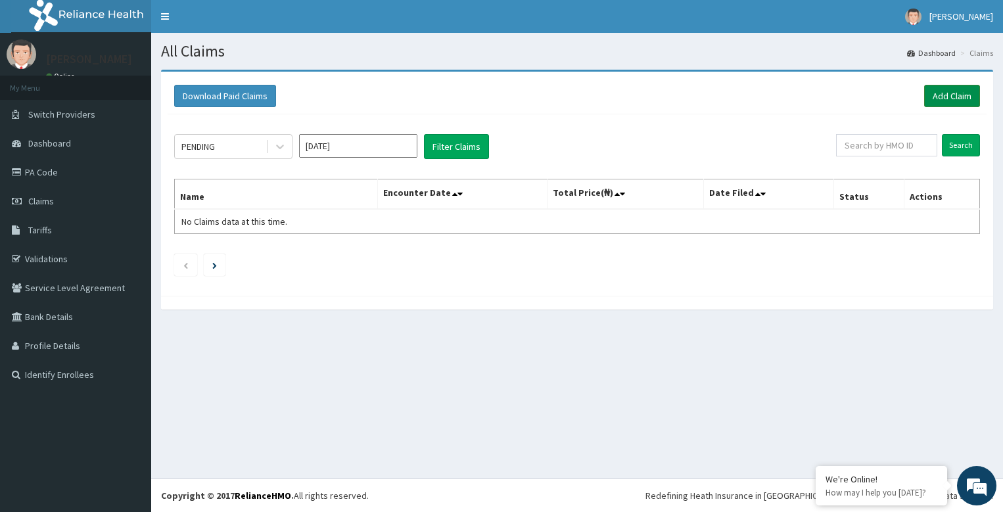
click at [940, 92] on link "Add Claim" at bounding box center [952, 96] width 56 height 22
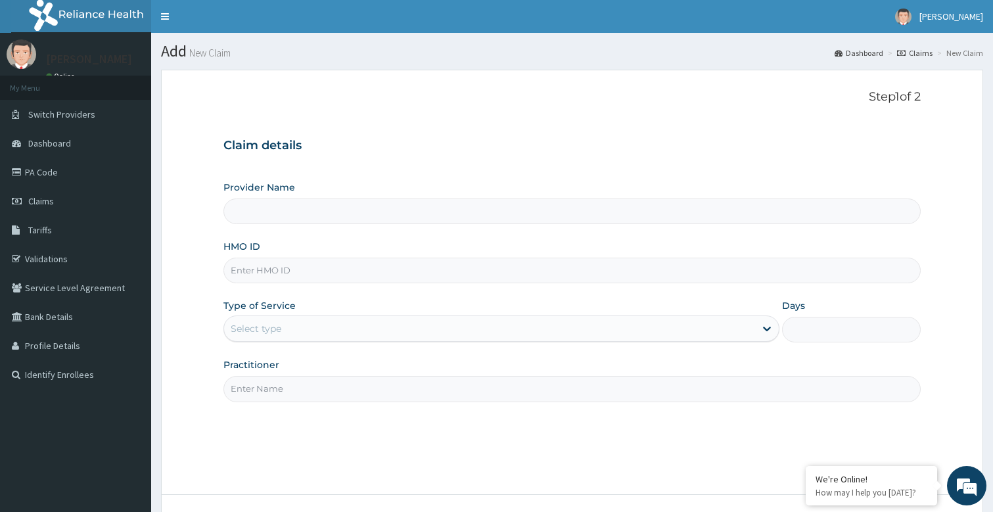
type input "Bodyline Gym- Festac"
type input "1"
click at [327, 273] on input "HMO ID" at bounding box center [573, 271] width 698 height 26
type input "spd/10007/c"
click at [278, 398] on input "Practitioner" at bounding box center [573, 389] width 698 height 26
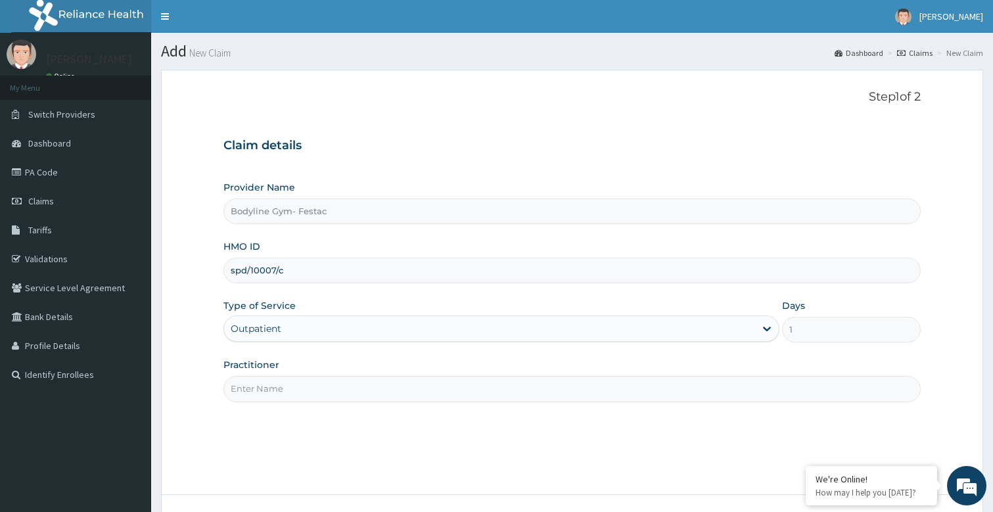
type input "bodyline"
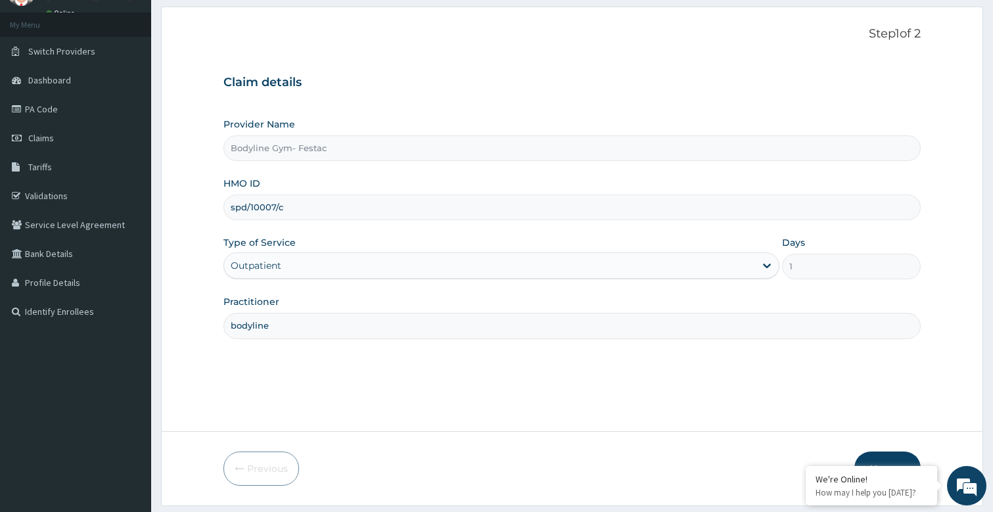
scroll to position [101, 0]
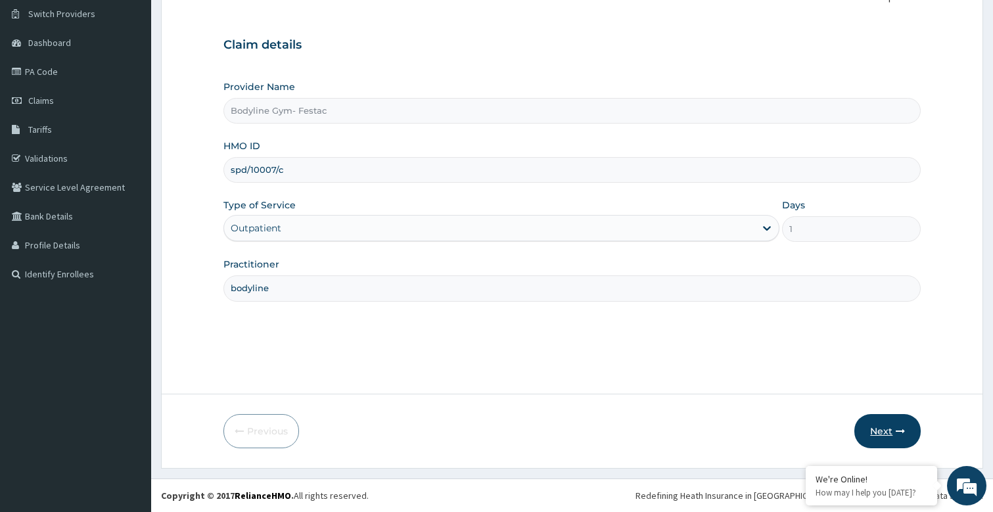
click at [888, 427] on button "Next" at bounding box center [888, 431] width 66 height 34
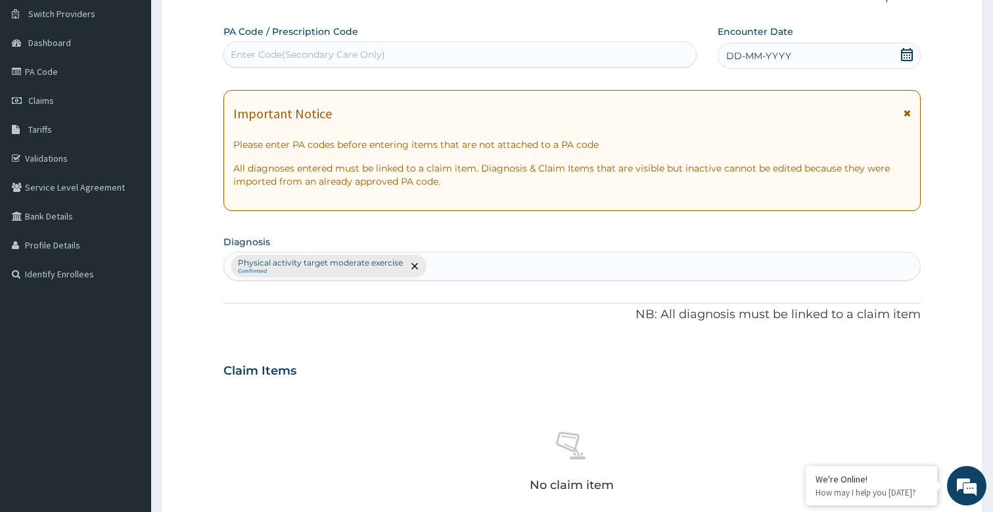
click at [773, 60] on span "DD-MM-YYYY" at bounding box center [759, 55] width 65 height 13
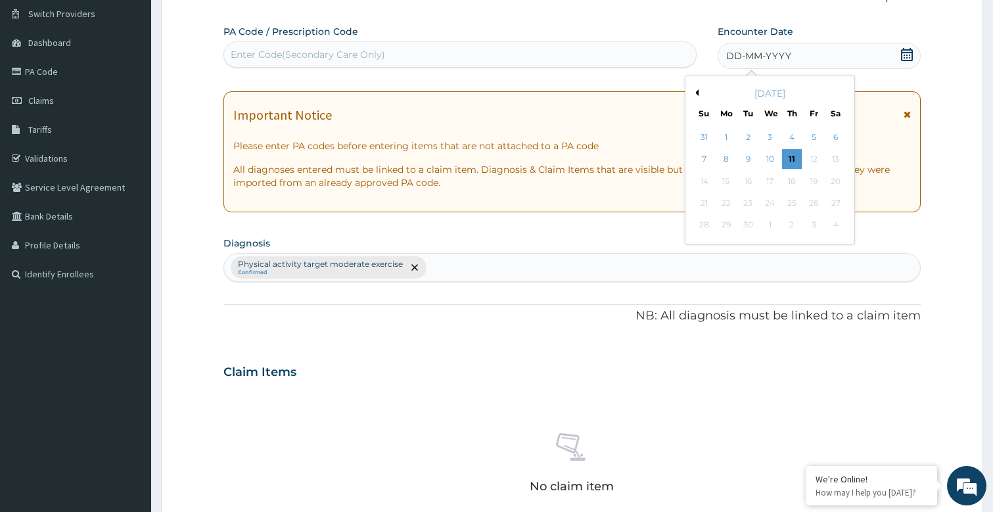
drag, startPoint x: 790, startPoint y: 158, endPoint x: 383, endPoint y: 85, distance: 412.7
click at [790, 157] on div "11" at bounding box center [792, 160] width 20 height 20
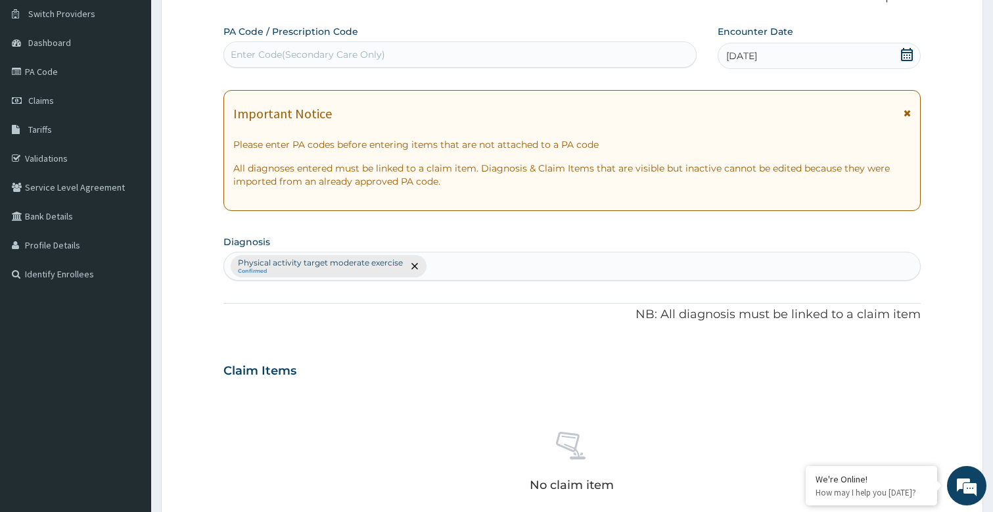
click at [324, 49] on div "Enter Code(Secondary Care Only)" at bounding box center [308, 54] width 155 height 13
type input "PA/1182CF"
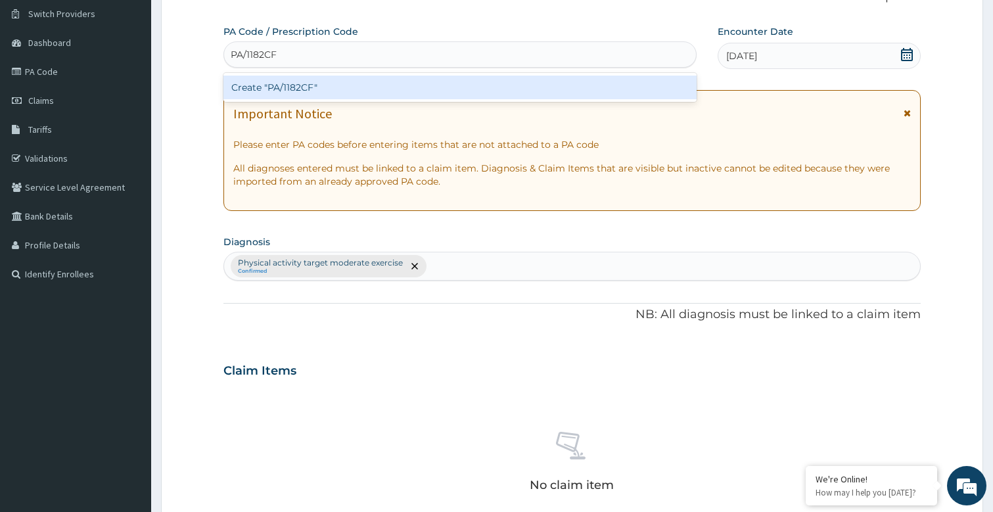
click at [291, 84] on div "Create "PA/1182CF"" at bounding box center [461, 88] width 474 height 24
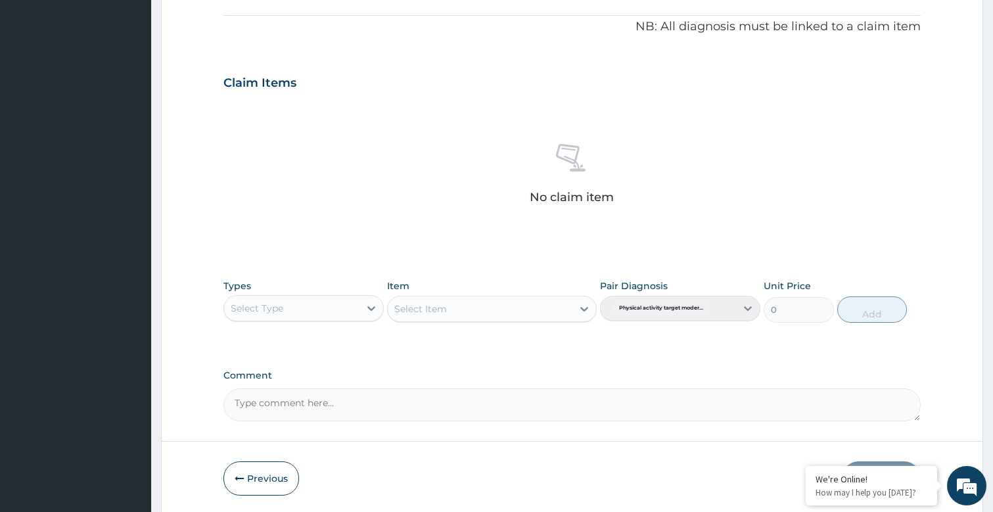
scroll to position [436, 0]
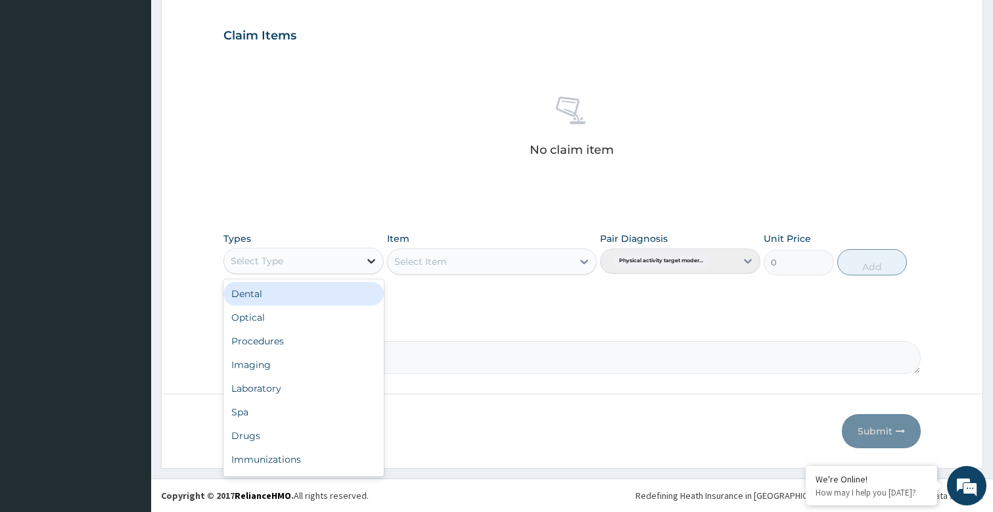
click at [367, 261] on icon at bounding box center [371, 260] width 13 height 13
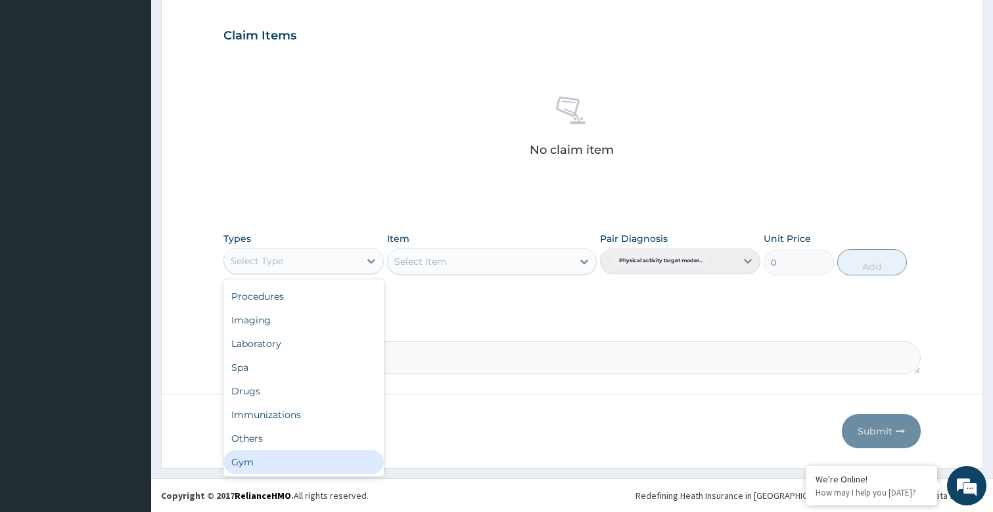
click at [242, 466] on div "Gym" at bounding box center [304, 462] width 160 height 24
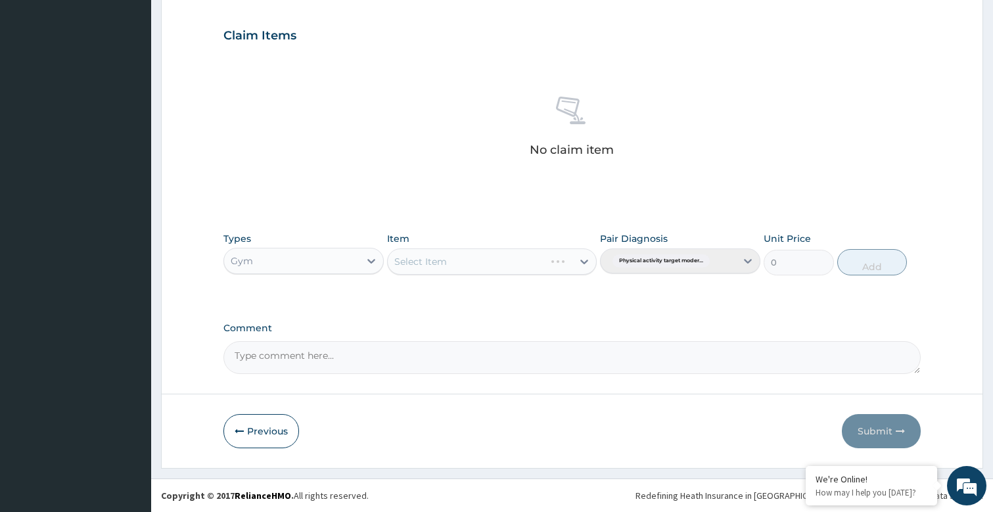
click at [576, 262] on div "Select Item" at bounding box center [491, 262] width 209 height 26
click at [576, 262] on div at bounding box center [585, 262] width 24 height 24
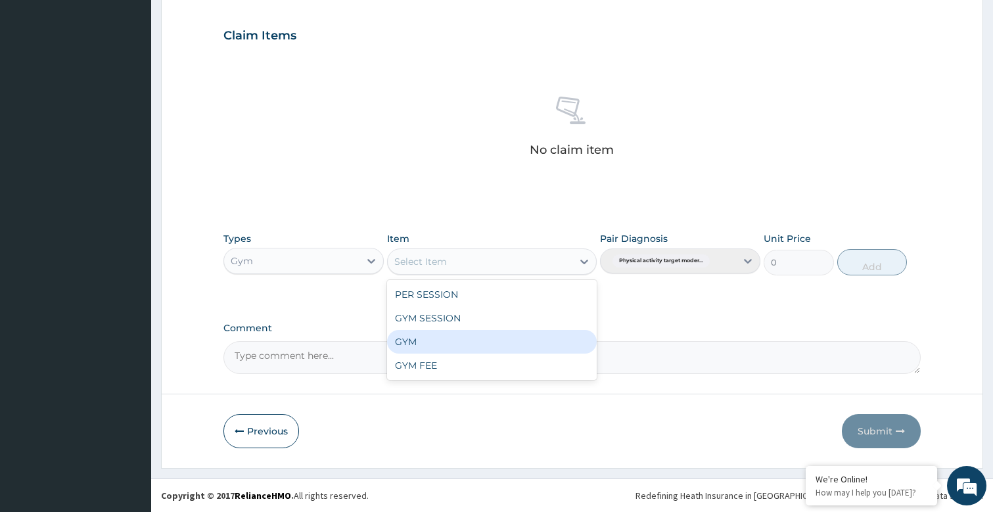
click at [437, 345] on div "GYM" at bounding box center [491, 342] width 209 height 24
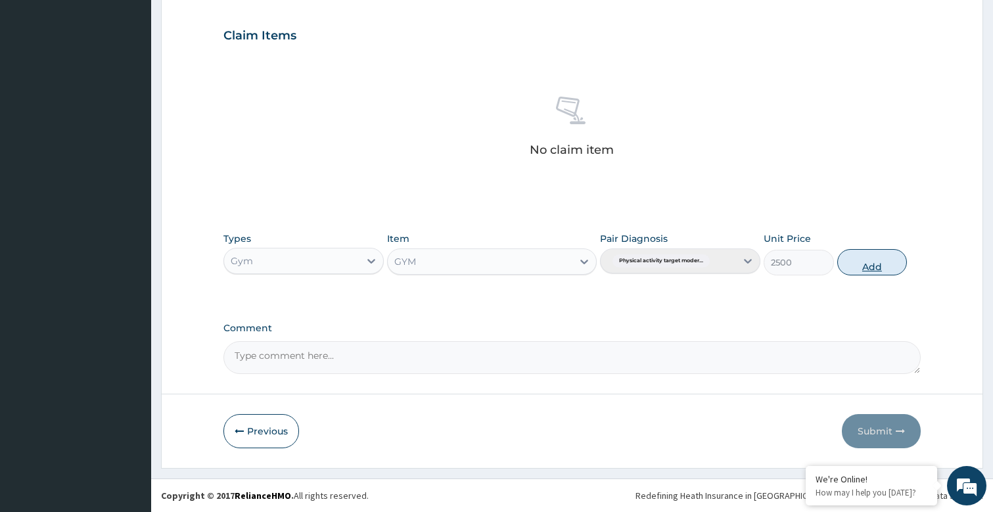
click at [853, 264] on button "Add" at bounding box center [873, 262] width 70 height 26
type input "0"
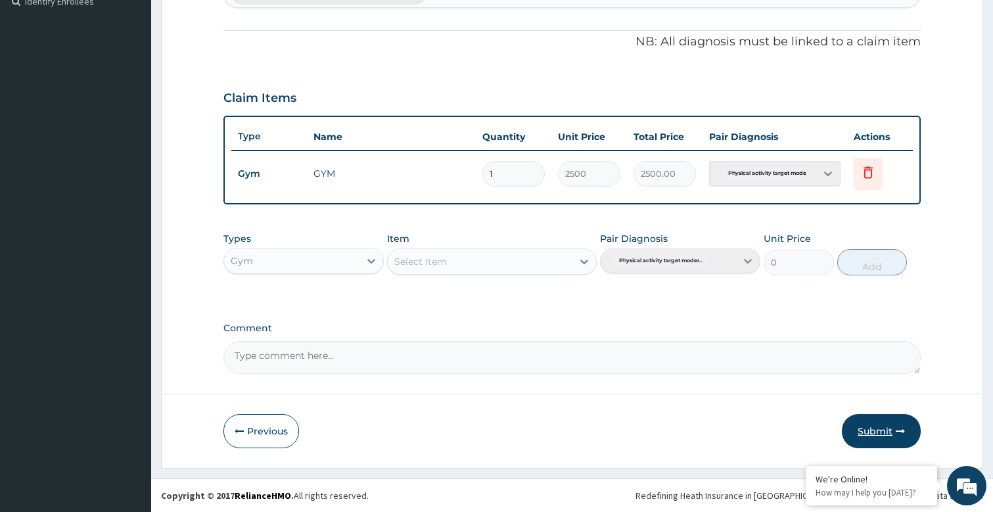
click at [863, 421] on button "Submit" at bounding box center [881, 431] width 79 height 34
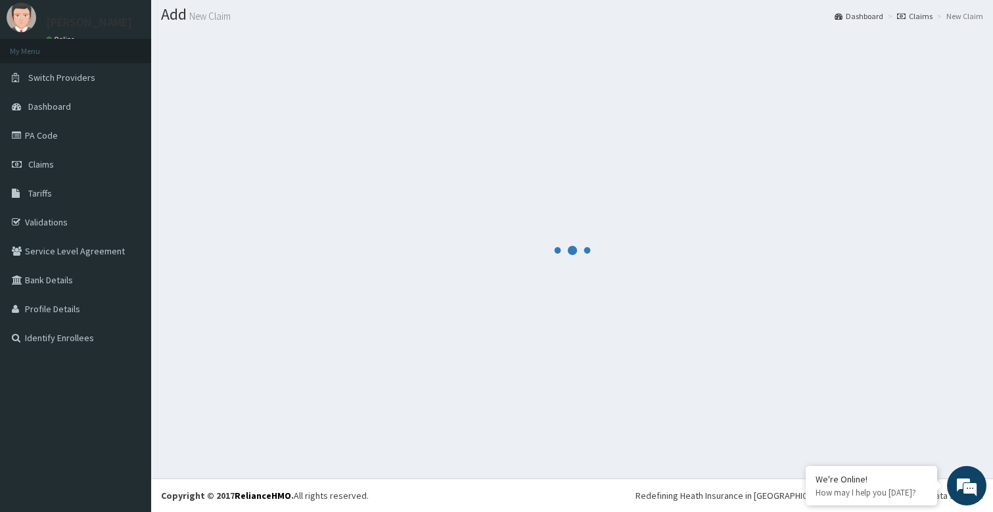
scroll to position [373, 0]
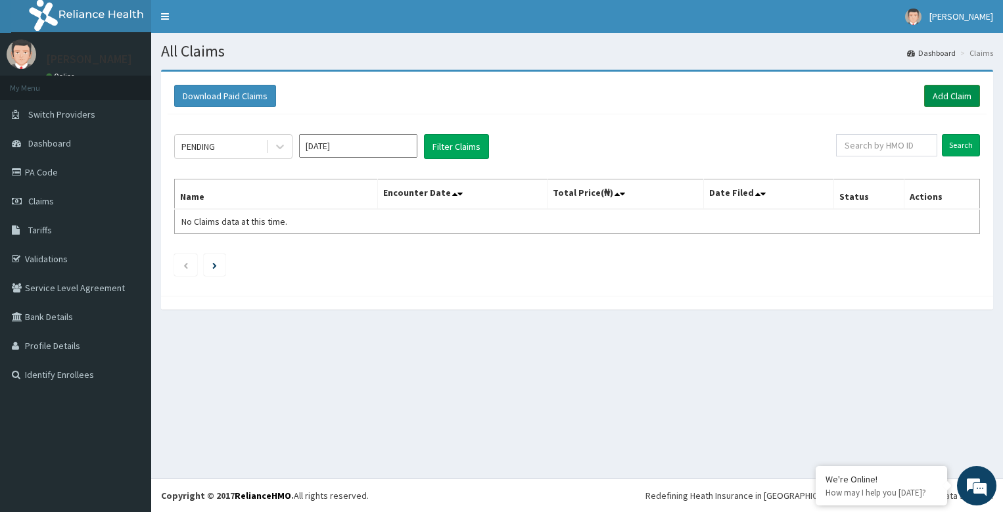
drag, startPoint x: 867, startPoint y: 390, endPoint x: 936, endPoint y: 87, distance: 310.7
click at [936, 87] on link "Add Claim" at bounding box center [952, 96] width 56 height 22
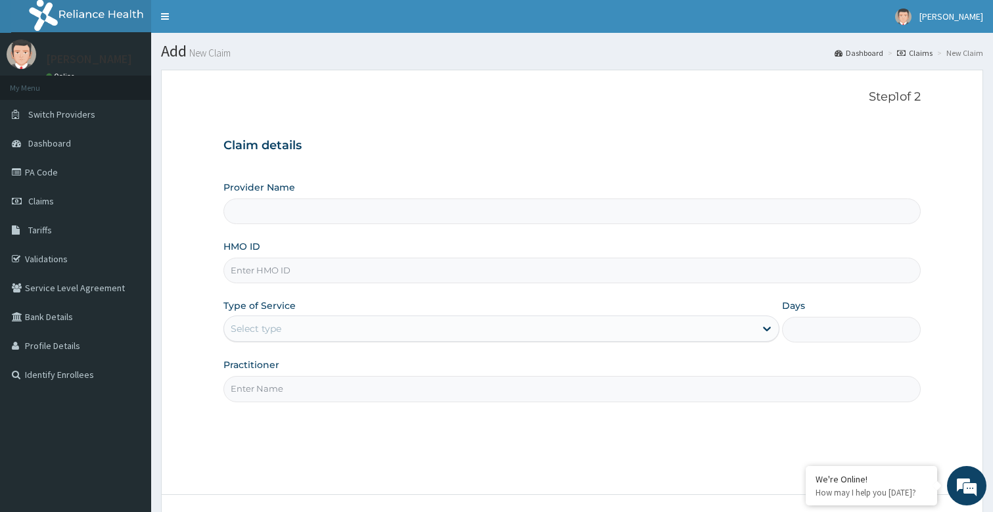
type input "bodyline"
type input "Bodyline Gym- Festac"
type input "1"
click at [291, 275] on input "HMO ID" at bounding box center [573, 271] width 698 height 26
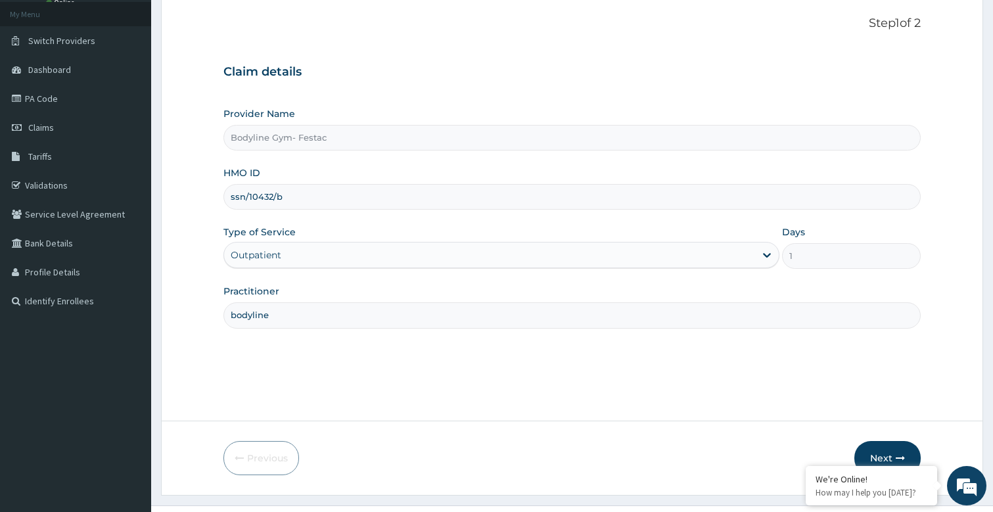
scroll to position [101, 0]
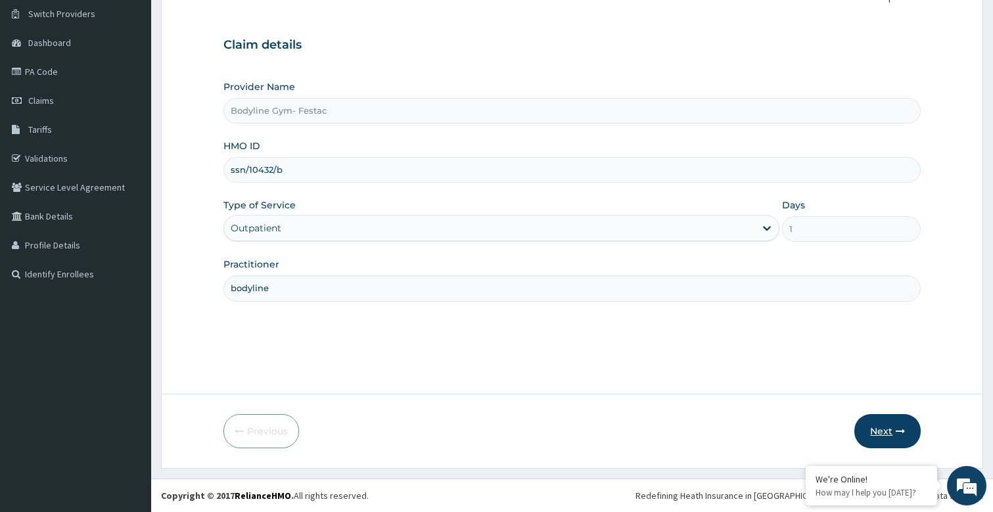
type input "ssn/10432/b"
click at [899, 441] on button "Next" at bounding box center [888, 431] width 66 height 34
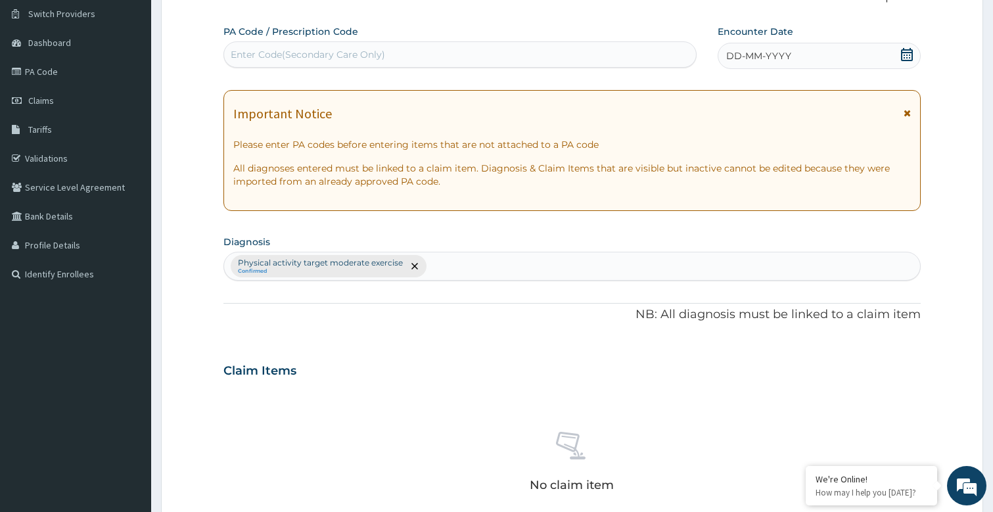
click at [783, 54] on span "DD-MM-YYYY" at bounding box center [759, 55] width 65 height 13
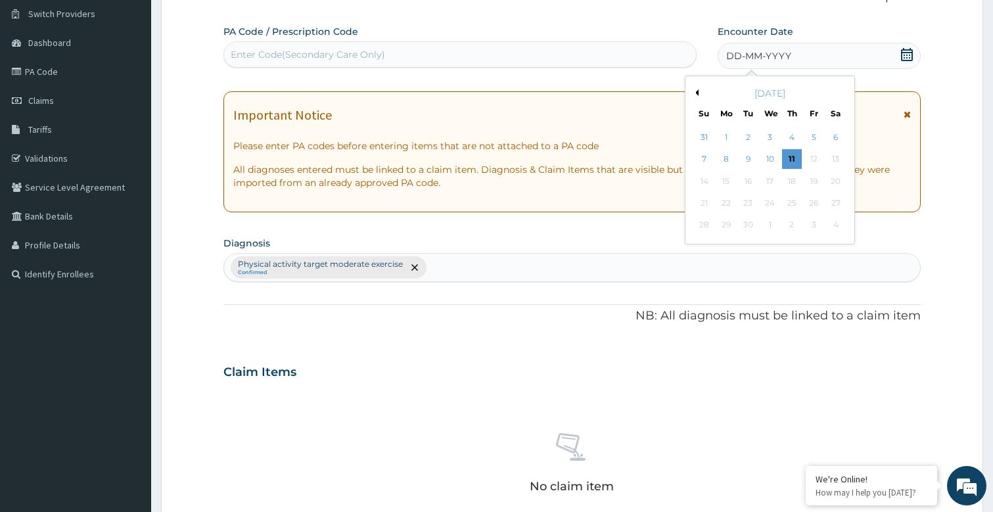
drag, startPoint x: 792, startPoint y: 158, endPoint x: 327, endPoint y: 55, distance: 475.5
click at [788, 158] on div "11" at bounding box center [792, 160] width 20 height 20
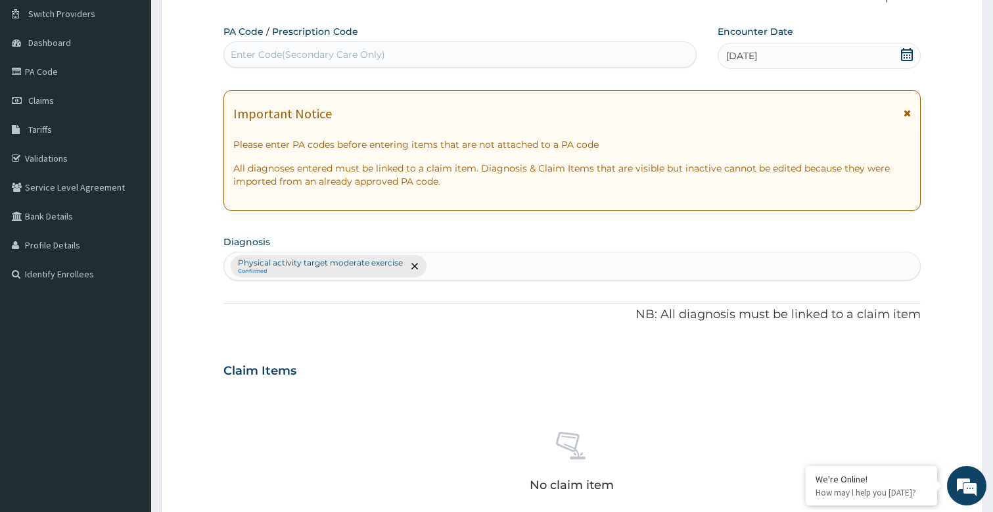
click at [325, 55] on div "Enter Code(Secondary Care Only)" at bounding box center [308, 54] width 155 height 13
type input "PA/90610A"
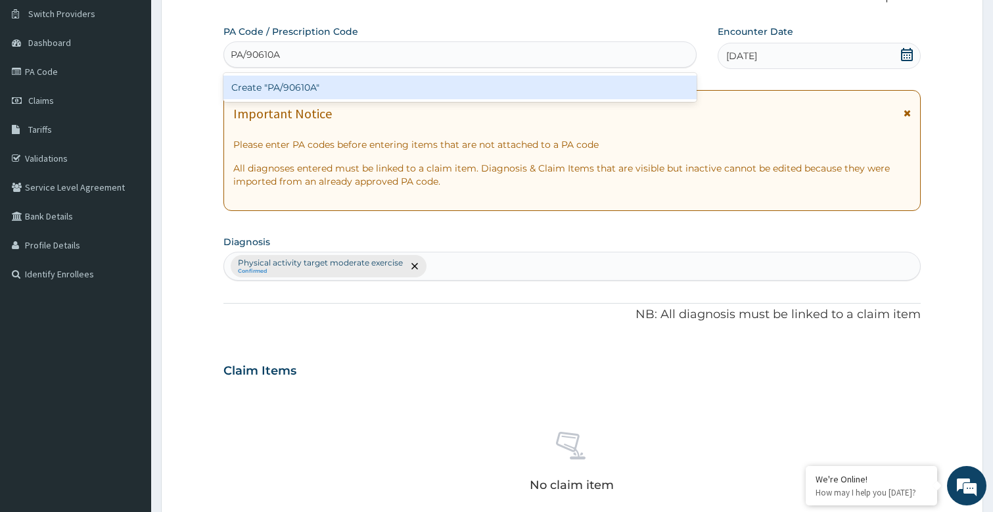
click at [323, 87] on div "Create "PA/90610A"" at bounding box center [461, 88] width 474 height 24
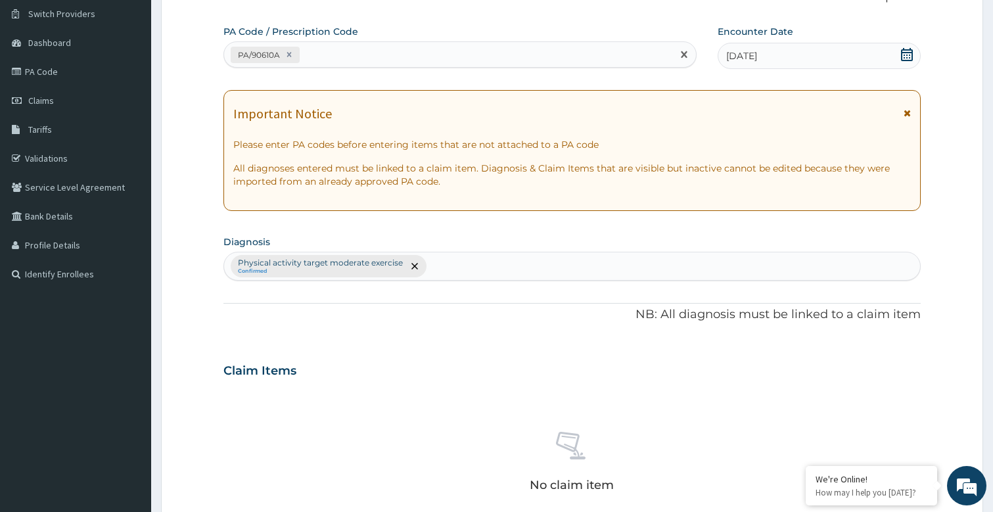
scroll to position [436, 0]
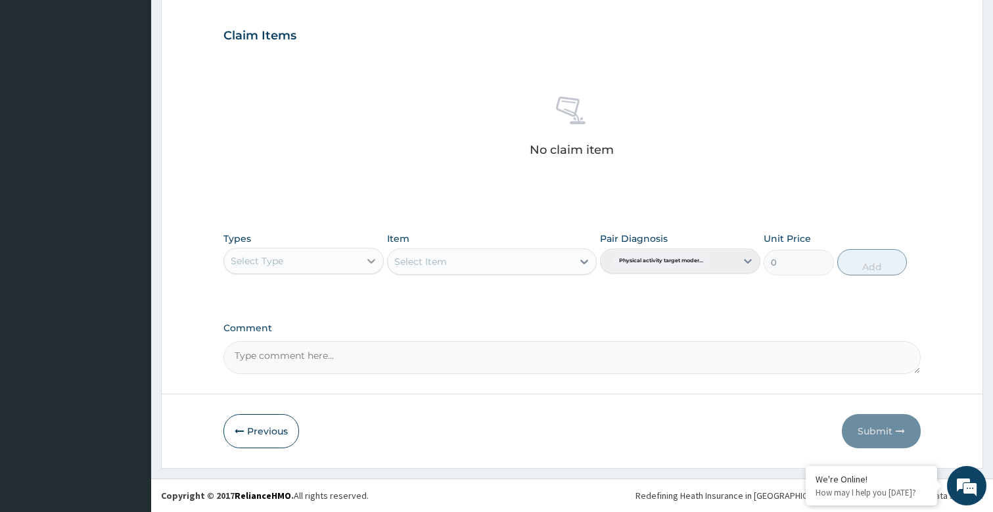
click at [373, 262] on icon at bounding box center [372, 261] width 8 height 5
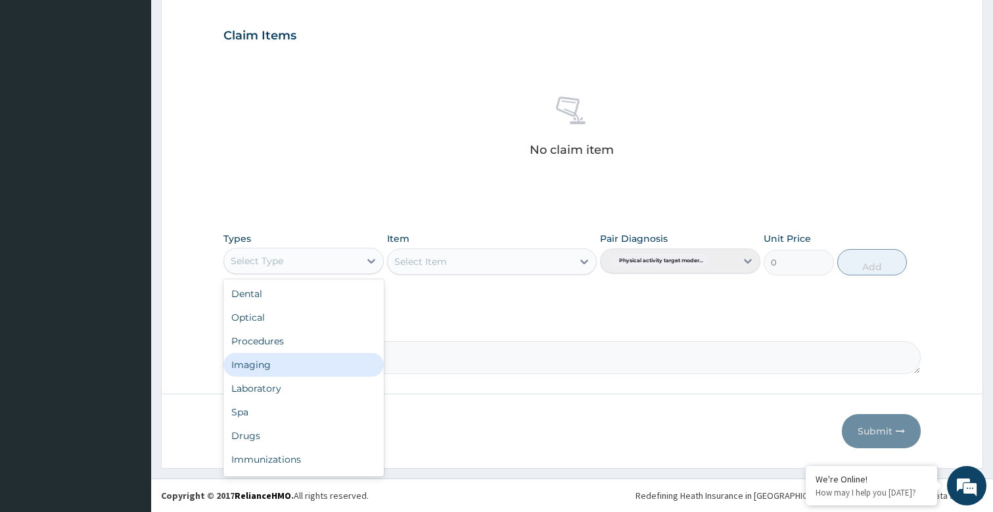
scroll to position [45, 0]
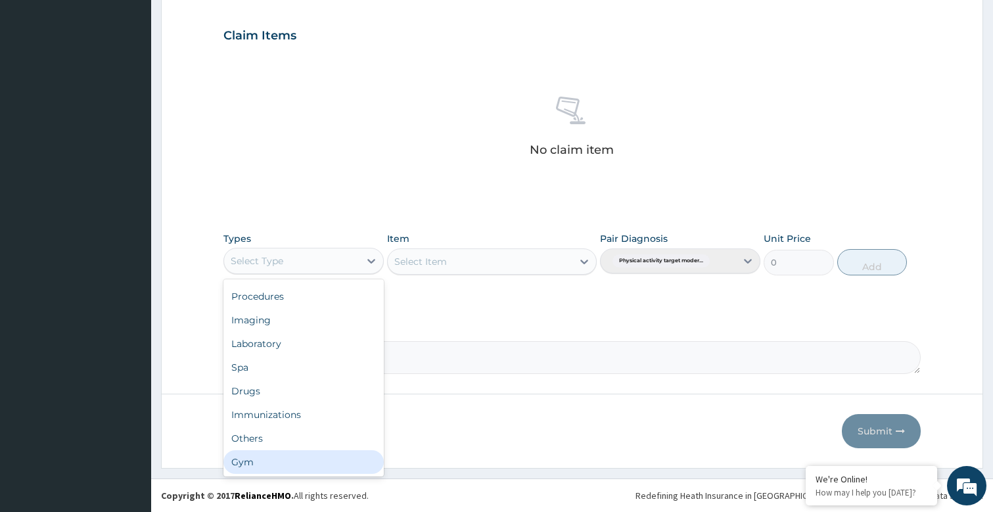
drag, startPoint x: 259, startPoint y: 463, endPoint x: 295, endPoint y: 443, distance: 41.5
click at [260, 462] on div "Gym" at bounding box center [304, 462] width 160 height 24
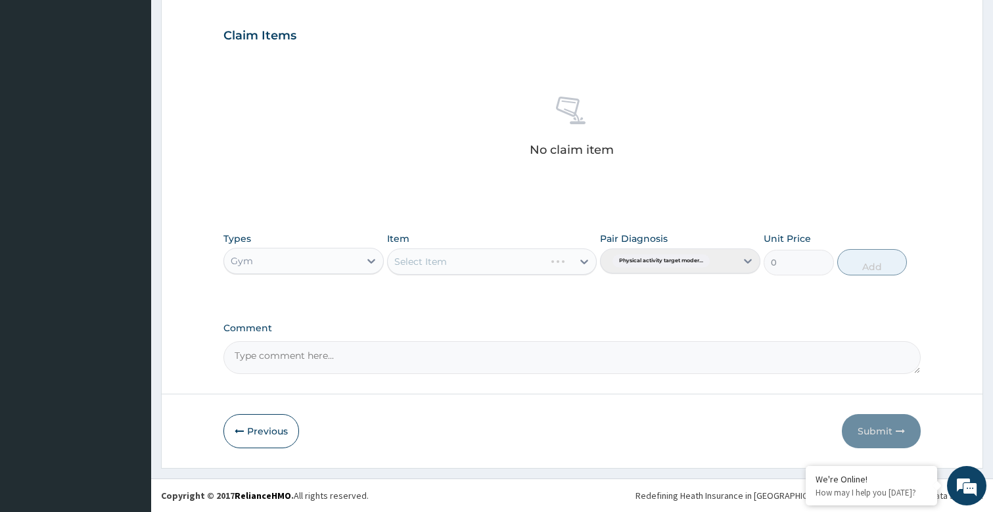
click at [581, 262] on div "Select Item" at bounding box center [491, 262] width 209 height 26
click at [587, 250] on div at bounding box center [585, 262] width 24 height 24
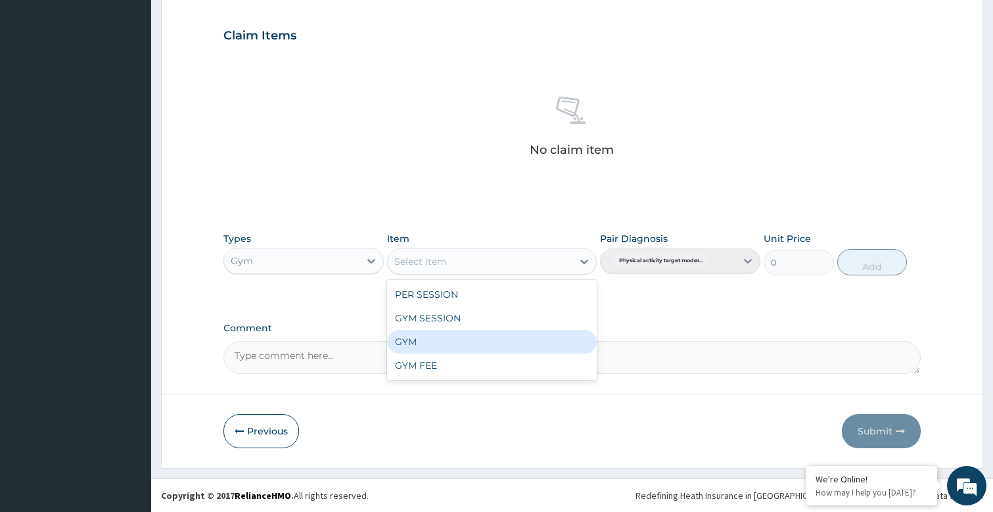
click at [443, 340] on div "GYM" at bounding box center [491, 342] width 209 height 24
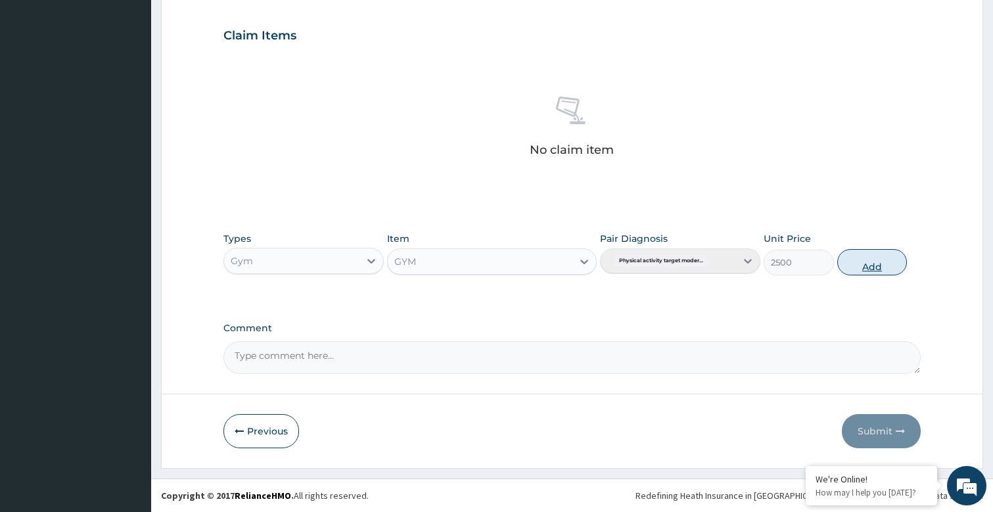
click at [876, 260] on button "Add" at bounding box center [873, 262] width 70 height 26
type input "0"
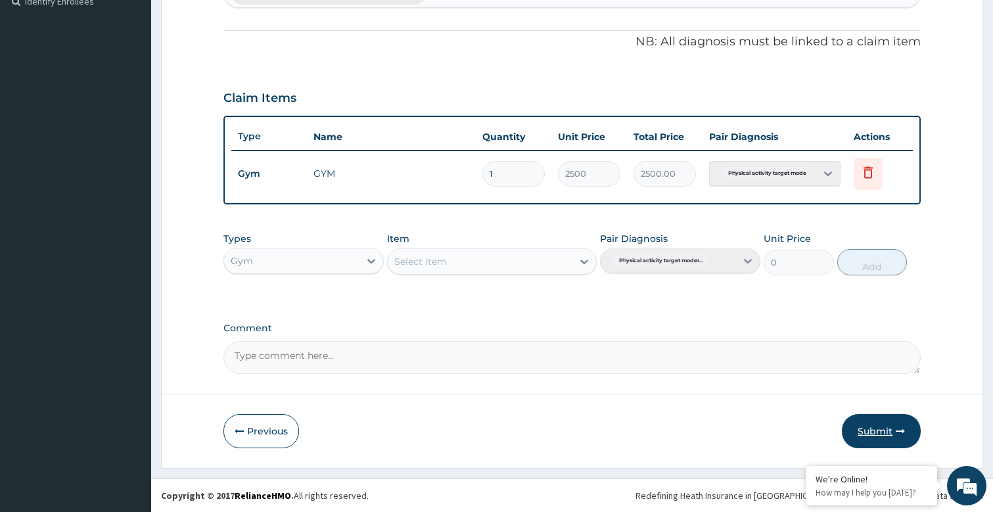
click at [869, 415] on button "Submit" at bounding box center [881, 431] width 79 height 34
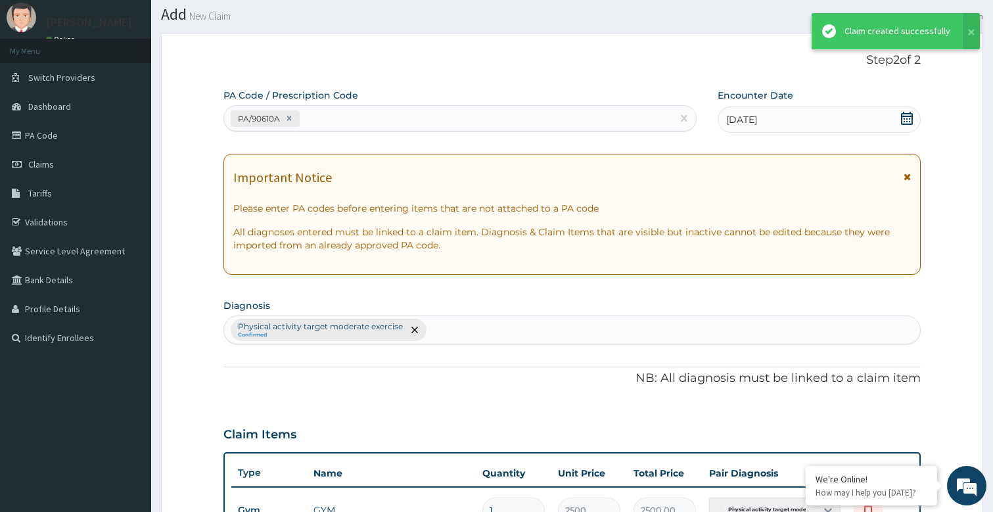
scroll to position [373, 0]
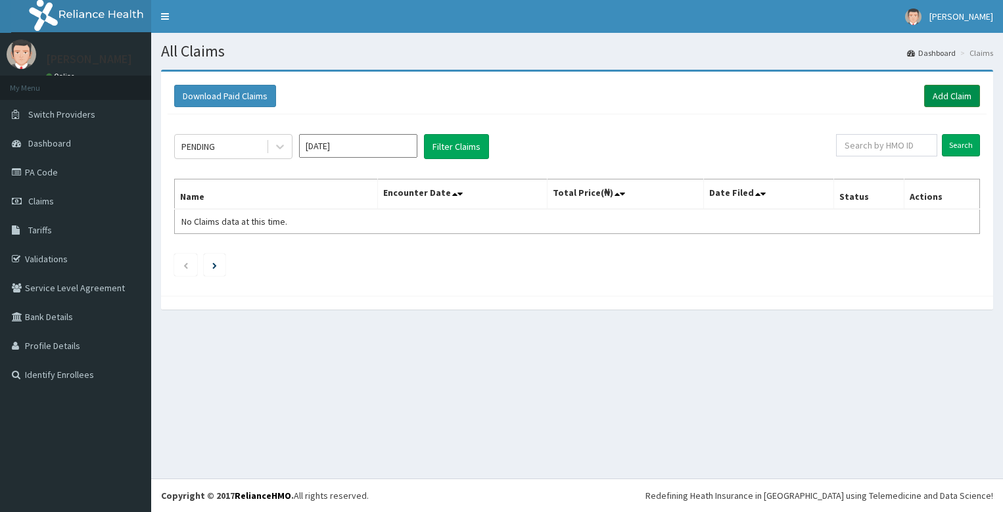
click at [972, 99] on link "Add Claim" at bounding box center [952, 96] width 56 height 22
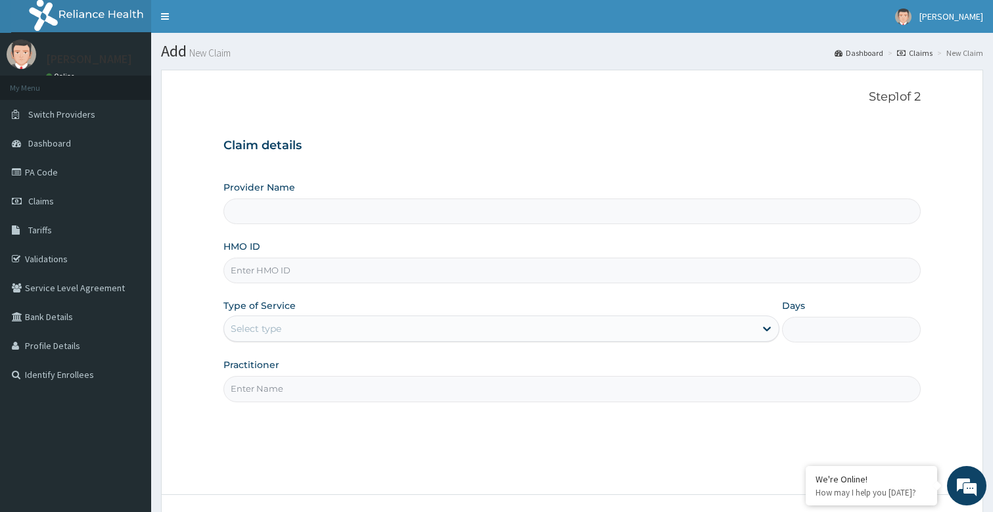
type input "Bodyline Gym- Festac"
type input "1"
click at [264, 391] on input "Practitioner" at bounding box center [573, 389] width 698 height 26
type input "bodyline"
click at [315, 266] on input "HMO ID" at bounding box center [573, 271] width 698 height 26
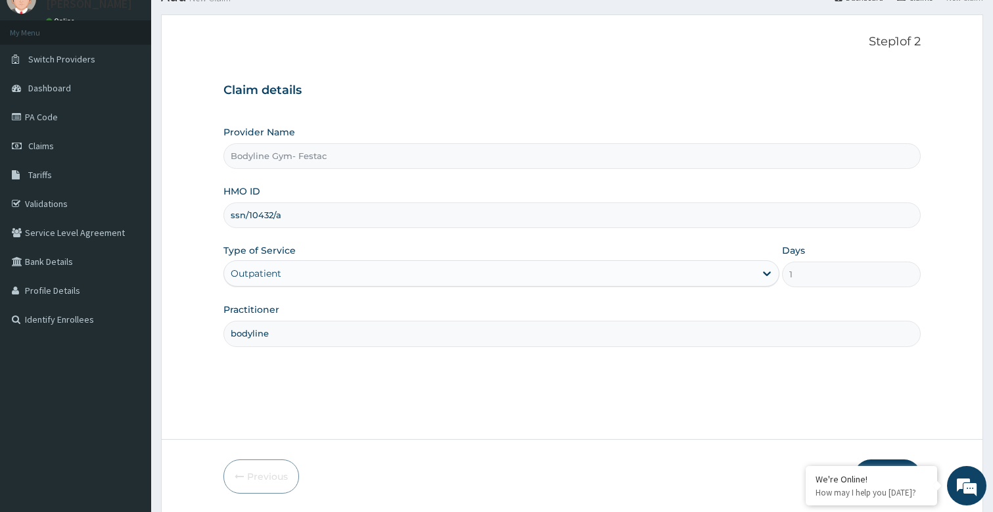
scroll to position [101, 0]
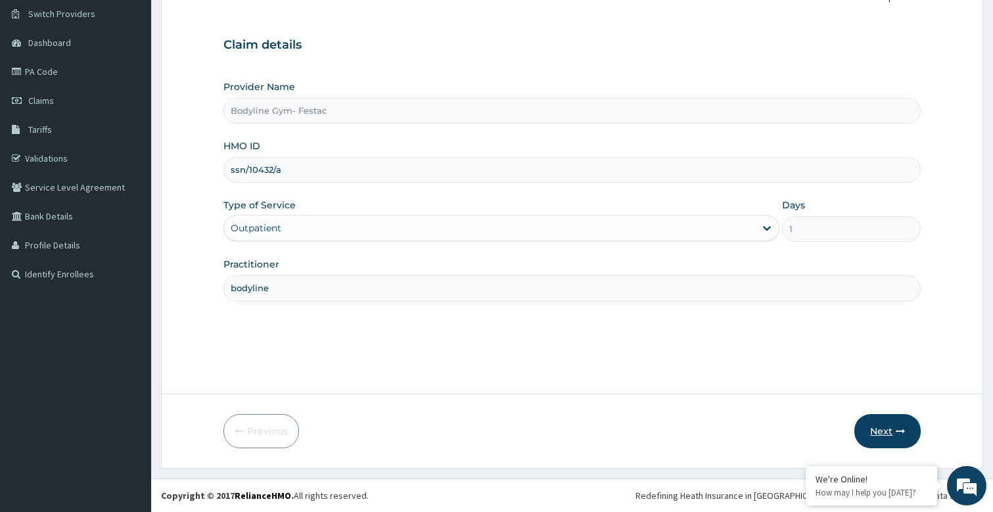
type input "ssn/10432/a"
click at [903, 441] on button "Next" at bounding box center [888, 431] width 66 height 34
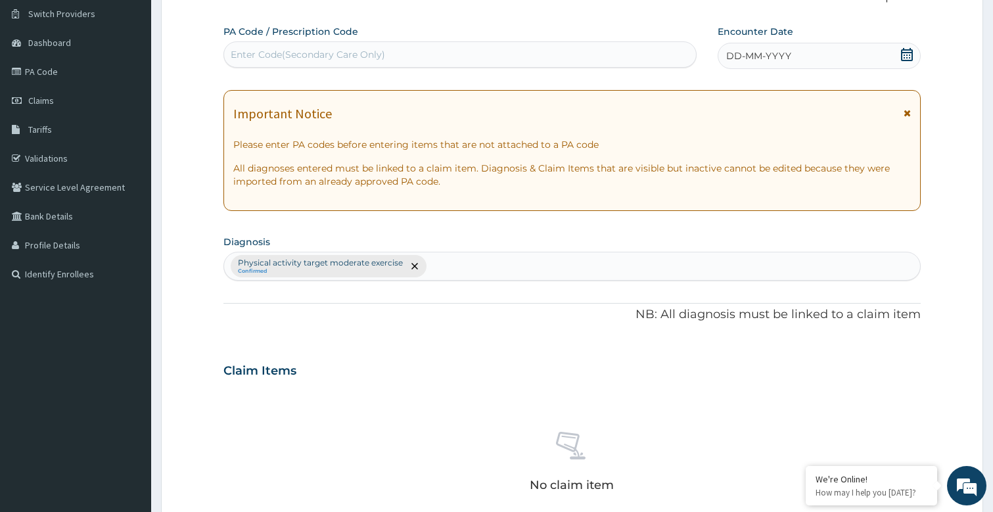
click at [744, 57] on span "DD-MM-YYYY" at bounding box center [759, 55] width 65 height 13
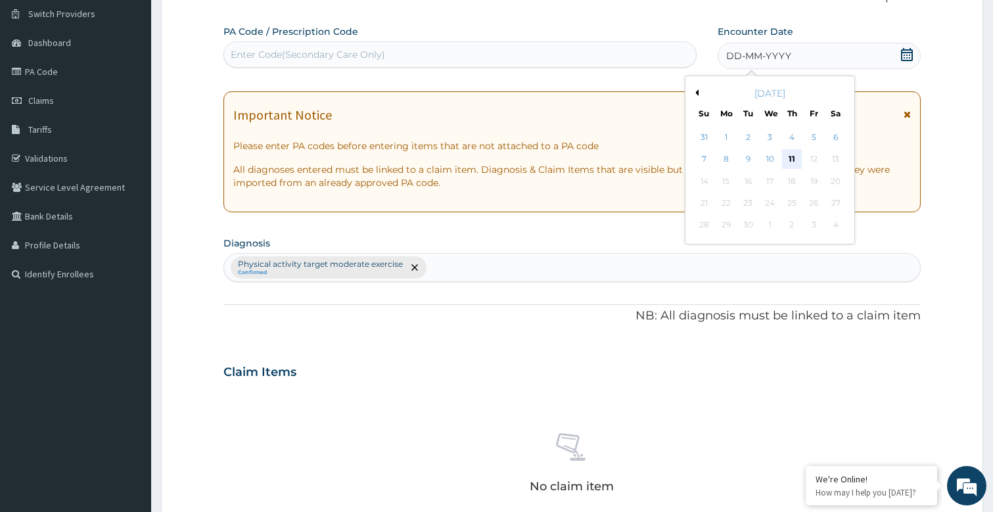
click at [792, 153] on div "11" at bounding box center [792, 160] width 20 height 20
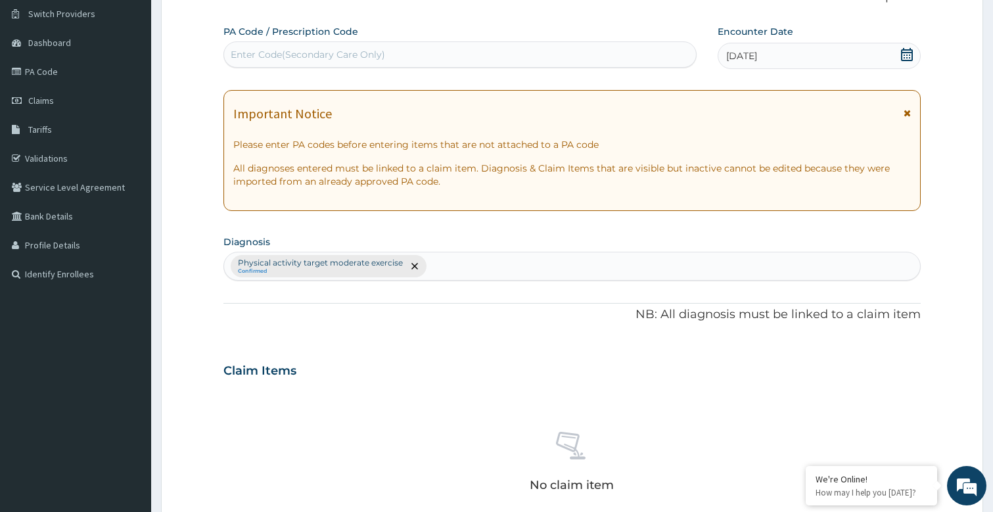
click at [393, 57] on div "Enter Code(Secondary Care Only)" at bounding box center [460, 54] width 473 height 21
type input "PA/F835A4"
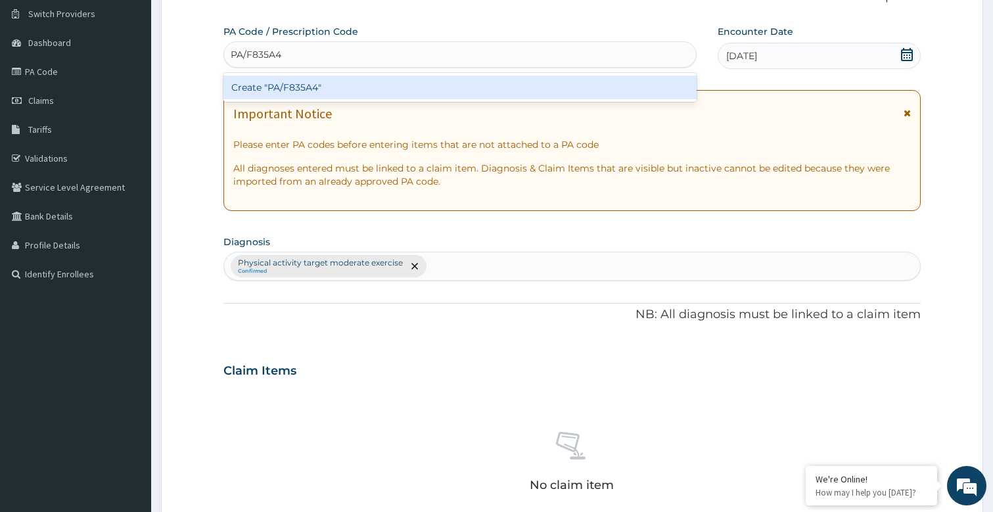
click at [339, 76] on div "Create "PA/F835A4"" at bounding box center [461, 88] width 474 height 24
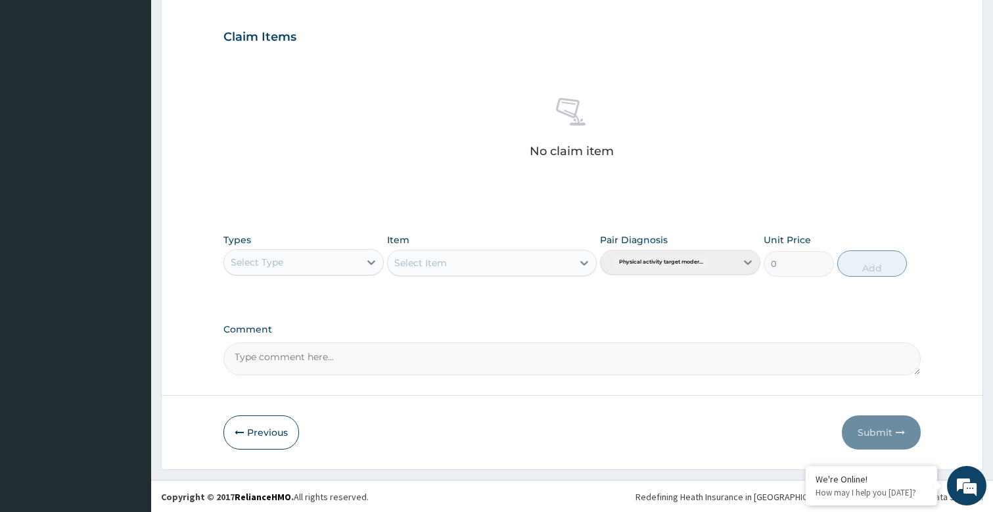
scroll to position [436, 0]
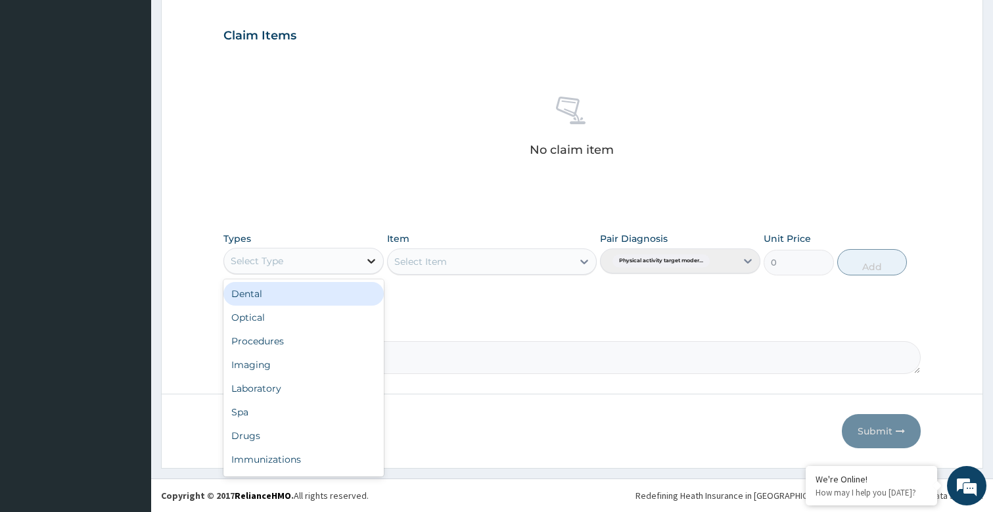
click at [365, 266] on icon at bounding box center [371, 260] width 13 height 13
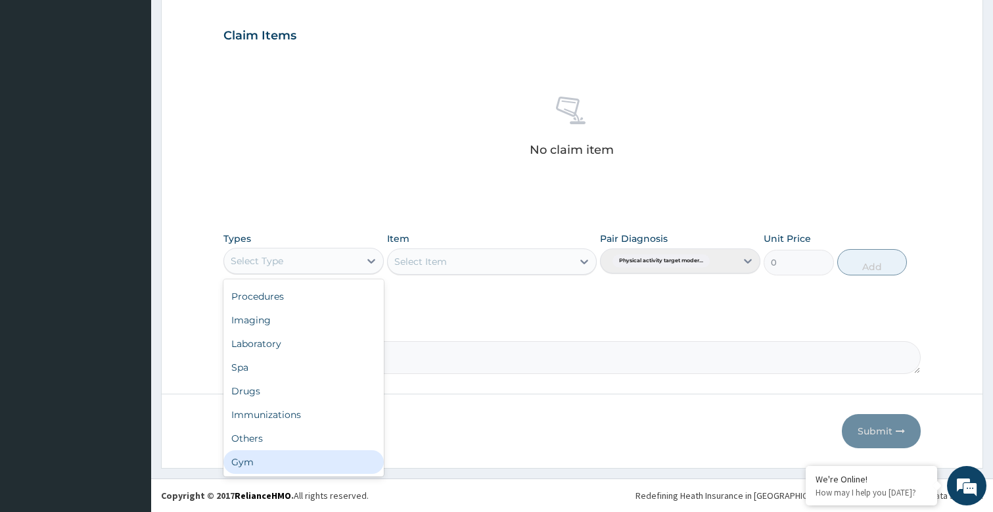
click at [268, 460] on div "Gym" at bounding box center [304, 462] width 160 height 24
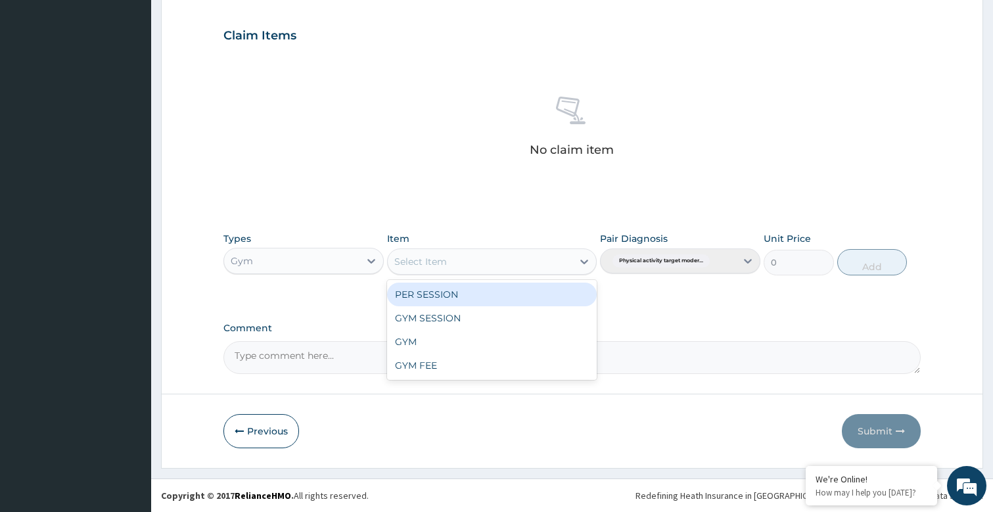
click at [581, 258] on icon at bounding box center [584, 261] width 13 height 13
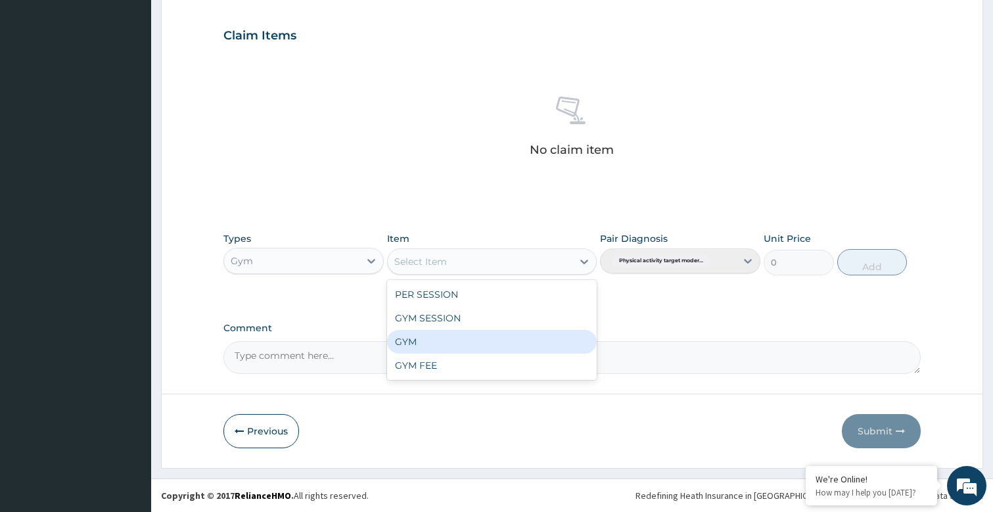
drag, startPoint x: 418, startPoint y: 347, endPoint x: 763, endPoint y: 281, distance: 352.0
click at [471, 327] on div "PER SESSION GYM SESSION GYM GYM FEE" at bounding box center [491, 330] width 209 height 100
click at [449, 337] on div "GYM" at bounding box center [491, 342] width 209 height 24
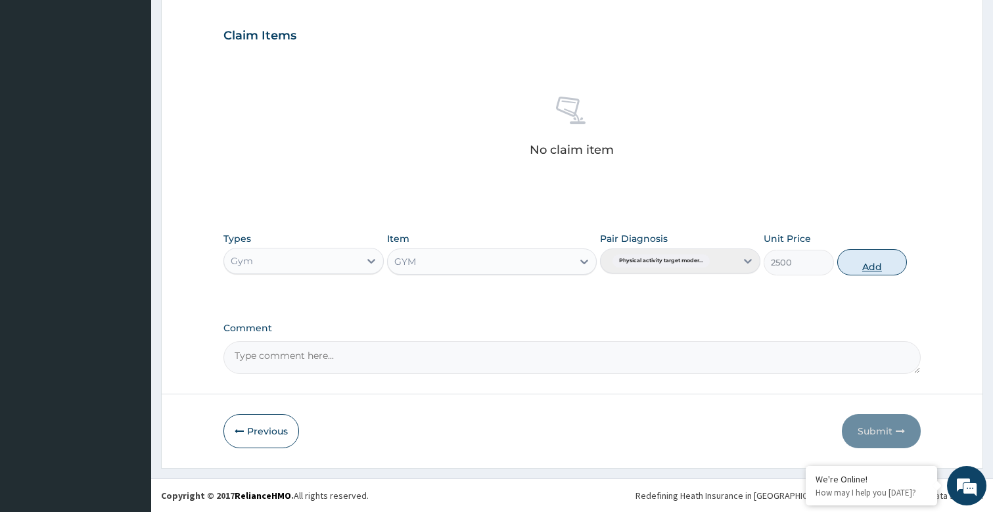
click at [890, 266] on button "Add" at bounding box center [873, 262] width 70 height 26
type input "0"
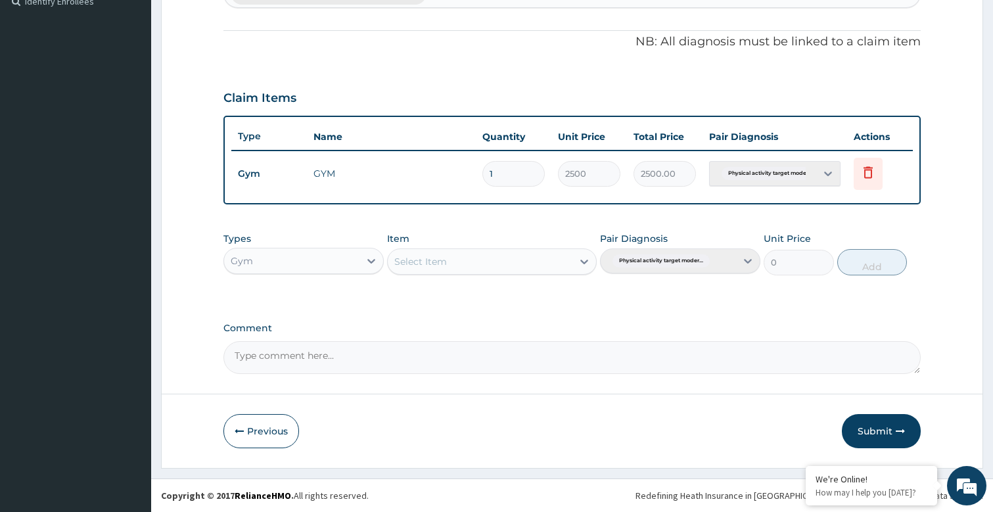
click at [877, 432] on button "Submit" at bounding box center [881, 431] width 79 height 34
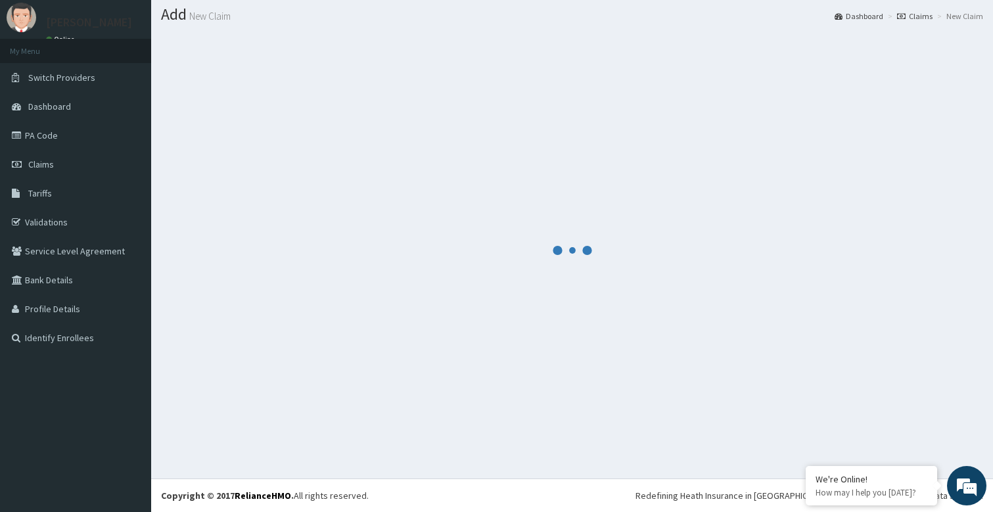
scroll to position [373, 0]
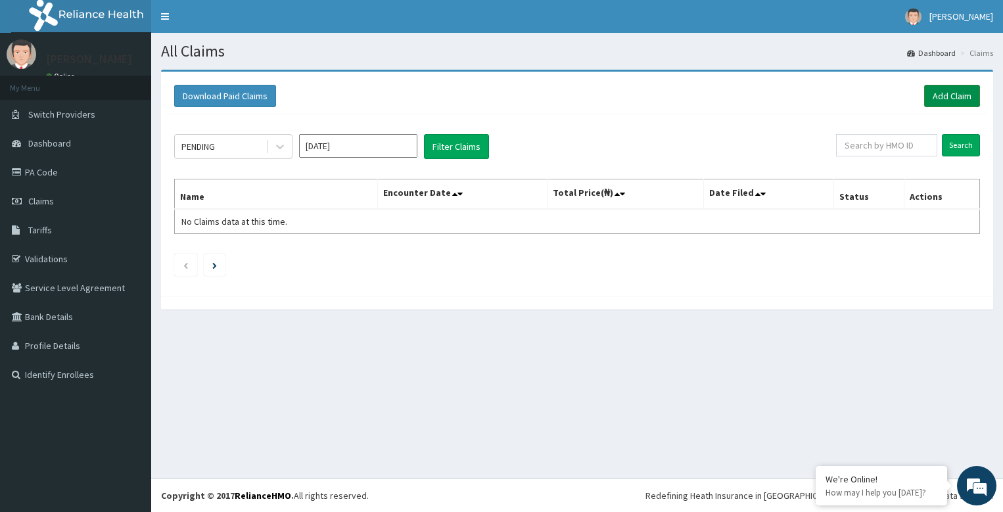
click at [958, 102] on link "Add Claim" at bounding box center [952, 96] width 56 height 22
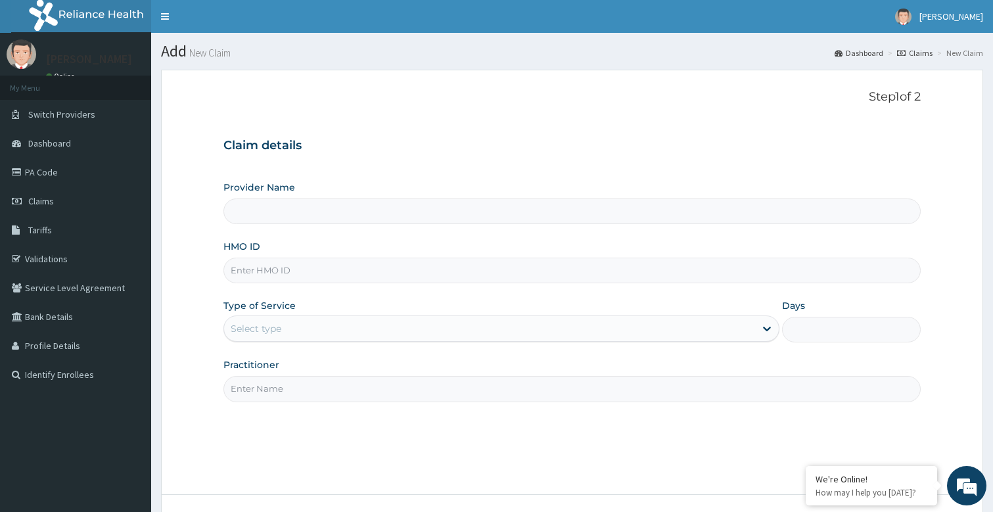
type input "Bodyline Gym- Festac"
type input "1"
click at [272, 395] on input "Practitioner" at bounding box center [573, 389] width 698 height 26
type input "bodyline"
click at [320, 275] on input "HMO ID" at bounding box center [573, 271] width 698 height 26
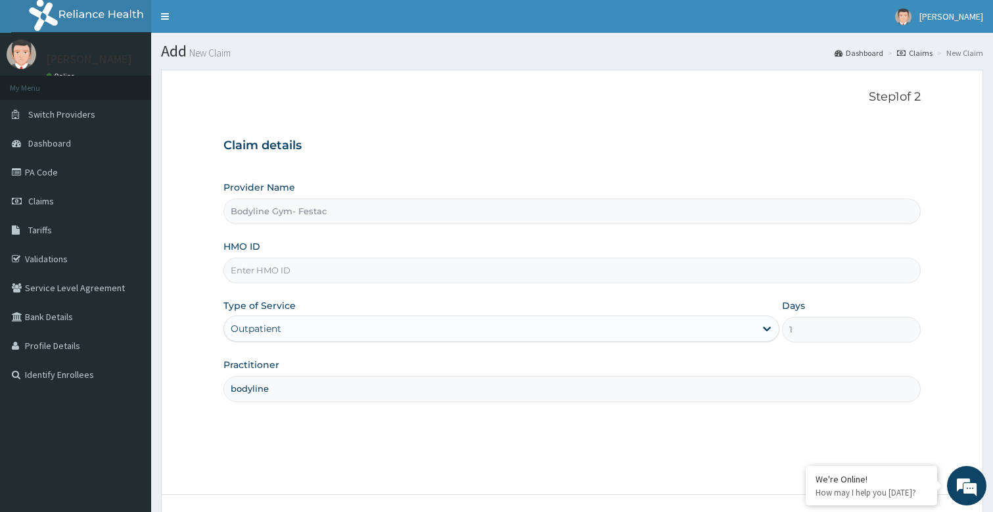
type input "a"
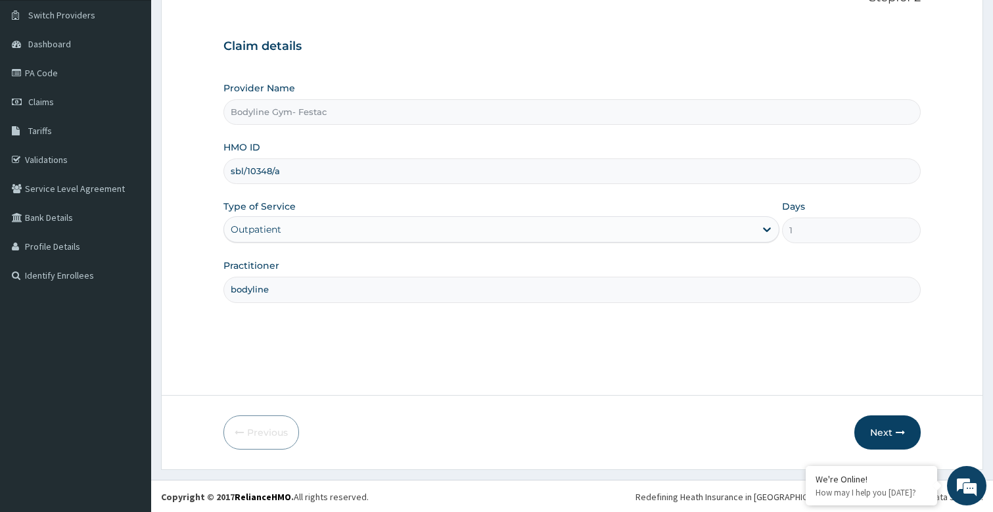
scroll to position [101, 0]
type input "sbl/10348/a"
click at [901, 430] on icon "button" at bounding box center [900, 431] width 9 height 9
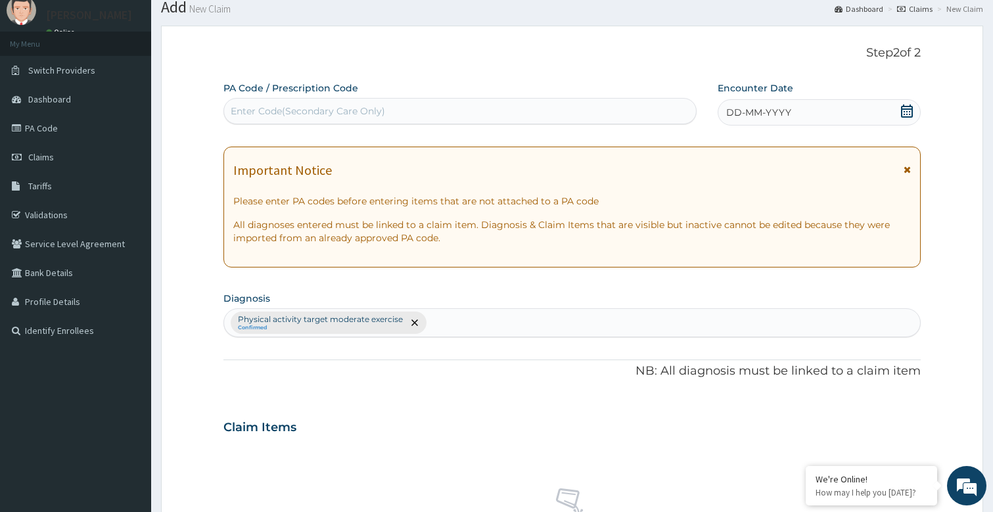
scroll to position [0, 0]
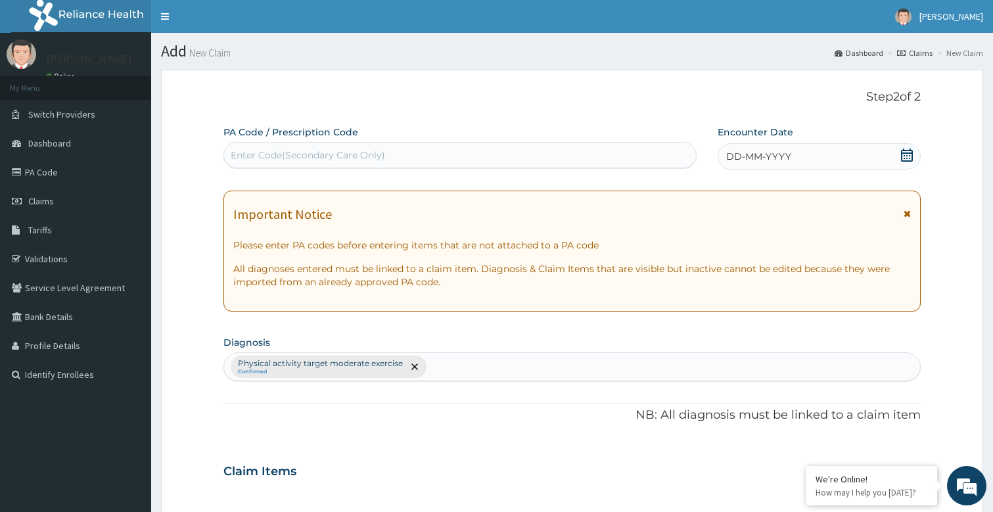
click at [742, 155] on span "DD-MM-YYYY" at bounding box center [759, 156] width 65 height 13
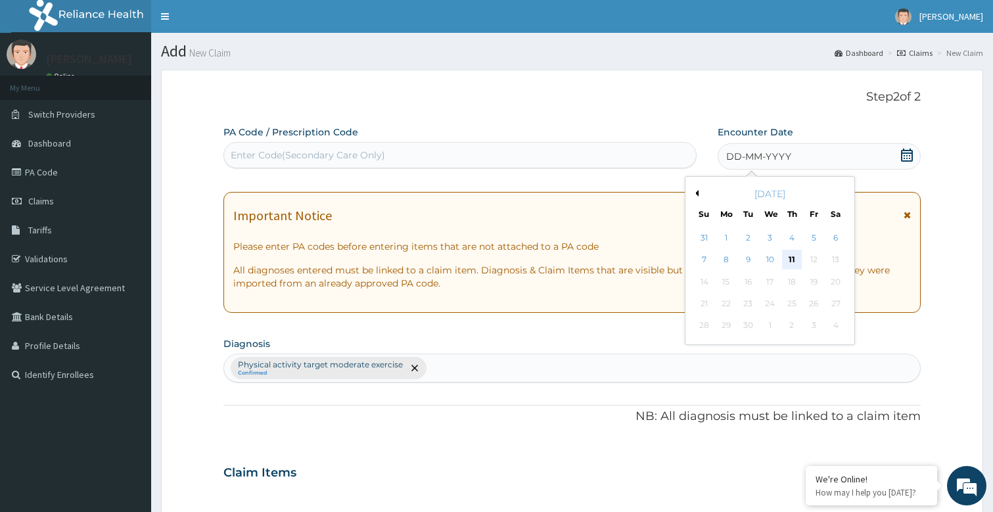
click at [792, 260] on div "11" at bounding box center [792, 261] width 20 height 20
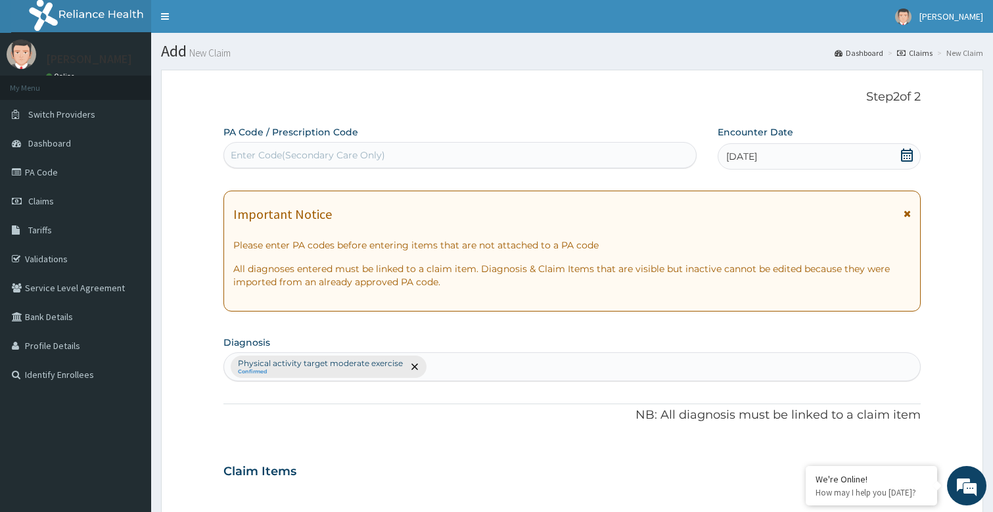
click at [310, 144] on div "Enter Code(Secondary Care Only)" at bounding box center [461, 155] width 474 height 26
type input "PA/8F336F"
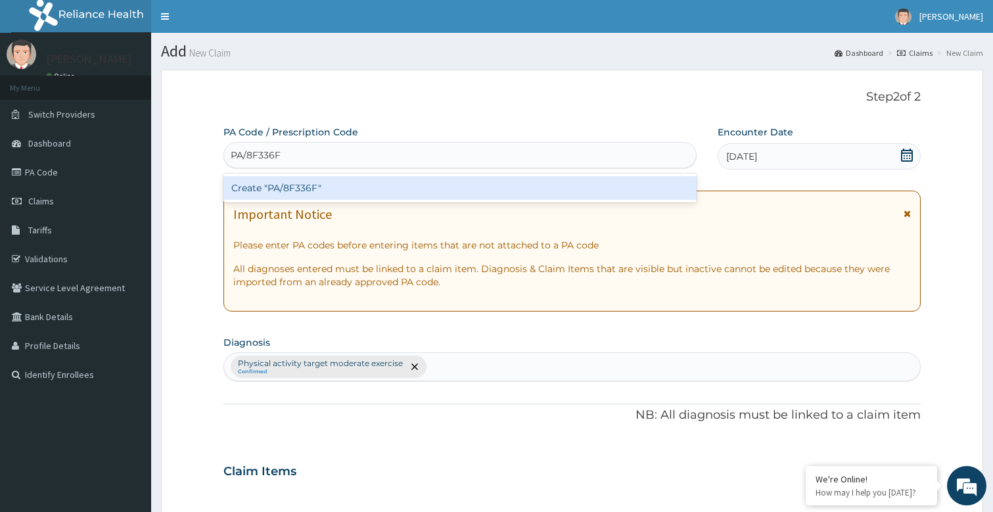
click at [313, 187] on div "Create "PA/8F336F"" at bounding box center [461, 188] width 474 height 24
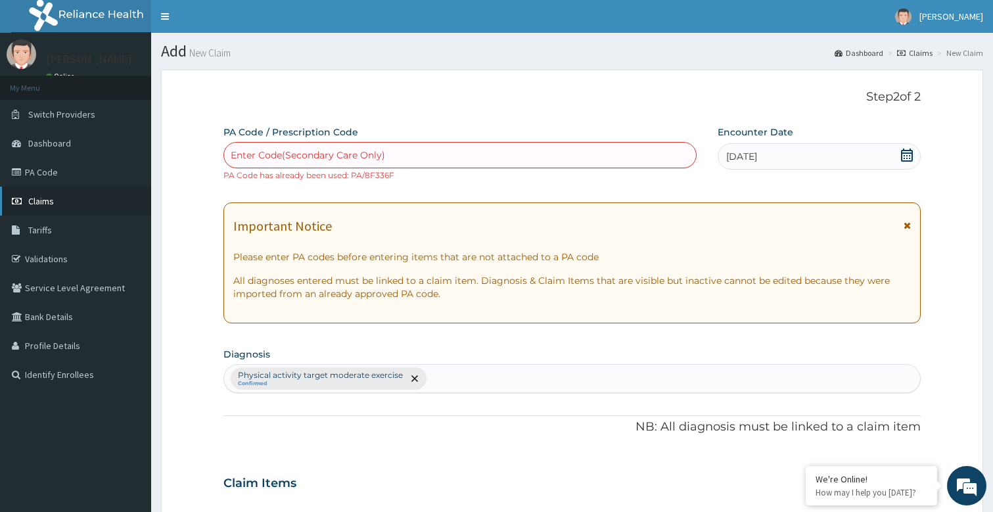
click at [45, 201] on span "Claims" at bounding box center [41, 201] width 26 height 12
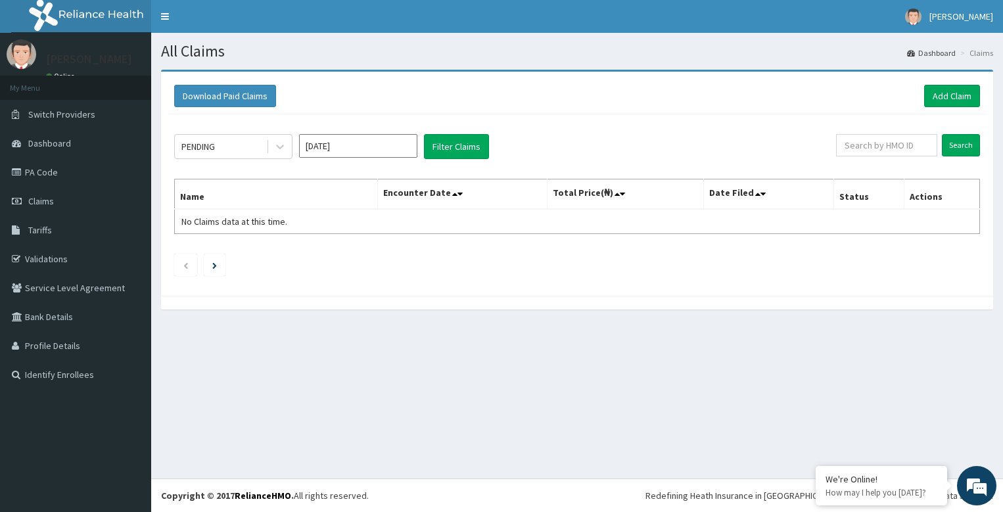
click at [932, 115] on div "PENDING [DATE] Filter Claims Search Name Encounter Date Total Price(₦) Date Fil…" at bounding box center [577, 201] width 819 height 175
click at [953, 97] on link "Add Claim" at bounding box center [952, 96] width 56 height 22
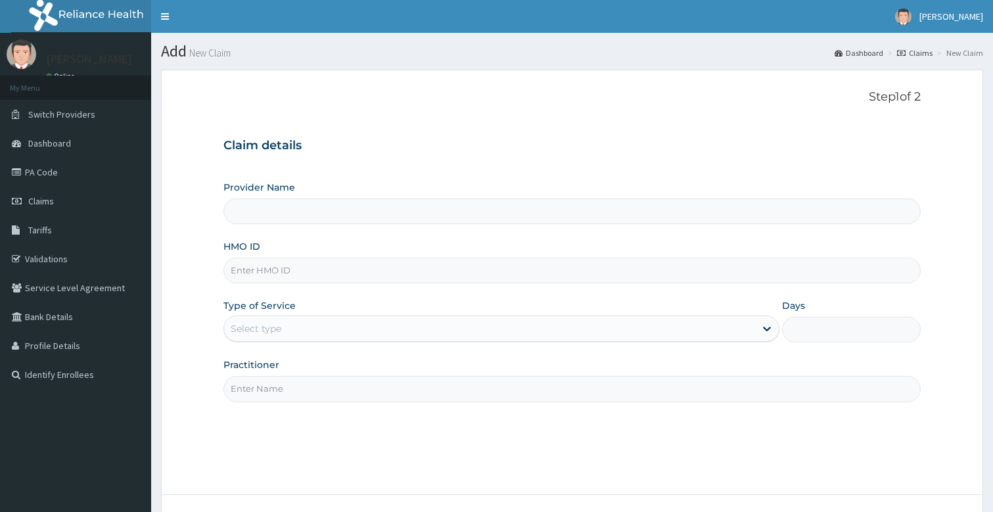
click at [310, 385] on input "Practitioner" at bounding box center [573, 389] width 698 height 26
type input "Bodyline Gym- Festac"
type input "1"
type input "bodyline"
click at [329, 275] on input "HMO ID" at bounding box center [573, 271] width 698 height 26
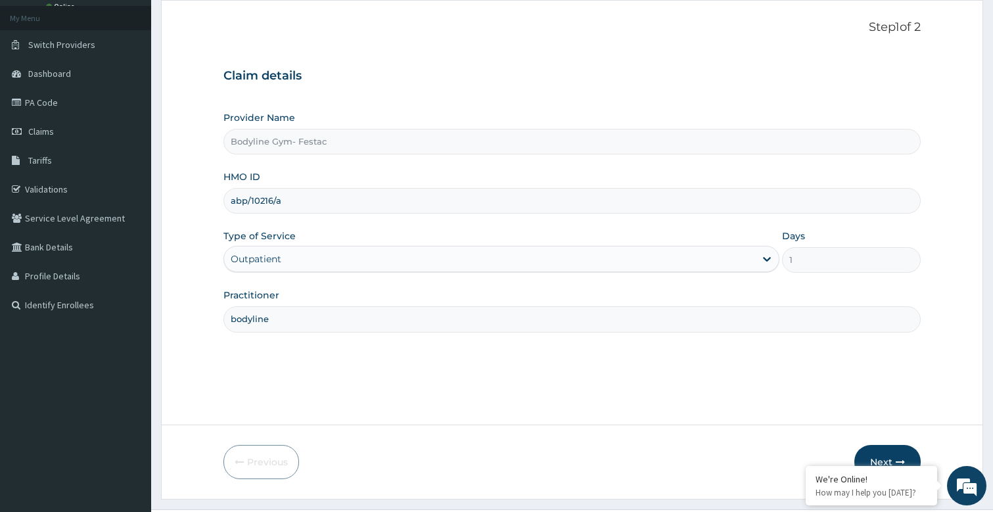
scroll to position [101, 0]
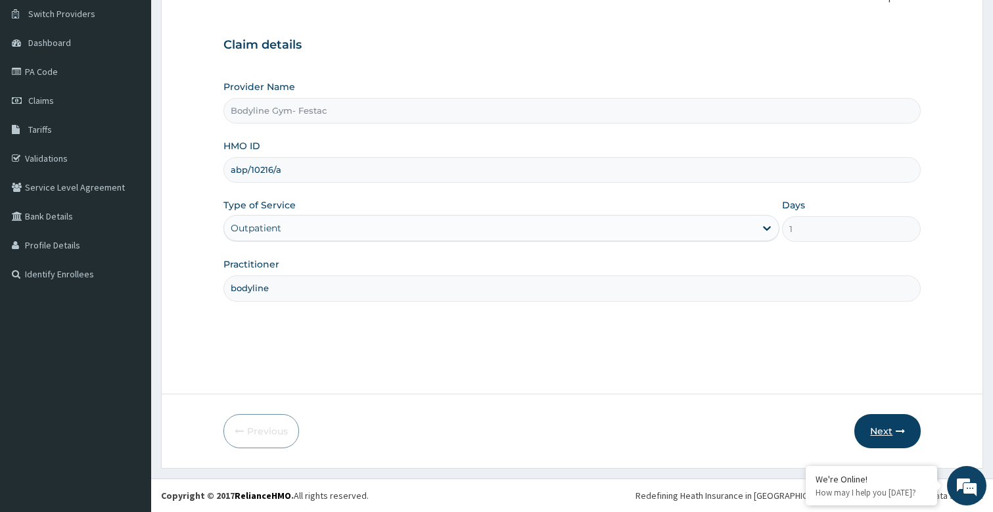
type input "abp/10216/a"
click at [892, 439] on button "Next" at bounding box center [888, 431] width 66 height 34
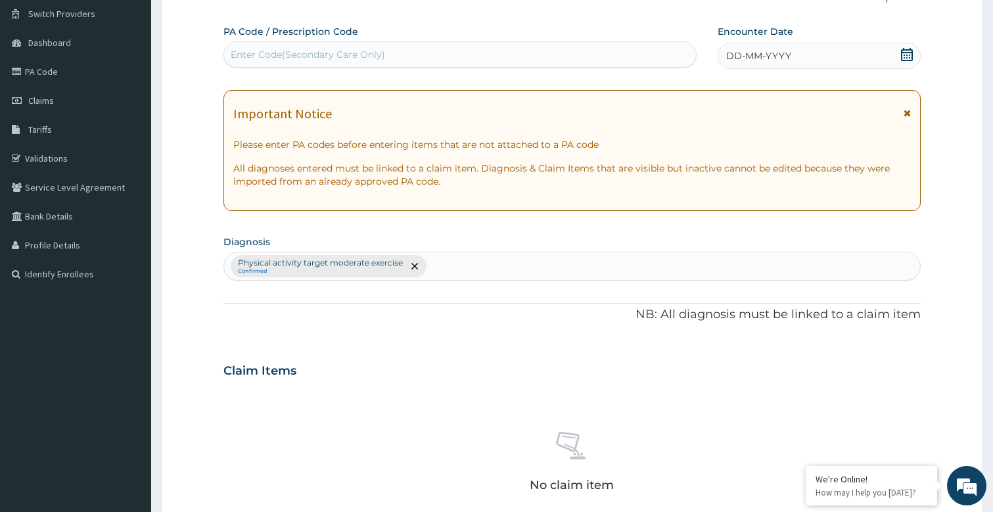
click at [770, 47] on div "DD-MM-YYYY" at bounding box center [819, 56] width 203 height 26
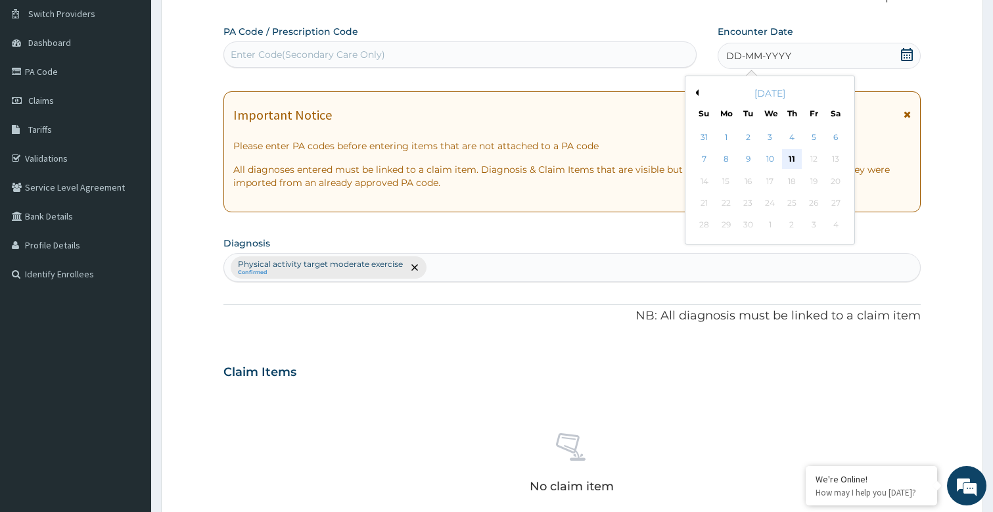
click at [796, 161] on div "11" at bounding box center [792, 160] width 20 height 20
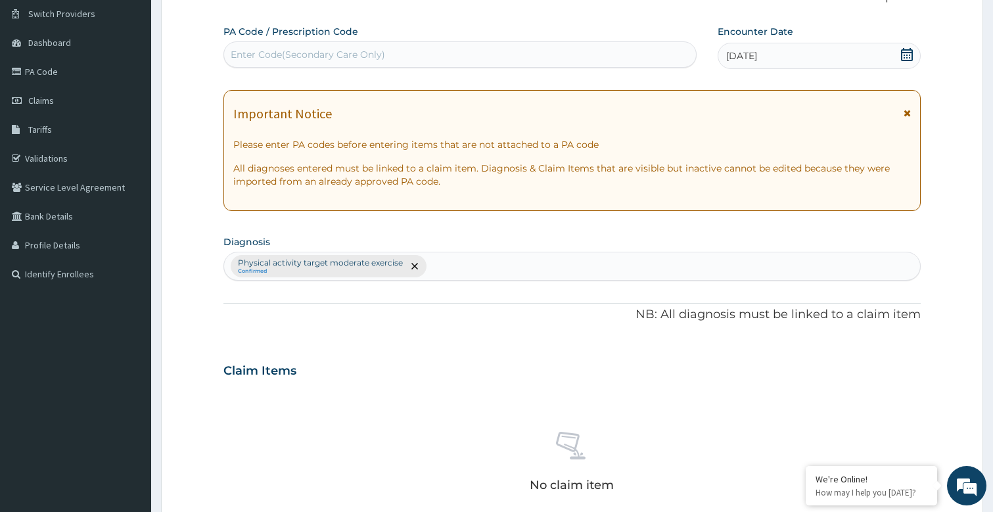
click at [324, 53] on div "Enter Code(Secondary Care Only)" at bounding box center [308, 54] width 155 height 13
type input "PA/6CF896"
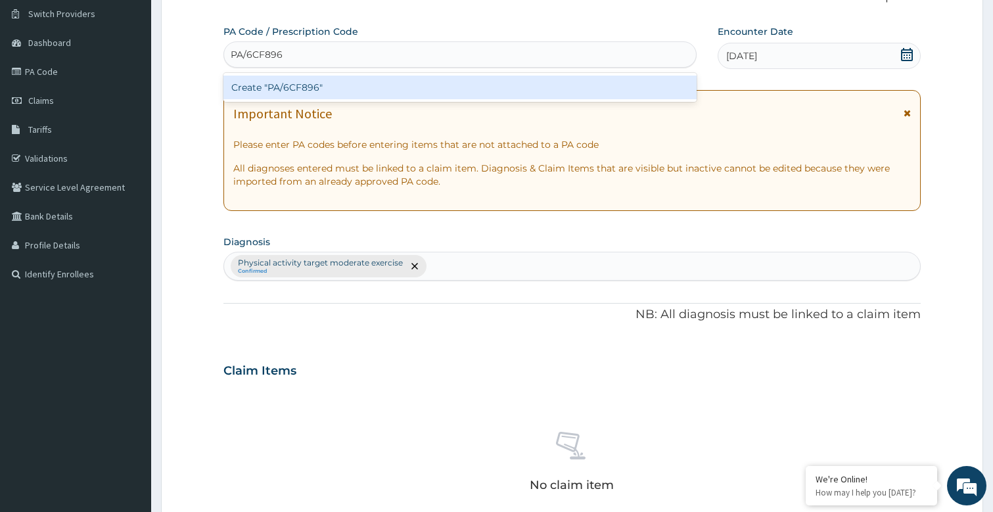
click at [345, 87] on div "Create "PA/6CF896"" at bounding box center [461, 88] width 474 height 24
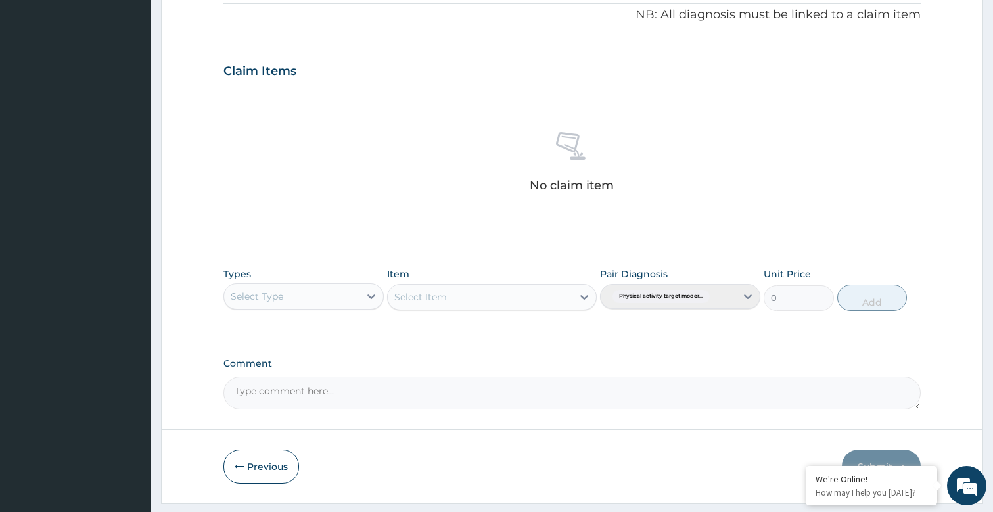
scroll to position [436, 0]
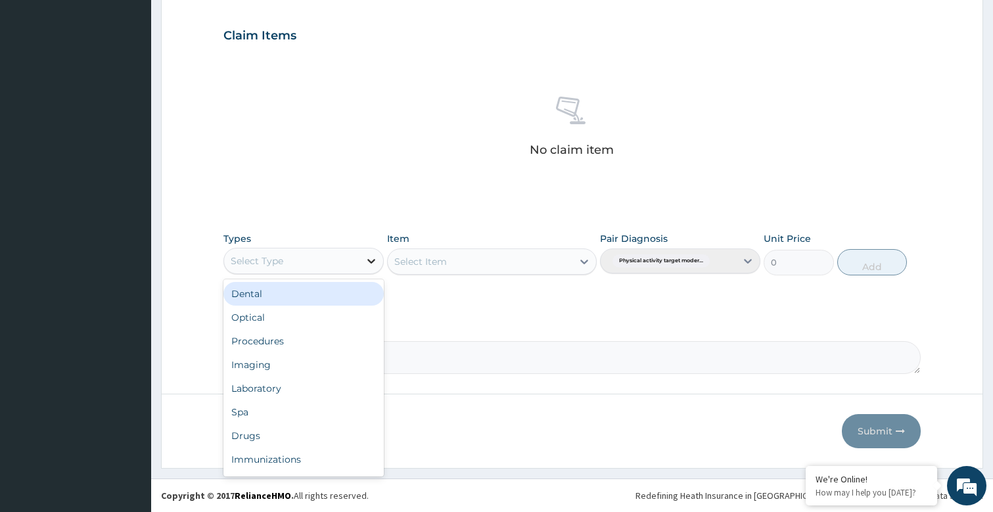
click at [360, 265] on div at bounding box center [372, 261] width 24 height 24
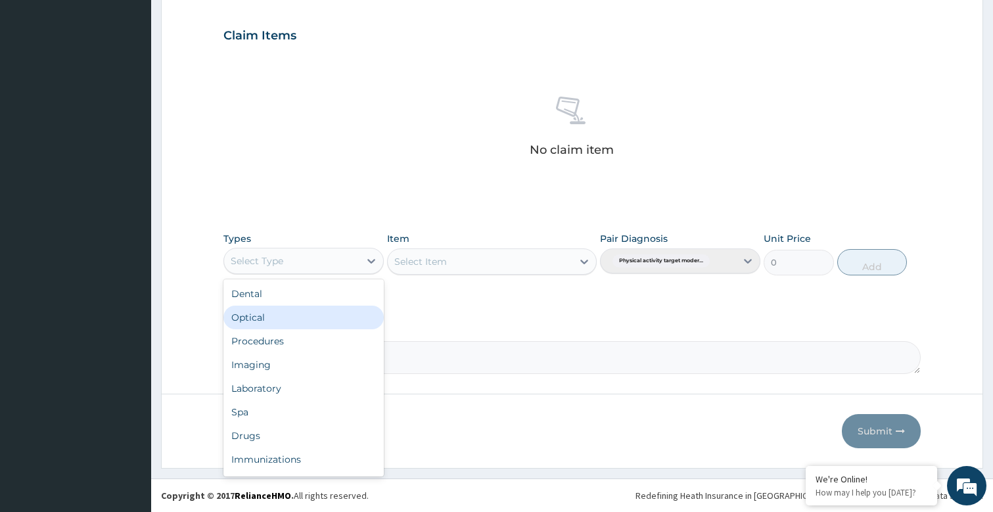
scroll to position [45, 0]
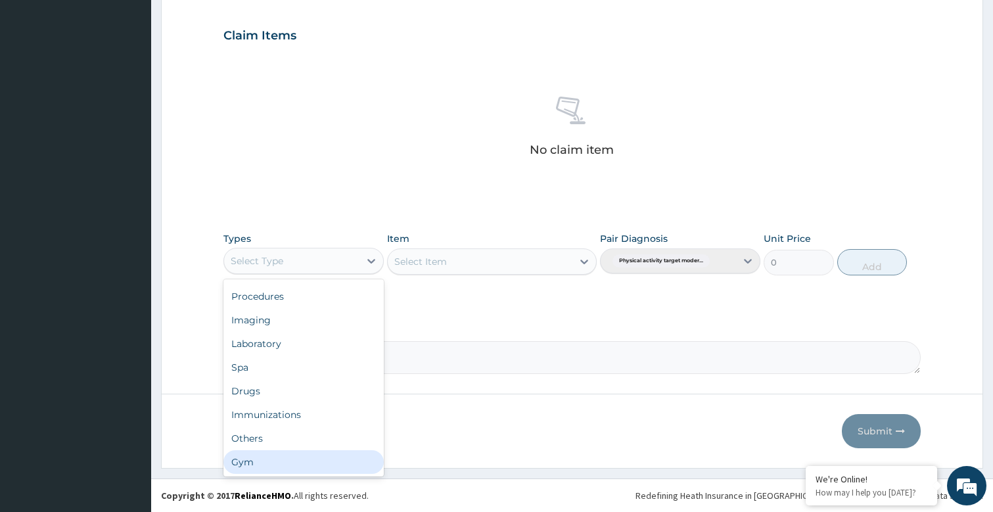
click at [252, 463] on div "Gym" at bounding box center [304, 462] width 160 height 24
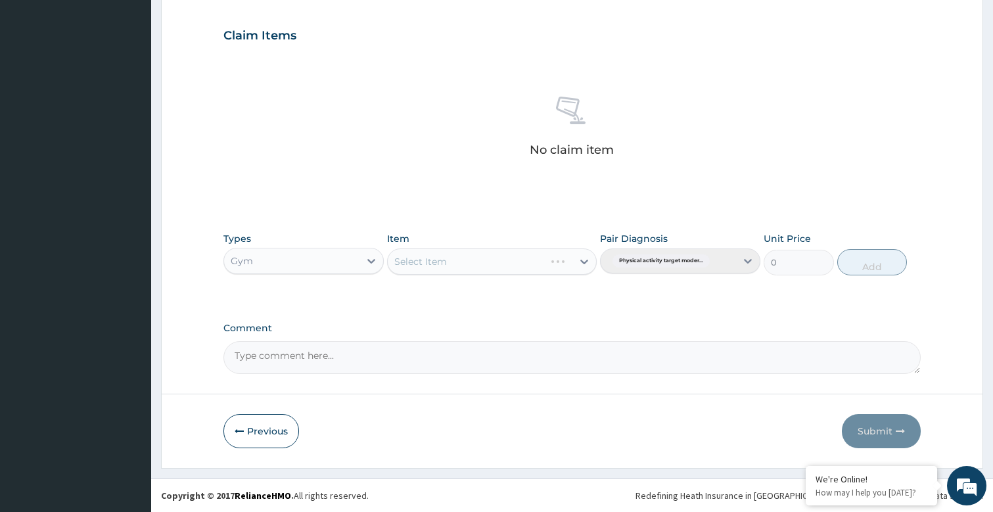
click at [579, 264] on div "Select Item" at bounding box center [491, 262] width 209 height 26
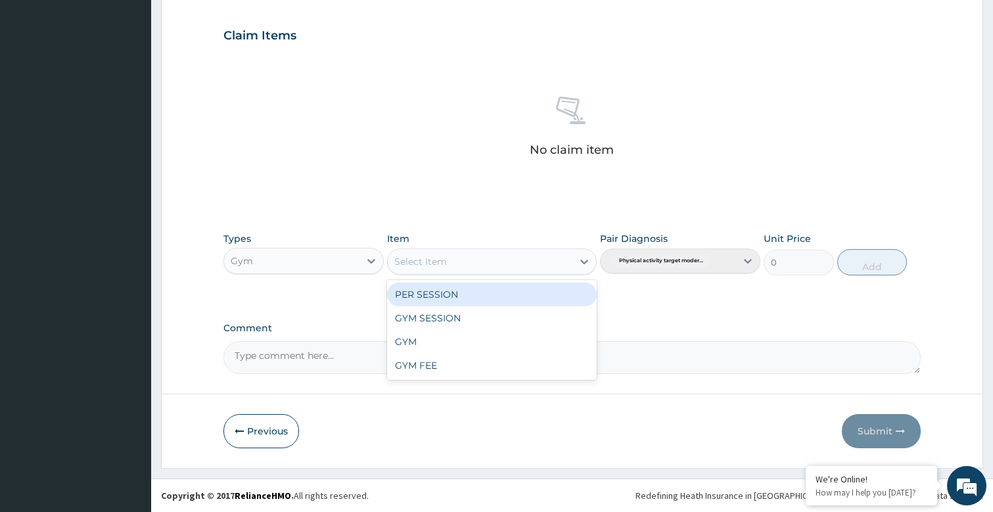
click at [580, 260] on icon at bounding box center [584, 261] width 13 height 13
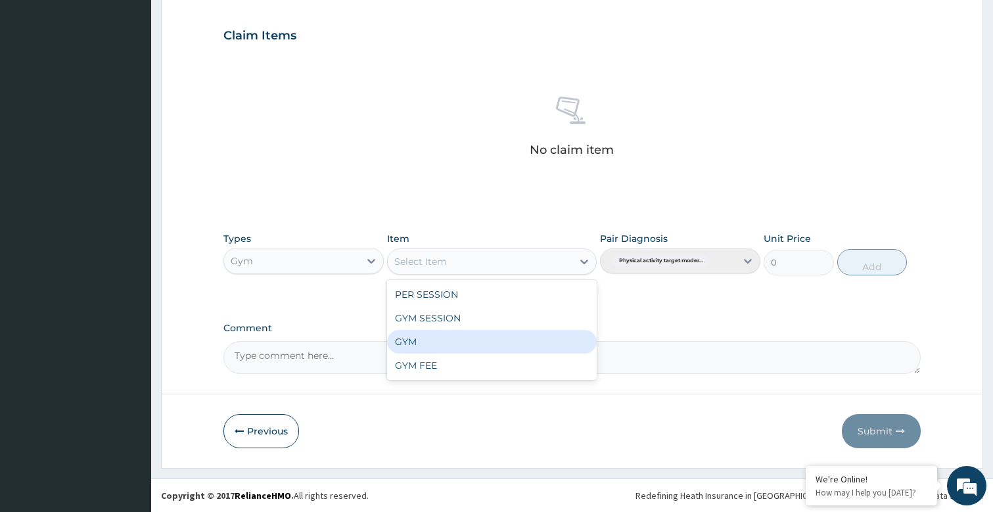
click at [416, 344] on div "GYM" at bounding box center [491, 342] width 209 height 24
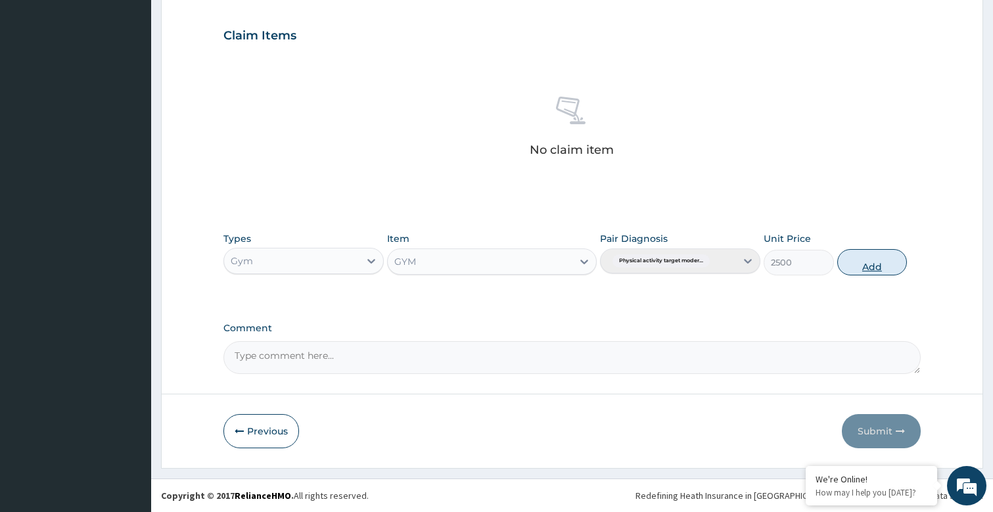
click at [894, 270] on button "Add" at bounding box center [873, 262] width 70 height 26
type input "0"
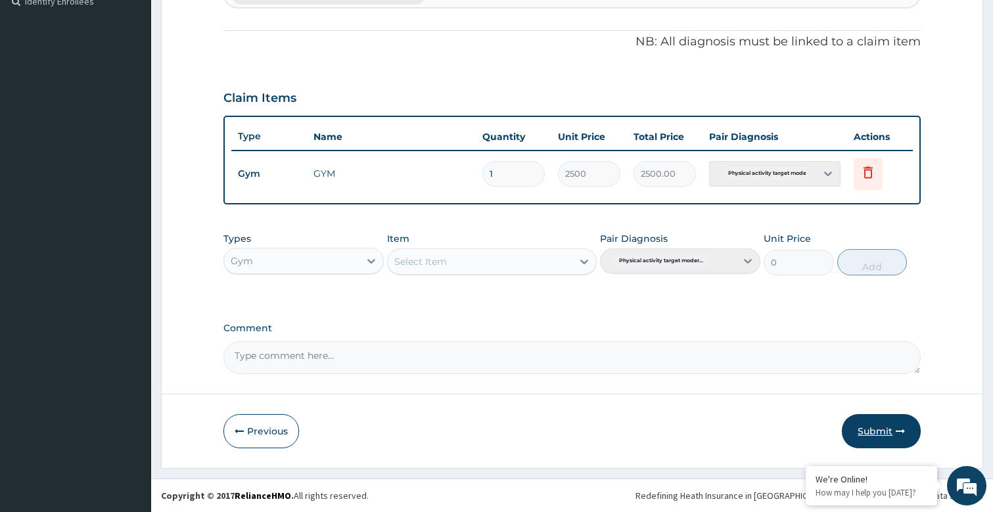
click at [876, 430] on button "Submit" at bounding box center [881, 431] width 79 height 34
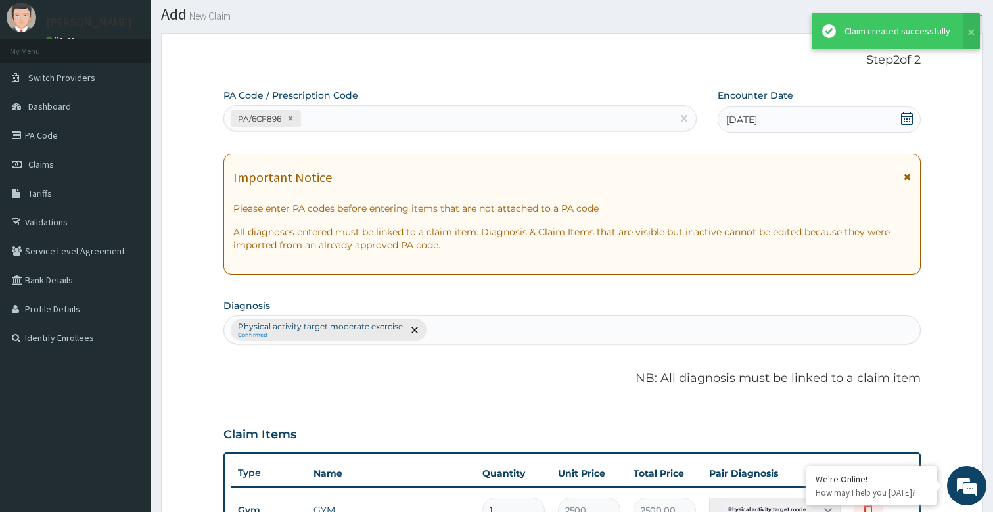
scroll to position [373, 0]
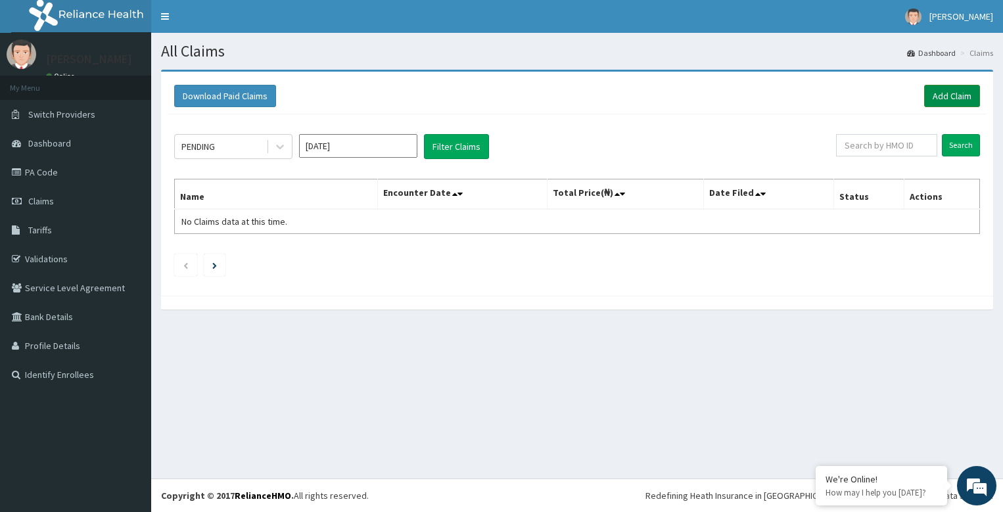
click at [968, 97] on link "Add Claim" at bounding box center [952, 96] width 56 height 22
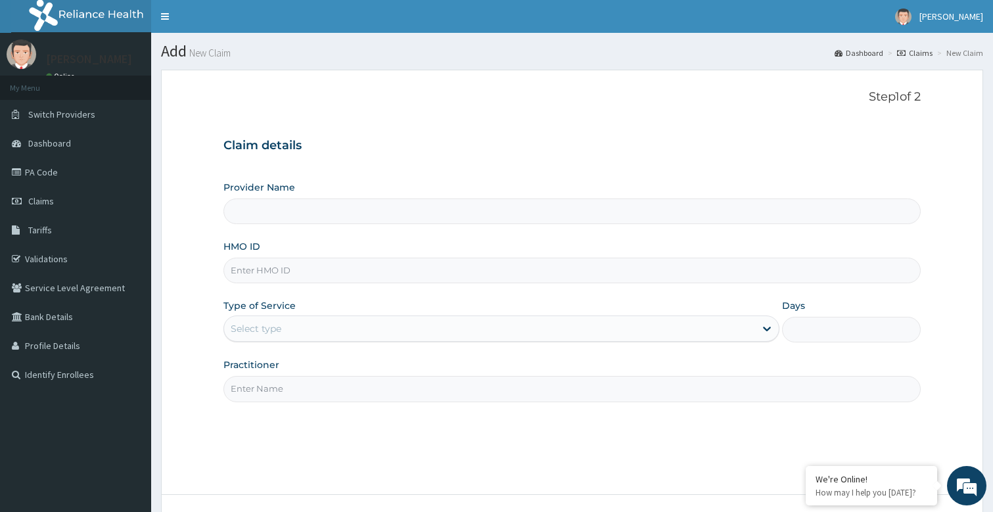
type input "Bodyline Gym- Festac"
type input "1"
click at [292, 393] on input "Practitioner" at bounding box center [573, 389] width 698 height 26
type input "bodyline"
click at [300, 282] on input "HMO ID" at bounding box center [573, 271] width 698 height 26
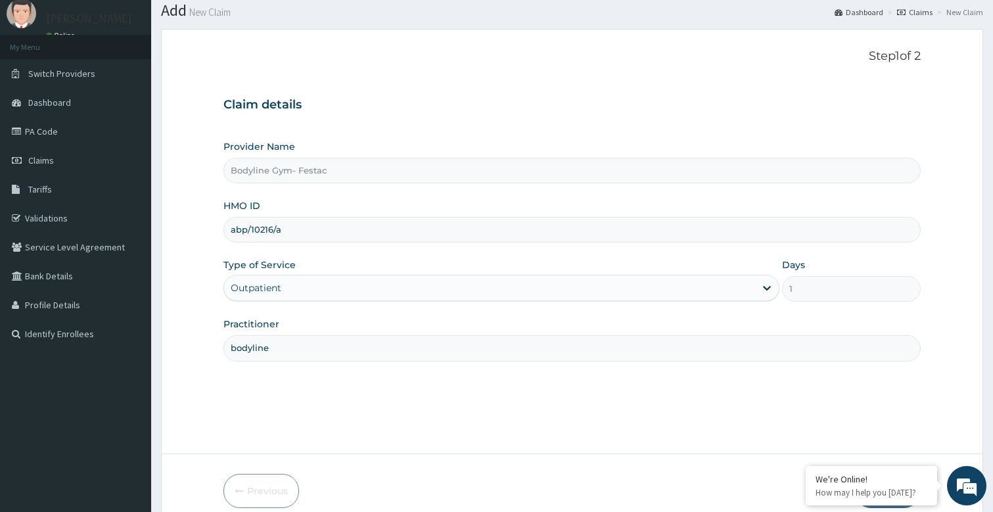
scroll to position [101, 0]
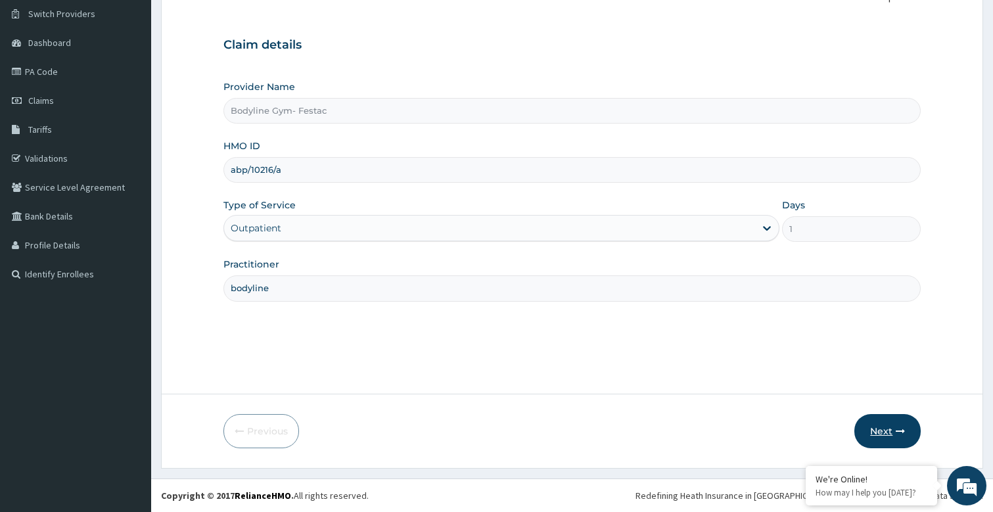
type input "abp/10216/a"
click at [900, 427] on icon "button" at bounding box center [900, 431] width 9 height 9
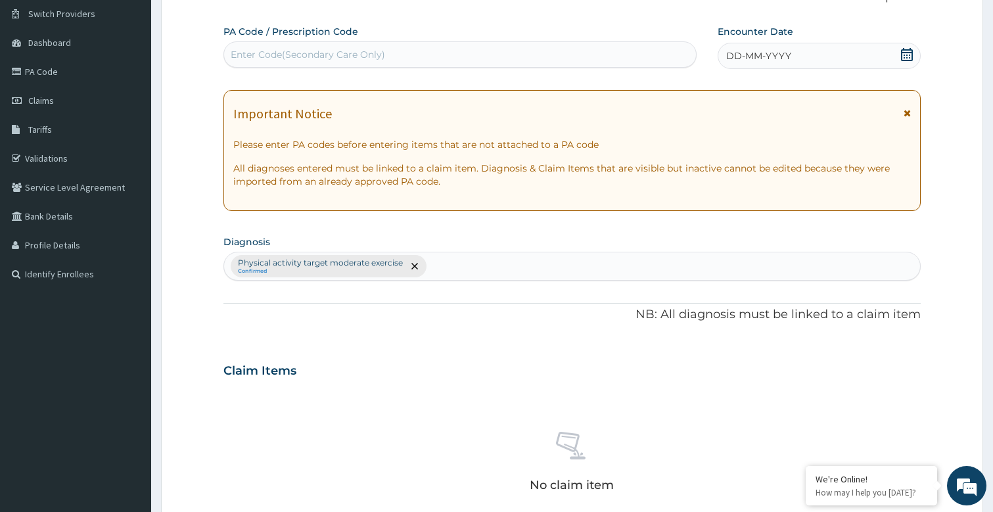
click at [753, 62] on span "DD-MM-YYYY" at bounding box center [759, 55] width 65 height 13
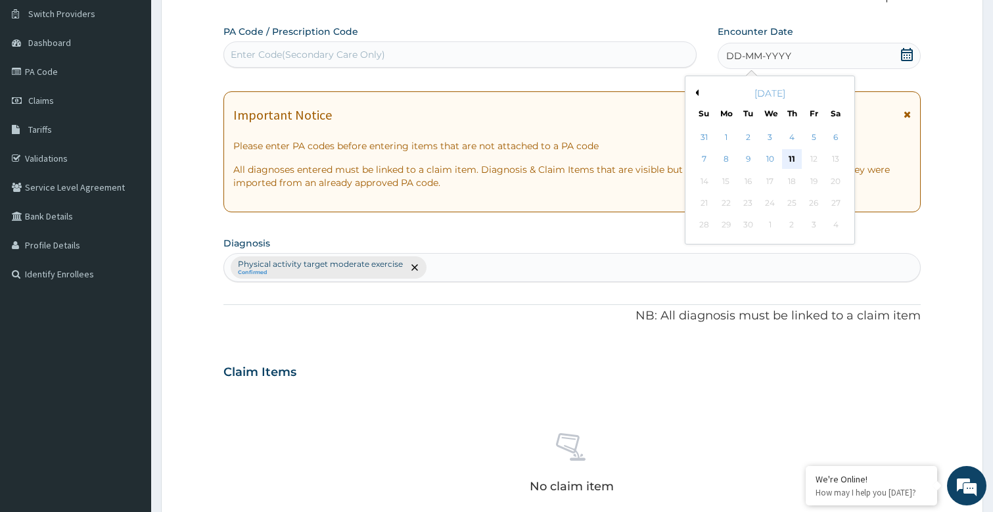
click at [792, 155] on div "11" at bounding box center [792, 160] width 20 height 20
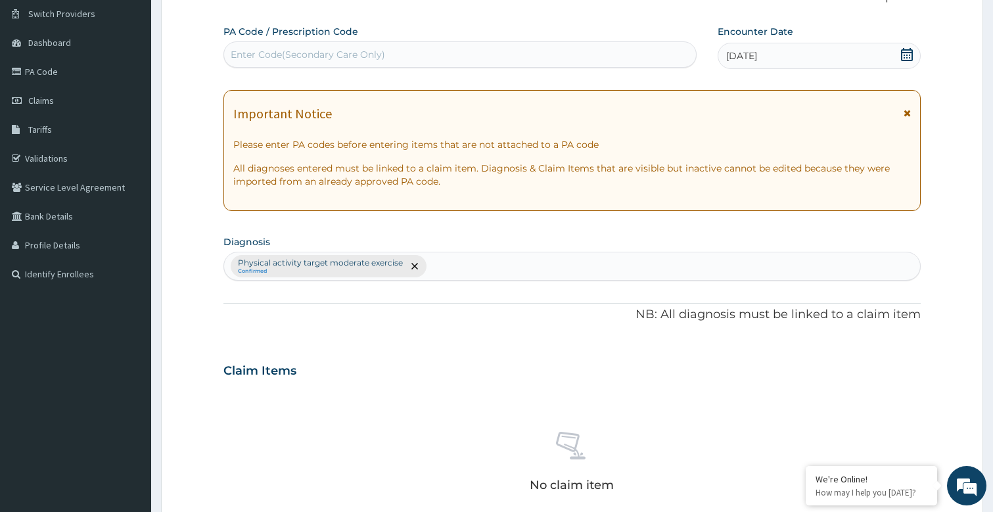
click at [336, 48] on div "Enter Code(Secondary Care Only)" at bounding box center [308, 54] width 155 height 13
type input "PA/6CF896"
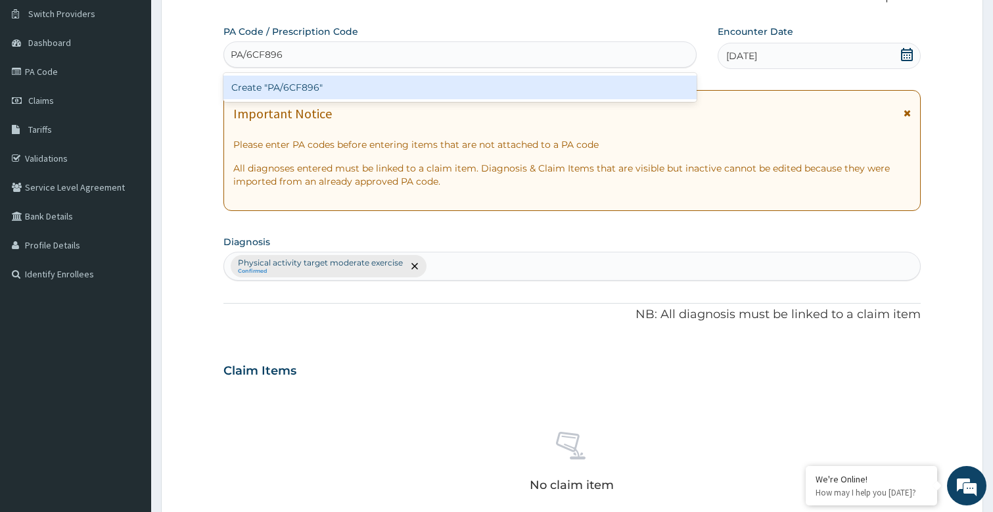
click at [297, 87] on div "Create "PA/6CF896"" at bounding box center [461, 88] width 474 height 24
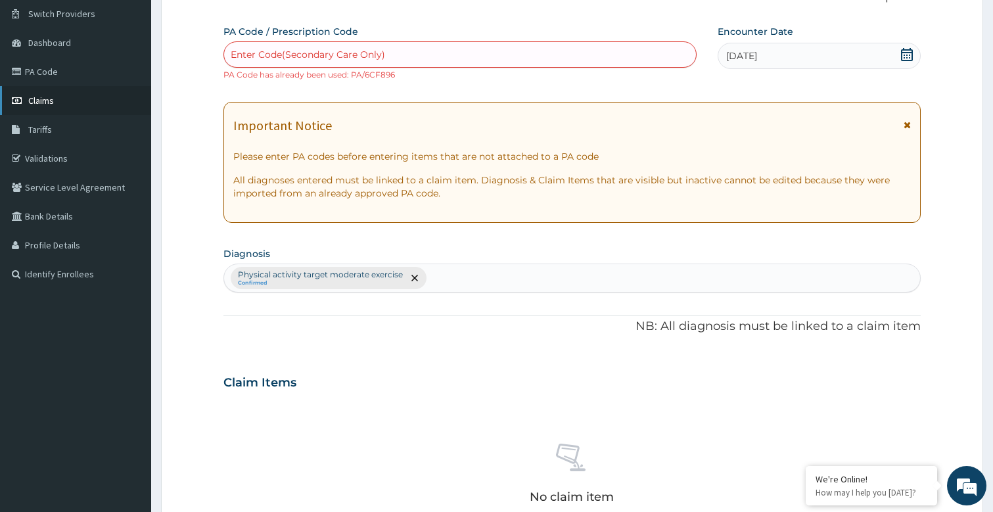
click at [50, 105] on span "Claims" at bounding box center [41, 101] width 26 height 12
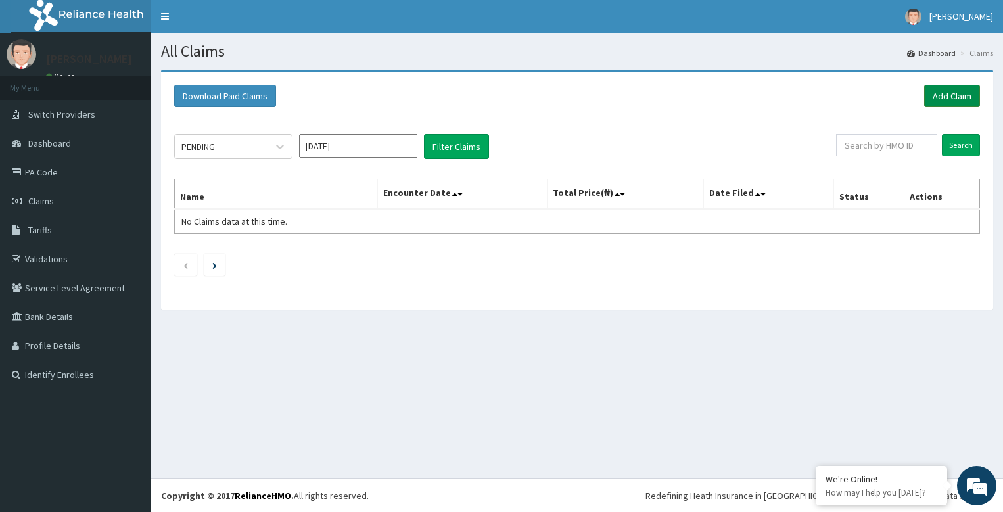
click at [954, 91] on link "Add Claim" at bounding box center [952, 96] width 56 height 22
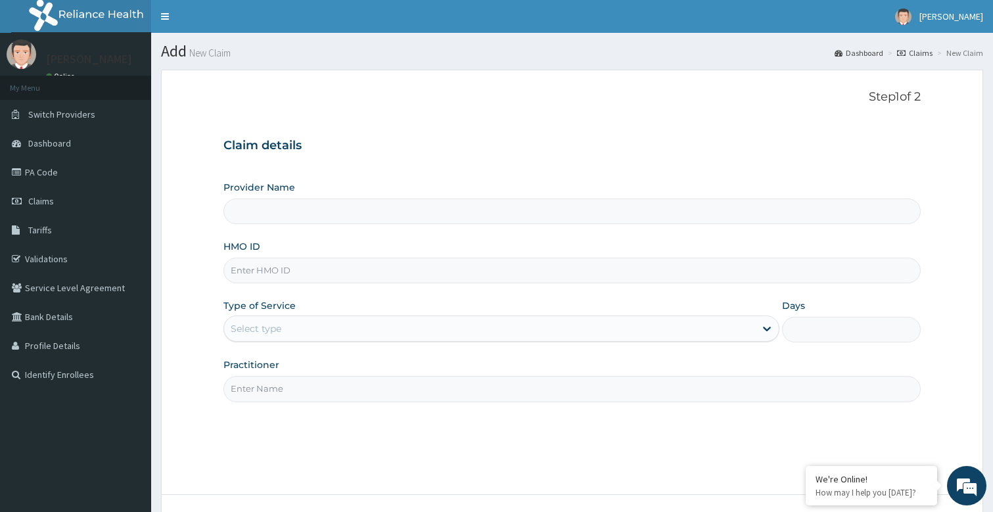
type input "Bodyline Gym- Festac"
type input "1"
click at [258, 400] on input "Practitioner" at bounding box center [573, 389] width 698 height 26
type input "bodyline"
click at [266, 280] on input "HMO ID" at bounding box center [573, 271] width 698 height 26
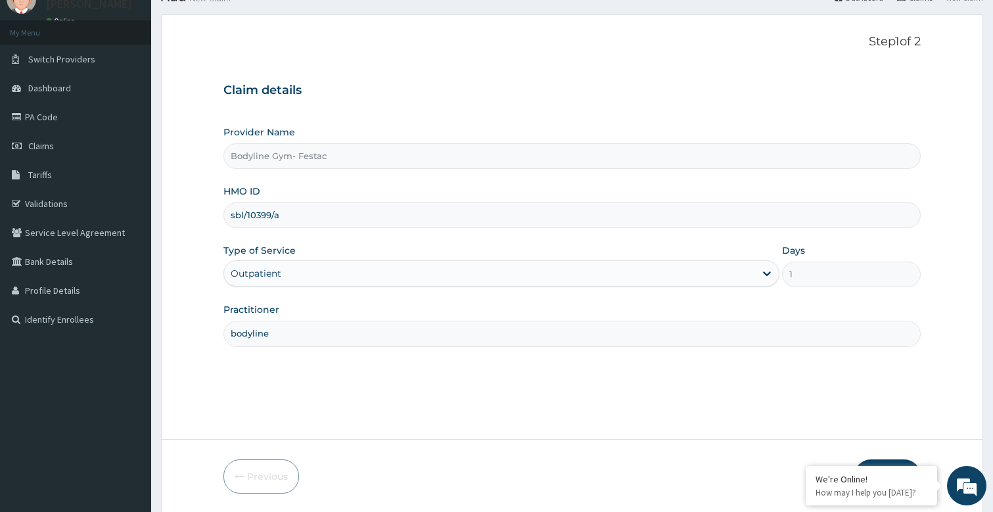
scroll to position [101, 0]
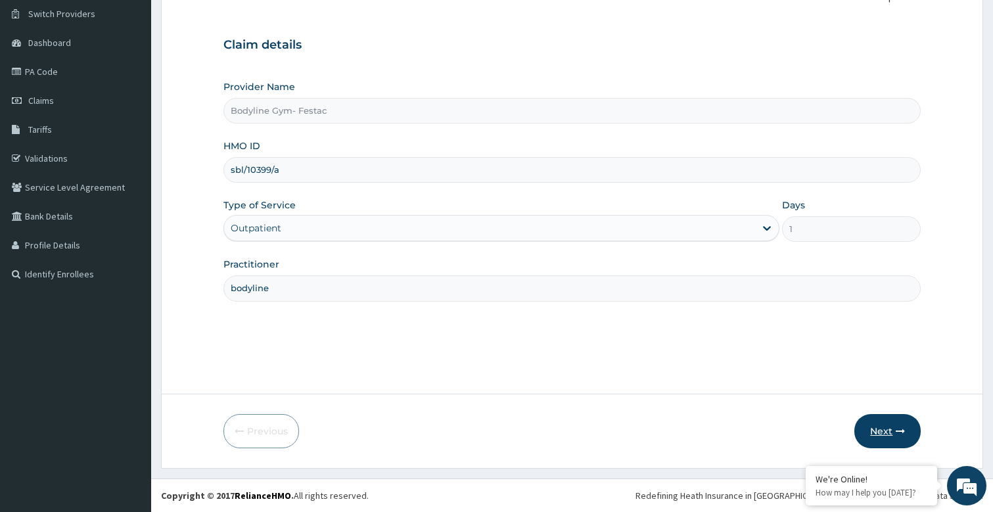
type input "sbl/10399/a"
click at [868, 433] on button "Next" at bounding box center [888, 431] width 66 height 34
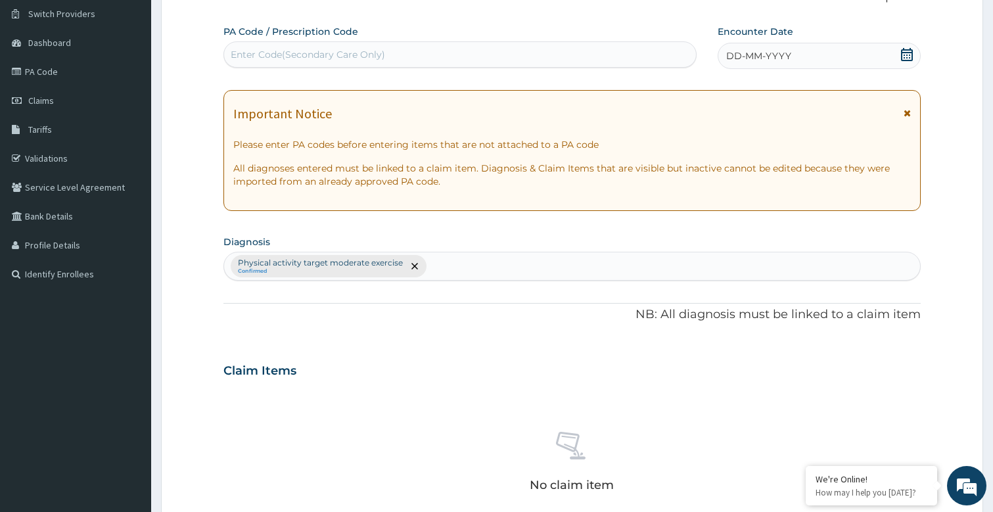
click at [759, 60] on span "DD-MM-YYYY" at bounding box center [759, 55] width 65 height 13
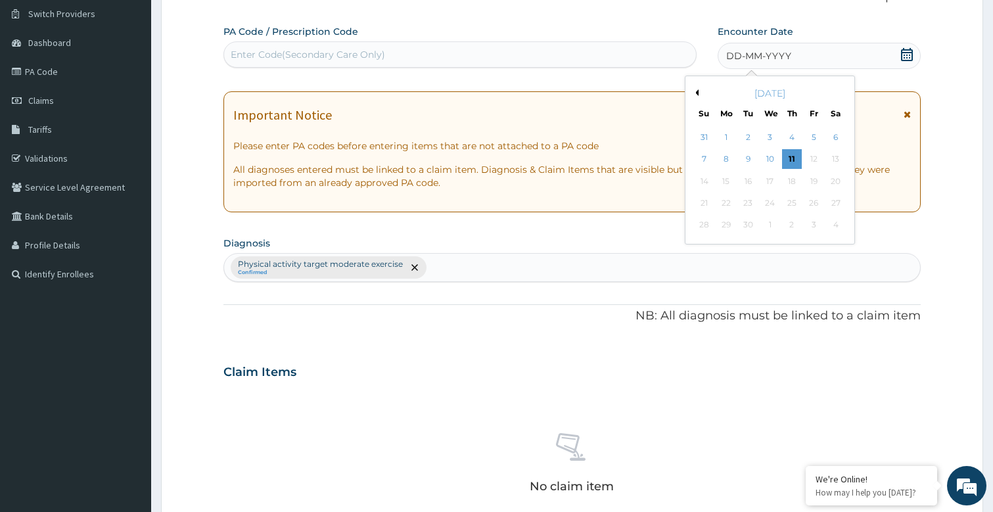
click at [788, 159] on div "11" at bounding box center [792, 160] width 20 height 20
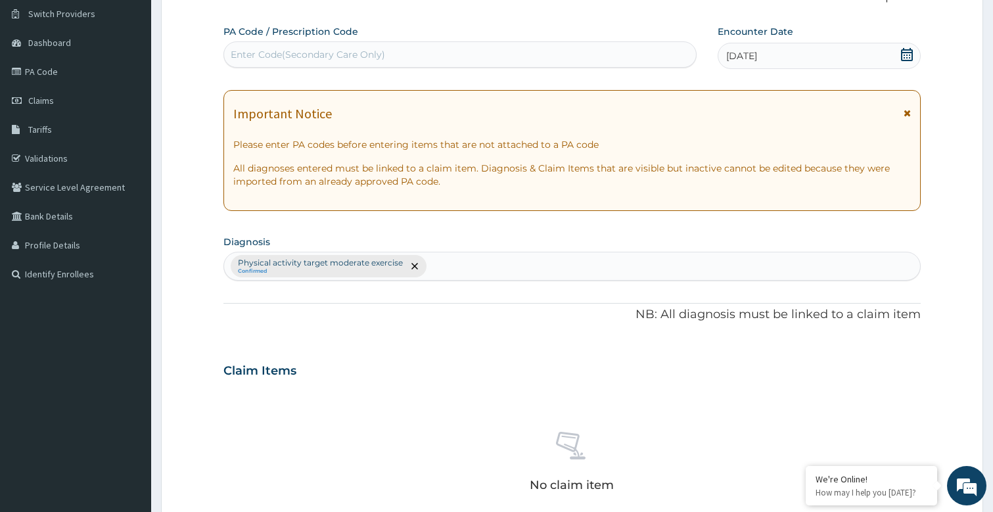
click at [270, 45] on div "Enter Code(Secondary Care Only)" at bounding box center [460, 54] width 473 height 21
type input "PA/C9D8EE"
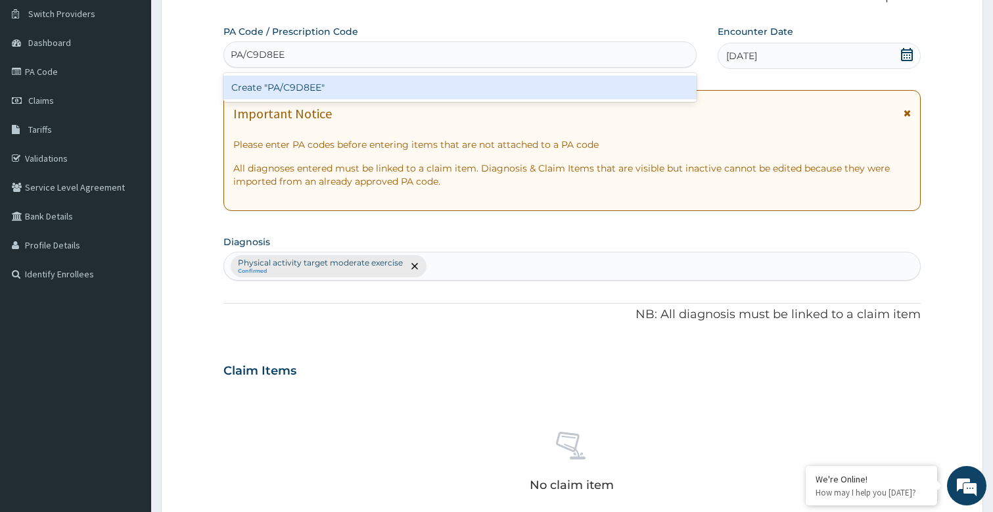
click at [339, 82] on div "Create "PA/C9D8EE"" at bounding box center [461, 88] width 474 height 24
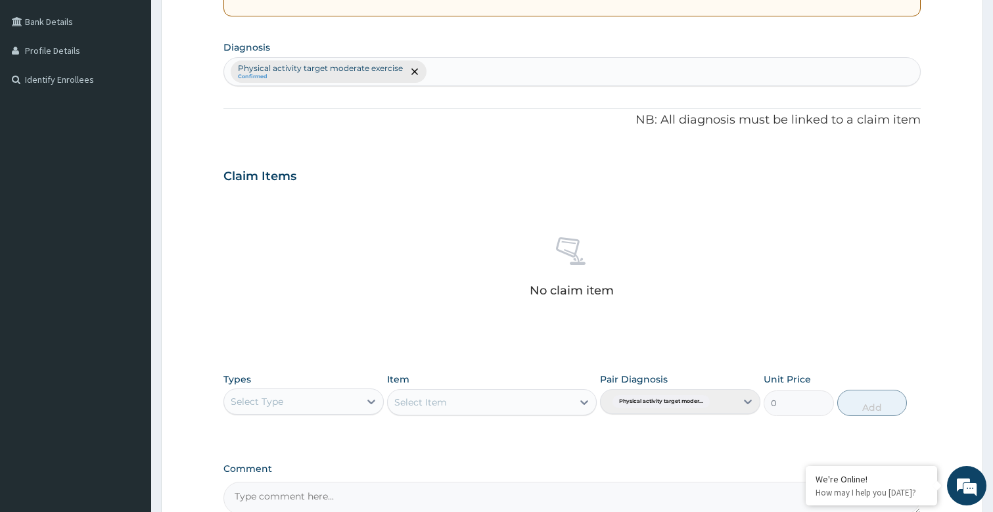
scroll to position [429, 0]
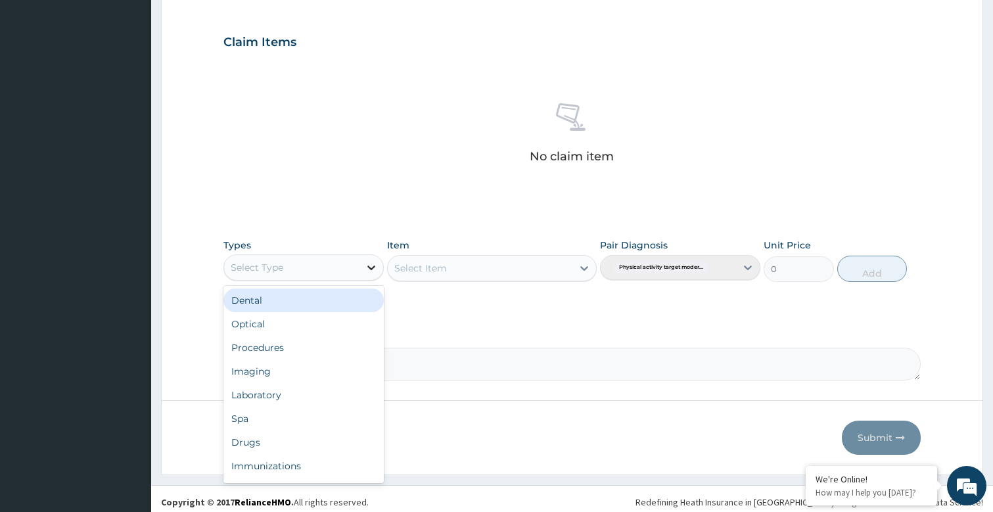
click at [376, 272] on icon at bounding box center [371, 267] width 13 height 13
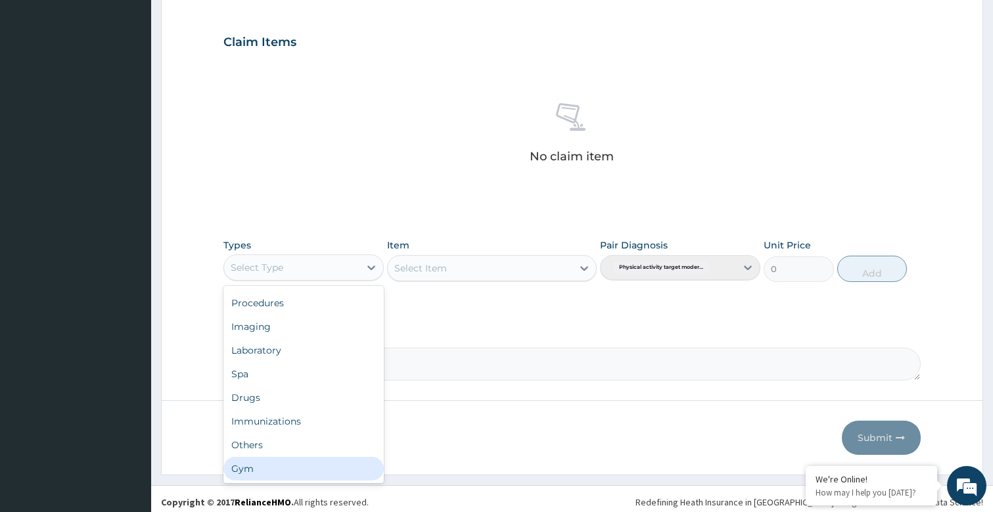
click at [253, 462] on div "Gym" at bounding box center [304, 469] width 160 height 24
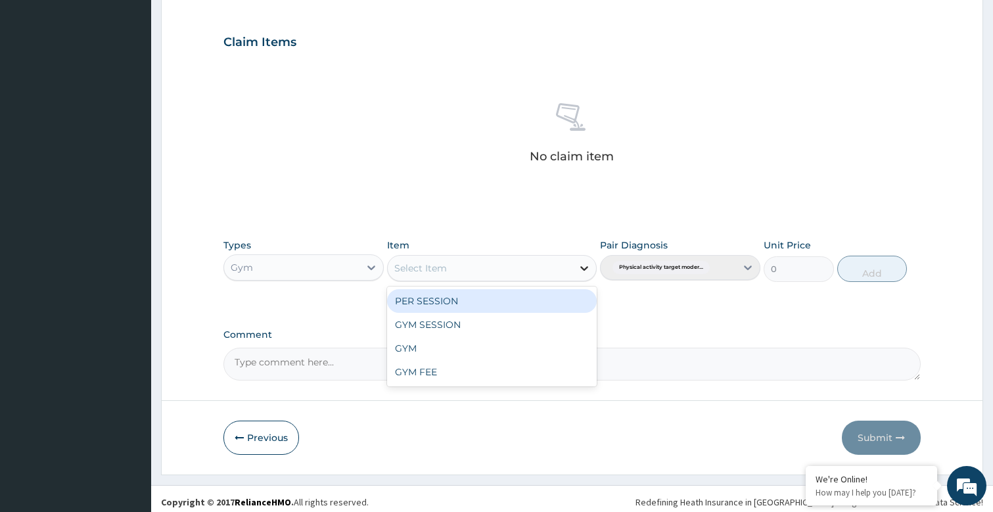
click at [583, 262] on icon at bounding box center [584, 268] width 13 height 13
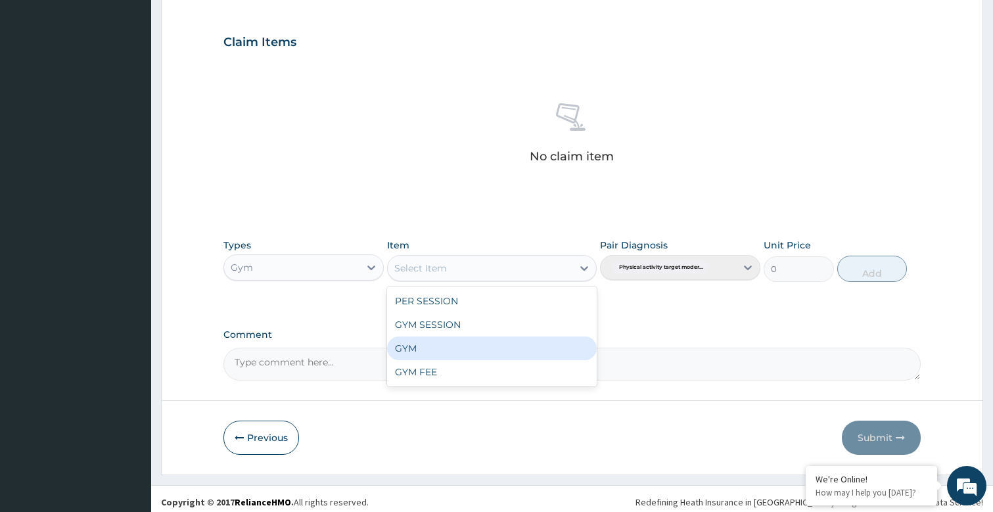
click at [429, 347] on div "GYM" at bounding box center [491, 349] width 209 height 24
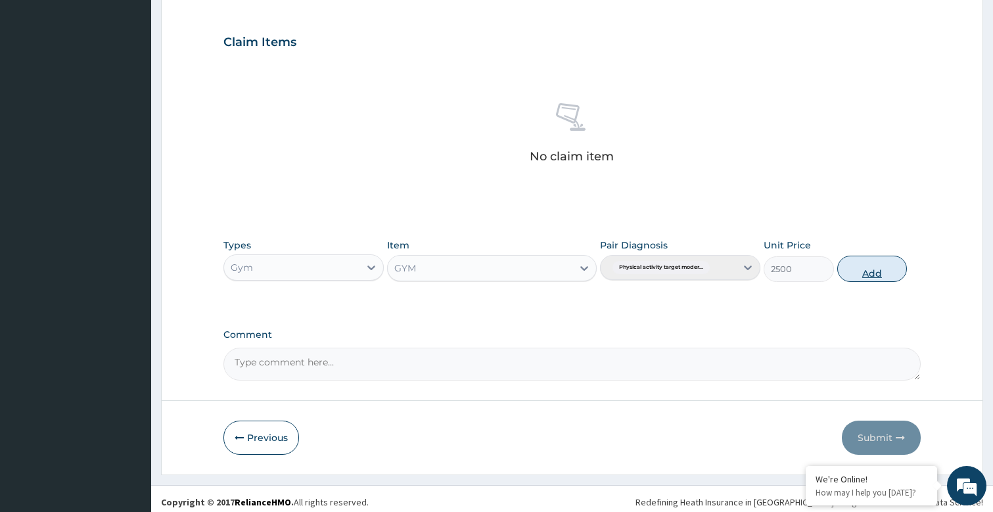
click at [869, 262] on button "Add" at bounding box center [873, 269] width 70 height 26
type input "0"
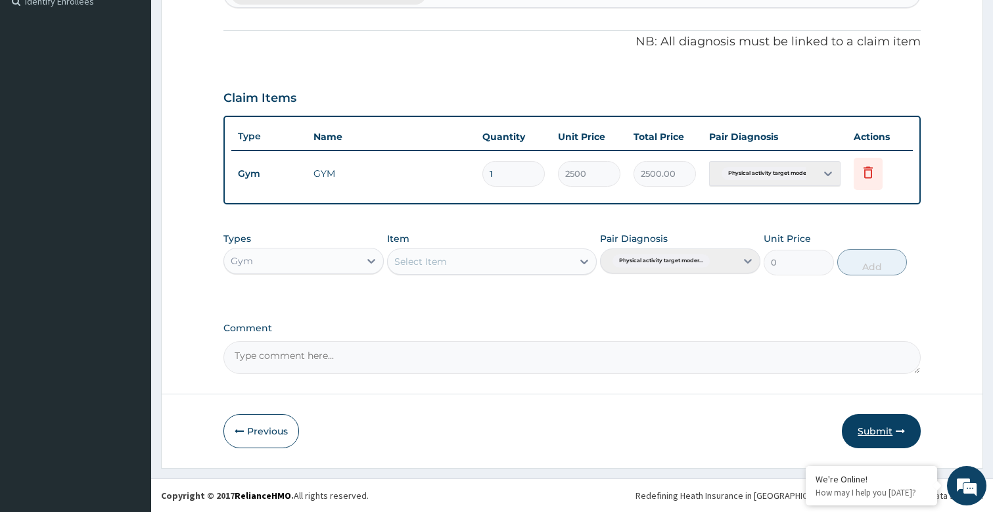
click at [865, 425] on button "Submit" at bounding box center [881, 431] width 79 height 34
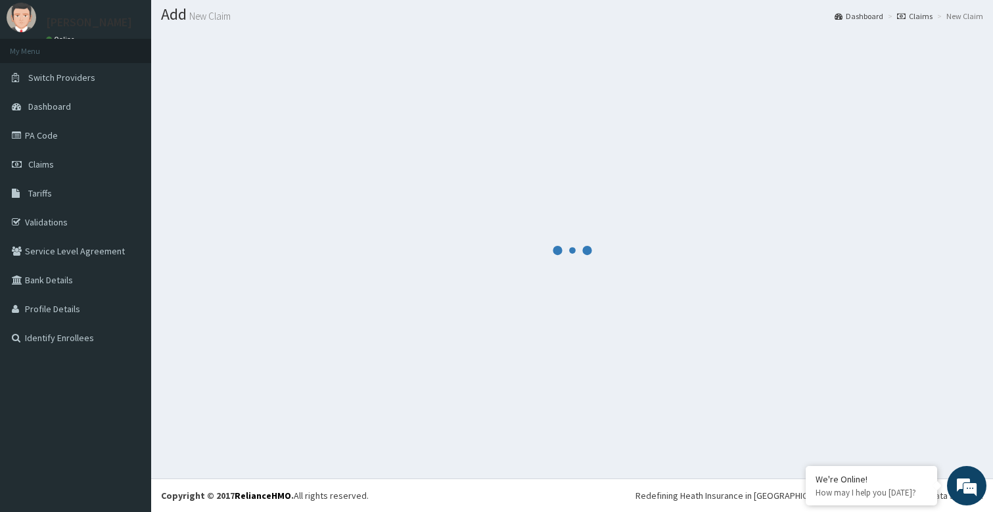
scroll to position [373, 0]
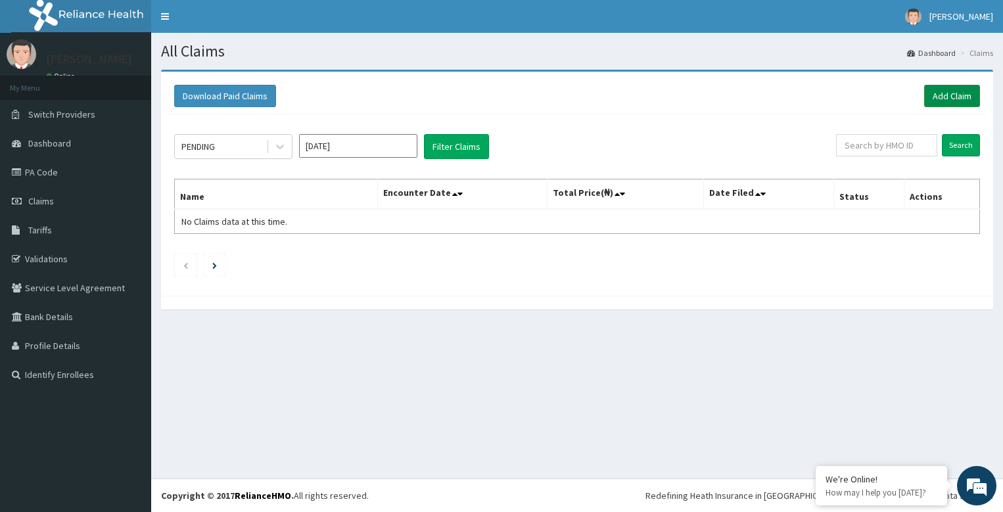
click at [948, 98] on link "Add Claim" at bounding box center [952, 96] width 56 height 22
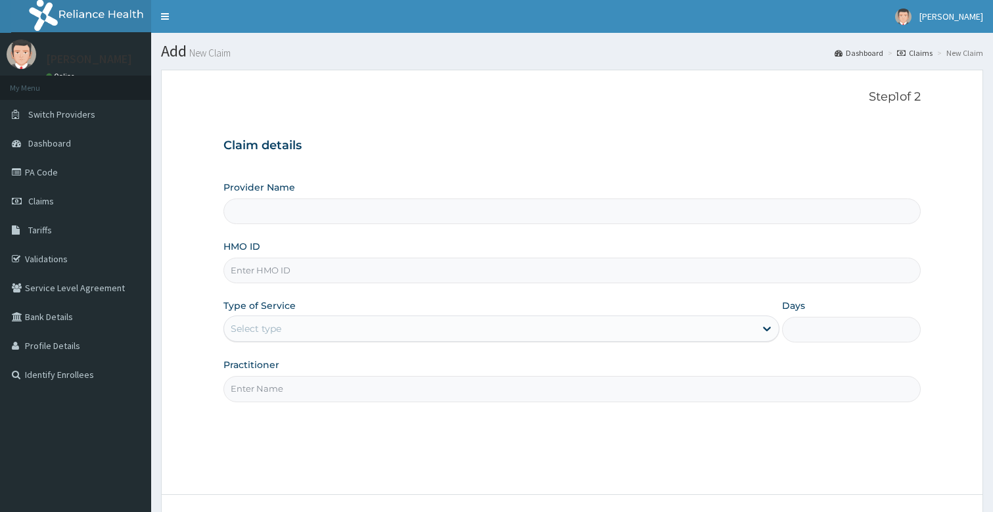
click at [310, 387] on input "Practitioner" at bounding box center [573, 389] width 698 height 26
type input "Bodyline Gym- Festac"
type input "1"
type input "bodyline"
click at [322, 270] on input "HMO ID" at bounding box center [573, 271] width 698 height 26
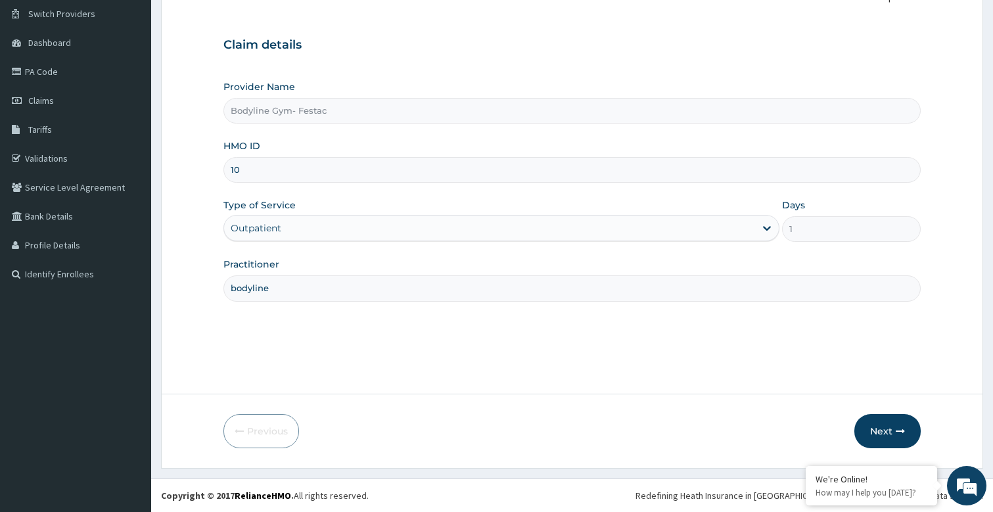
type input "1"
click at [39, 99] on span "Claims" at bounding box center [41, 101] width 26 height 12
